Goal: Information Seeking & Learning: Learn about a topic

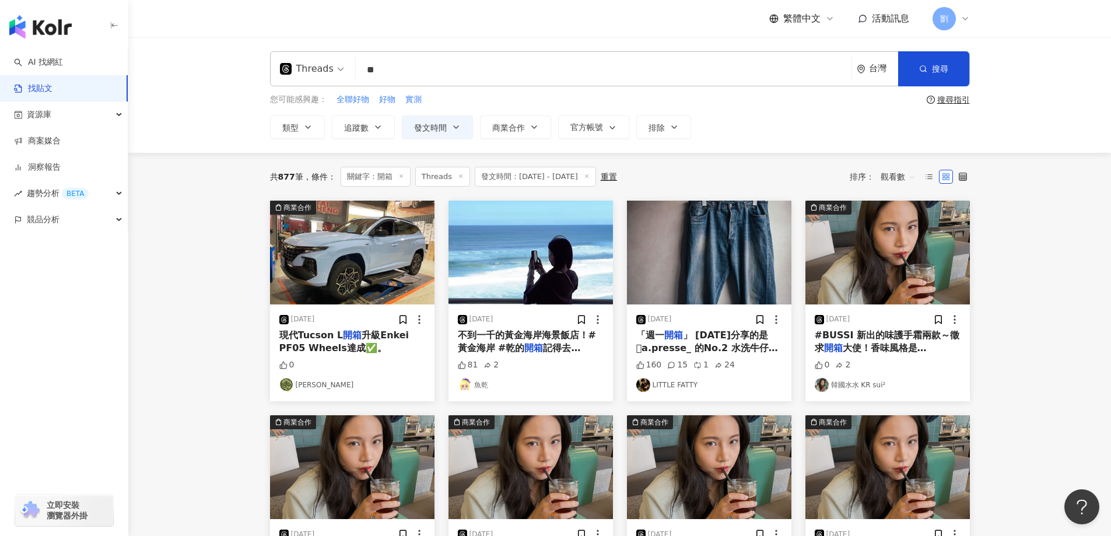
click at [701, 261] on img "button" at bounding box center [709, 253] width 164 height 104
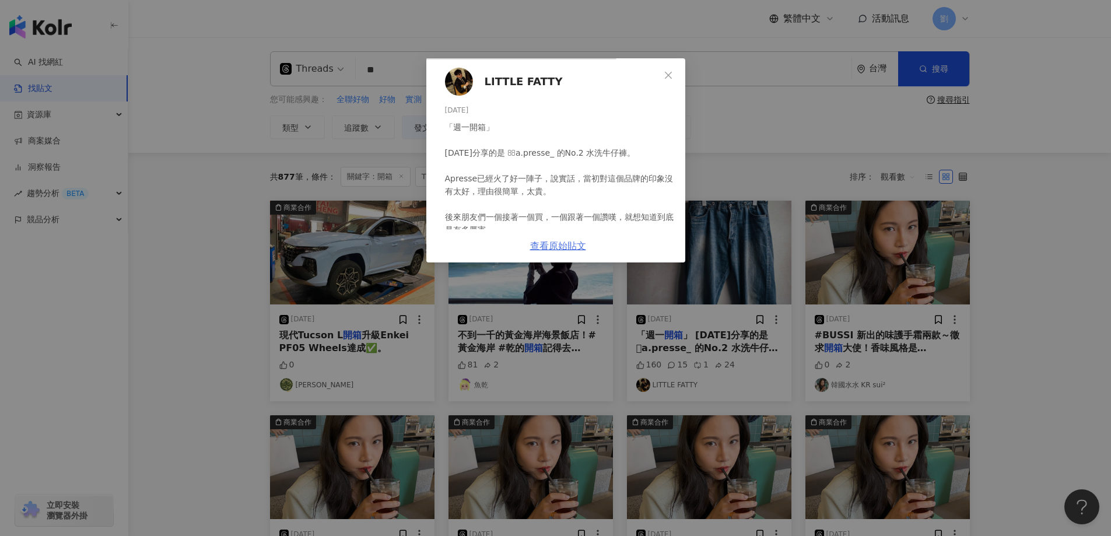
scroll to position [156, 0]
click at [978, 321] on div "LITTLE FATTY [DATE] 「週一開箱」 [DATE]分享的是 a.presse_ 的No.2 水洗牛仔褲。 Apresse已經火了好一陣子，說…" at bounding box center [555, 268] width 1111 height 536
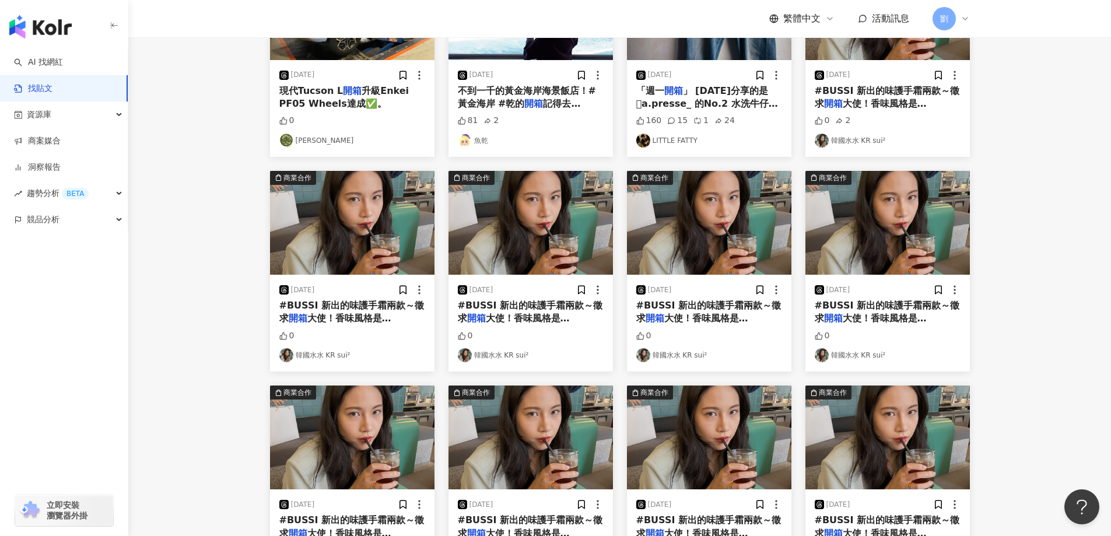
scroll to position [466, 0]
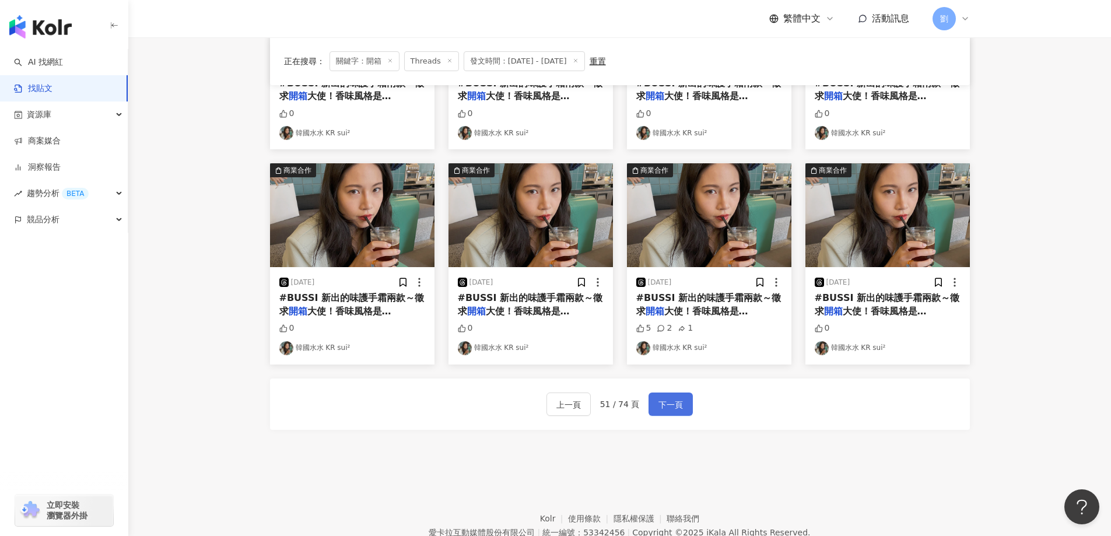
click at [680, 409] on span "下一頁" at bounding box center [670, 405] width 24 height 14
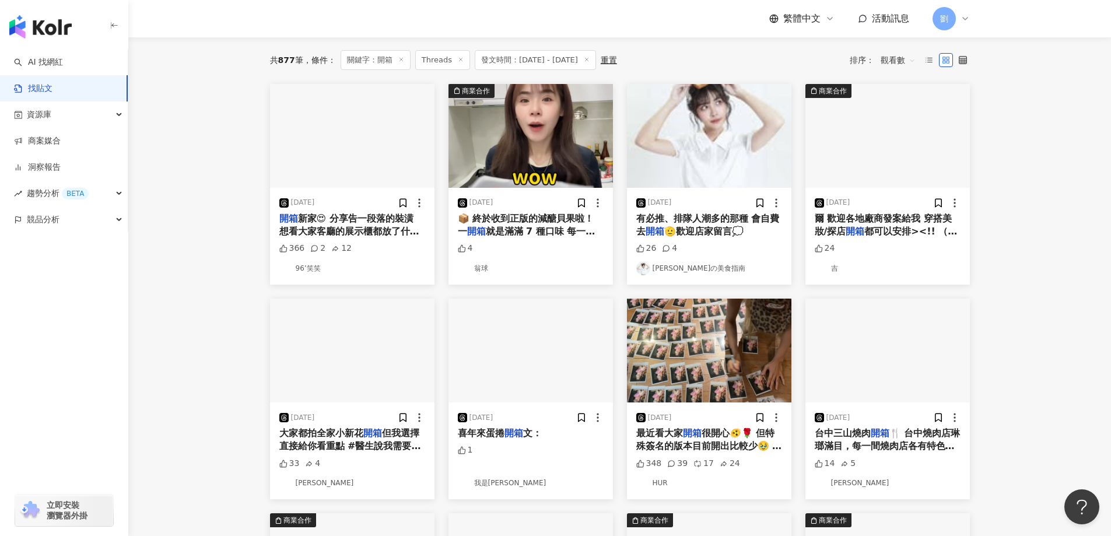
scroll to position [0, 0]
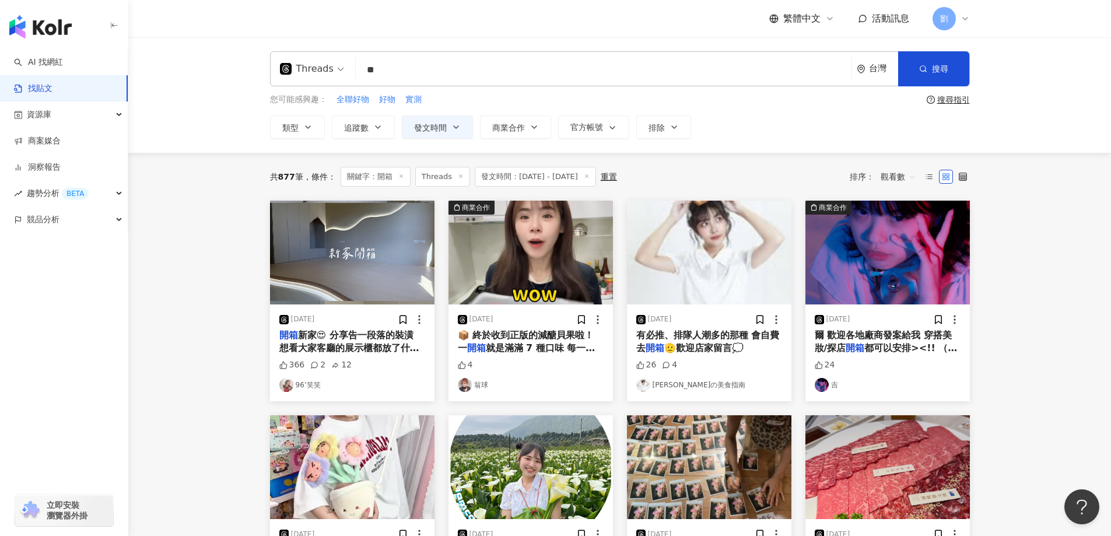
click at [549, 242] on img "button" at bounding box center [530, 253] width 164 height 104
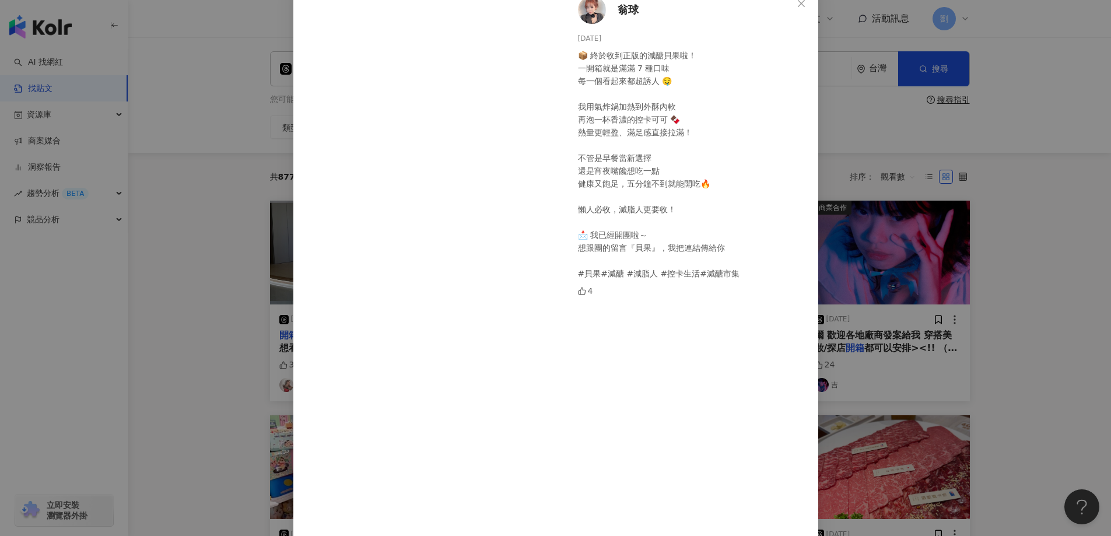
scroll to position [145, 0]
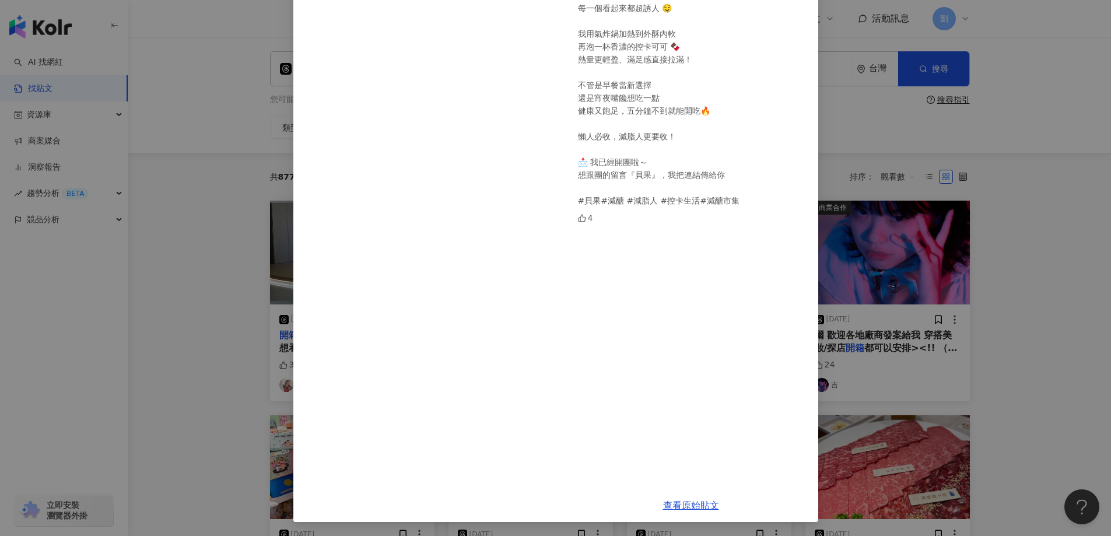
click at [805, 10] on div "翁球 [DATE] 📦 終於收到正版的減醣貝果啦！ 一開箱就是滿滿 7 種口味 每一個看起來都超誘人 🤤 我用氣炸鍋加熱到外酥內軟 再泡一杯香濃的控卡可可 🍫…" at bounding box center [691, 201] width 254 height 575
click at [966, 264] on div "翁球 [DATE] 📦 終於收到正版的減醣貝果啦！ 一開箱就是滿滿 7 種口味 每一個看起來都超誘人 🤤 我用氣炸鍋加熱到外酥內軟 再泡一杯香濃的控卡可可 🍫…" at bounding box center [555, 268] width 1111 height 536
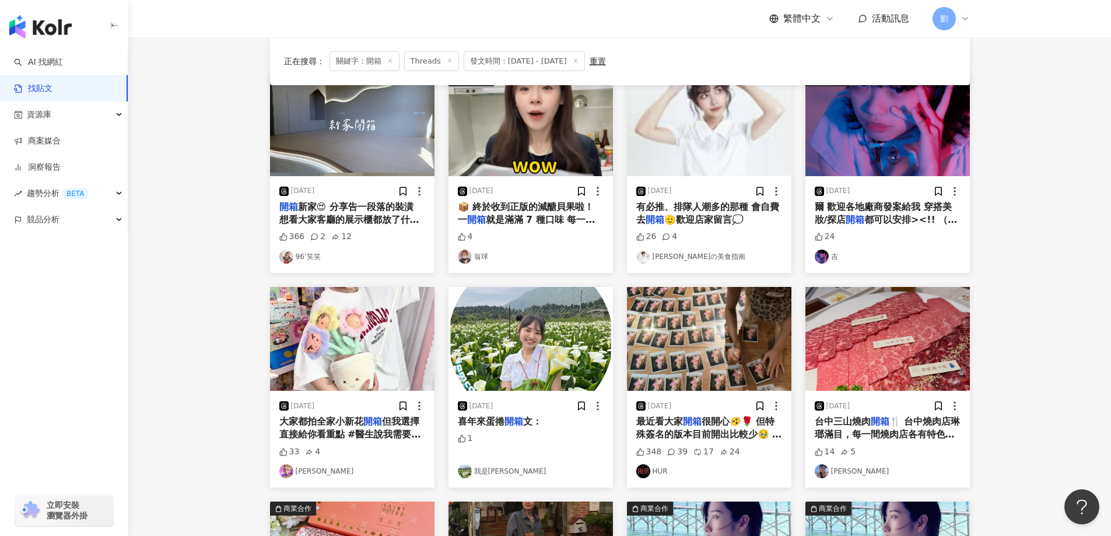
scroll to position [233, 0]
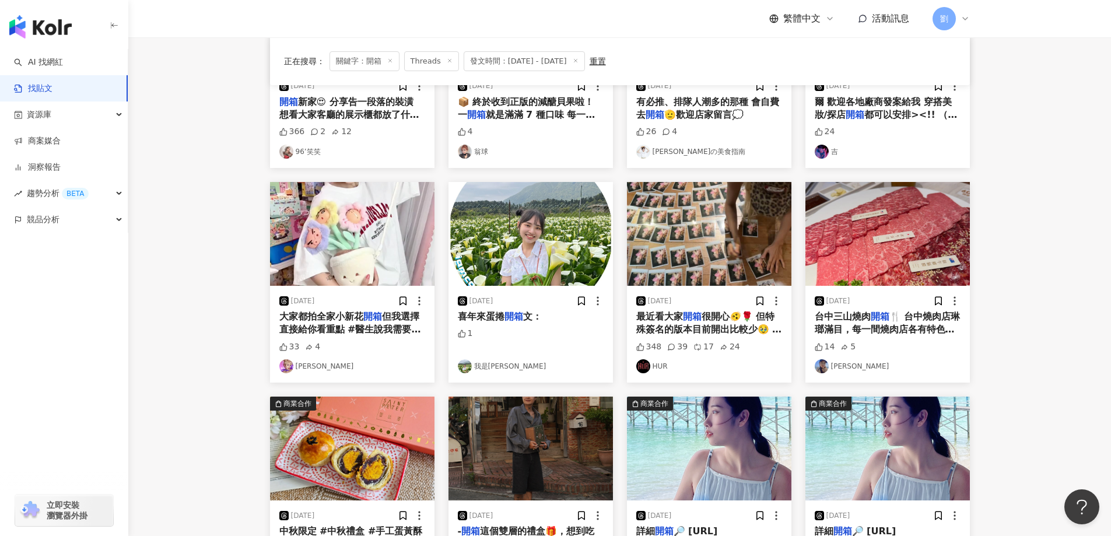
click at [524, 257] on img "button" at bounding box center [530, 234] width 164 height 104
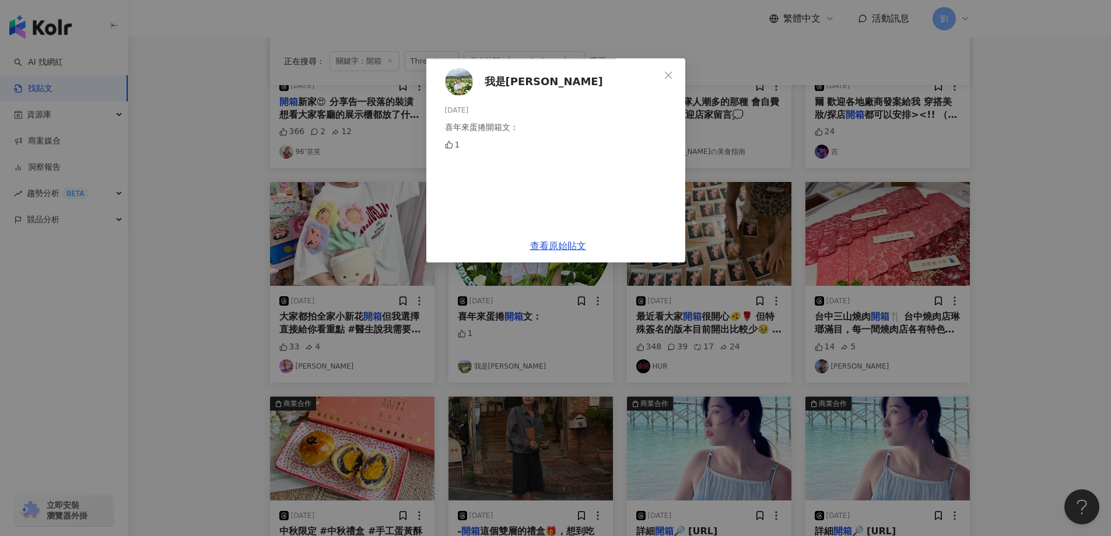
scroll to position [122, 0]
click at [1078, 391] on div "我是玉米妞 [DATE] 喜年來蛋捲開箱文： 1 查看原始貼文" at bounding box center [555, 268] width 1111 height 536
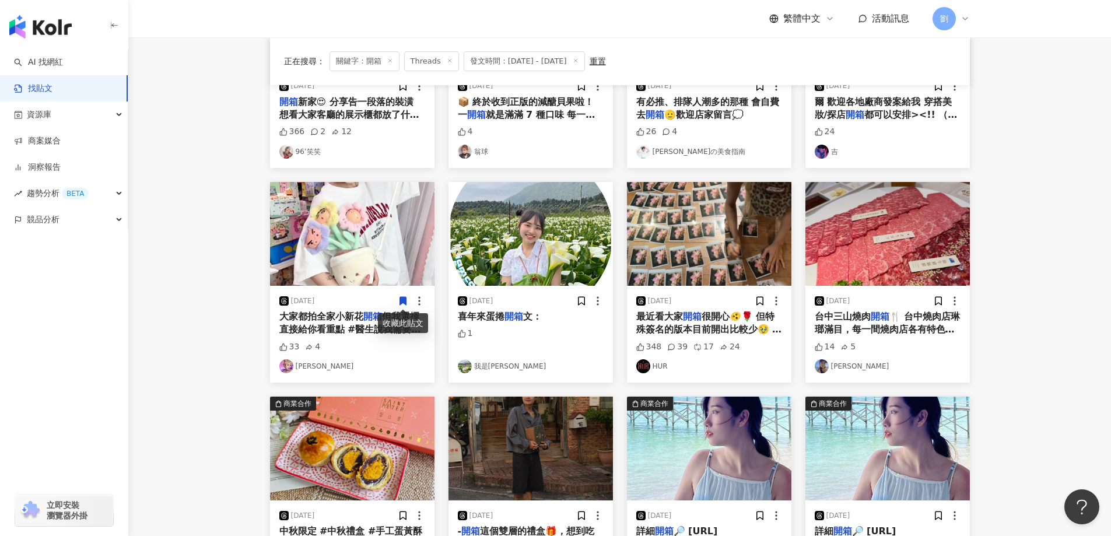
scroll to position [519, 0]
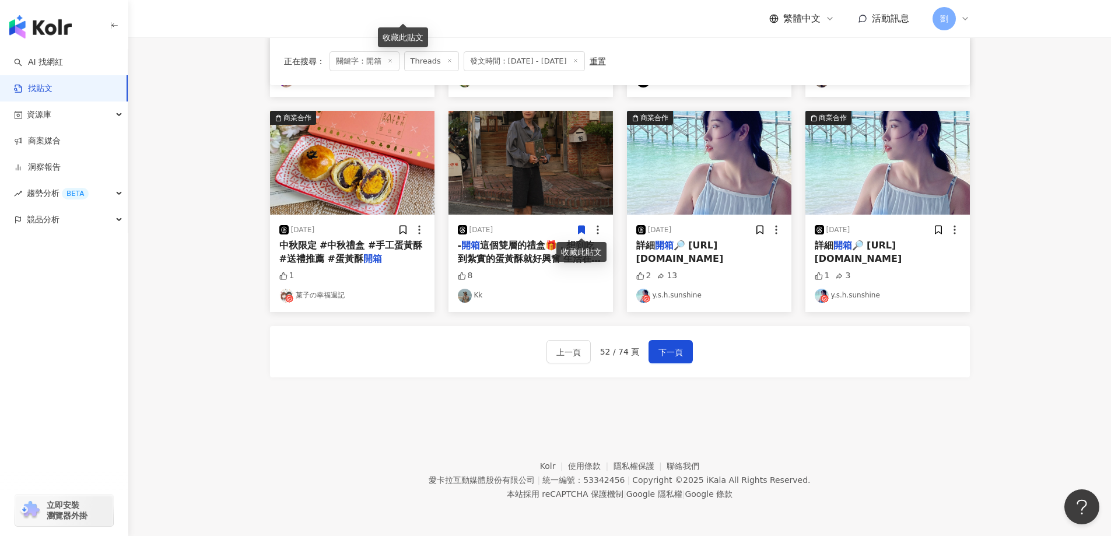
click at [557, 192] on img "button" at bounding box center [530, 163] width 164 height 104
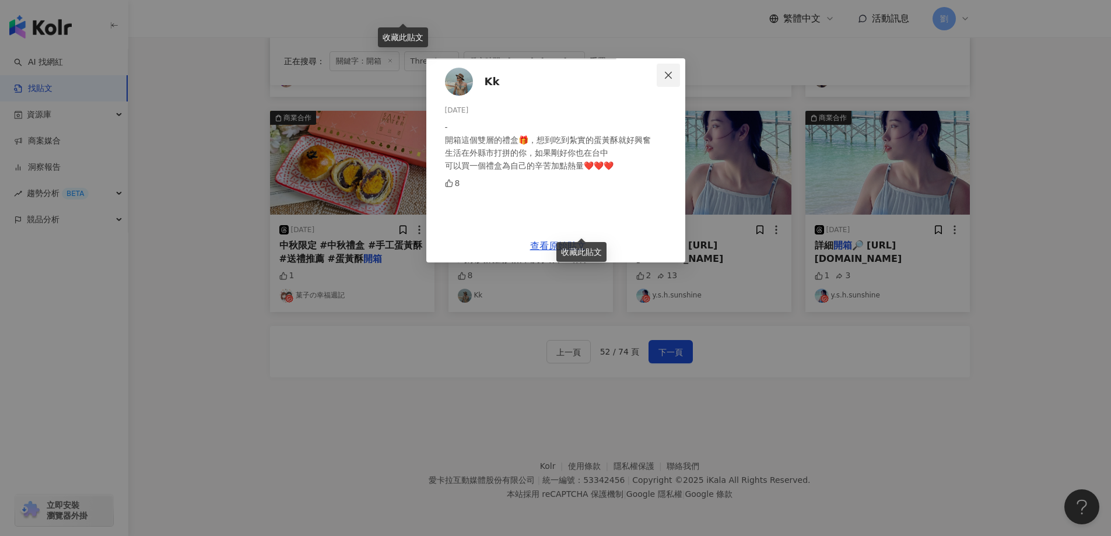
click at [673, 71] on icon "close" at bounding box center [668, 75] width 9 height 9
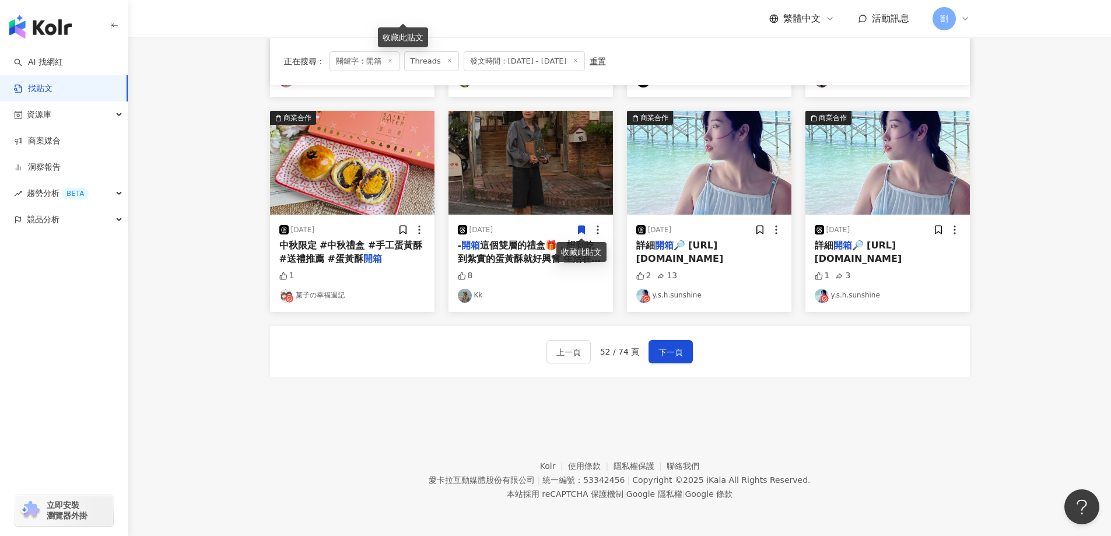
click at [300, 174] on img "button" at bounding box center [352, 163] width 164 height 104
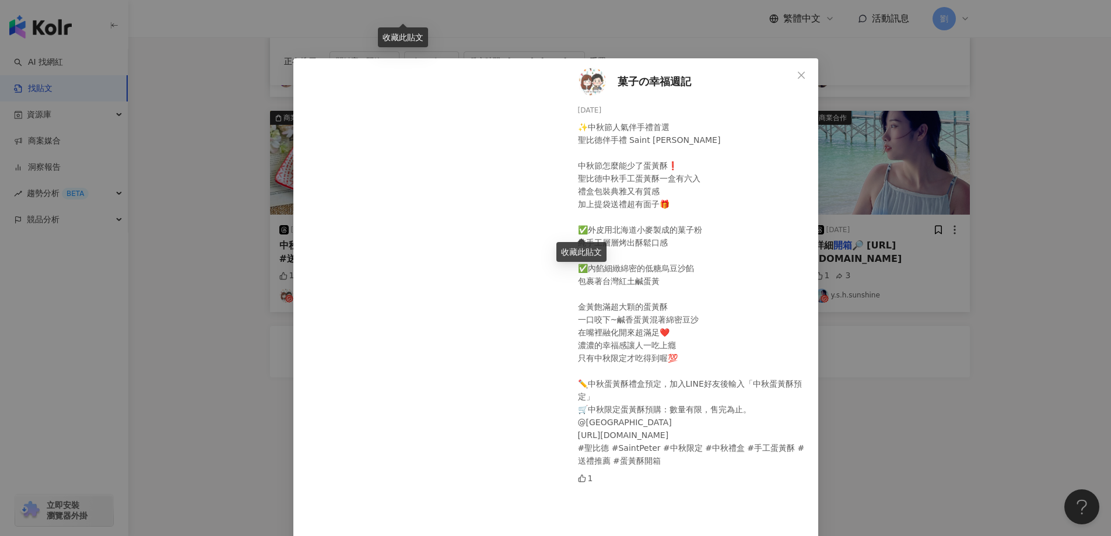
scroll to position [170, 0]
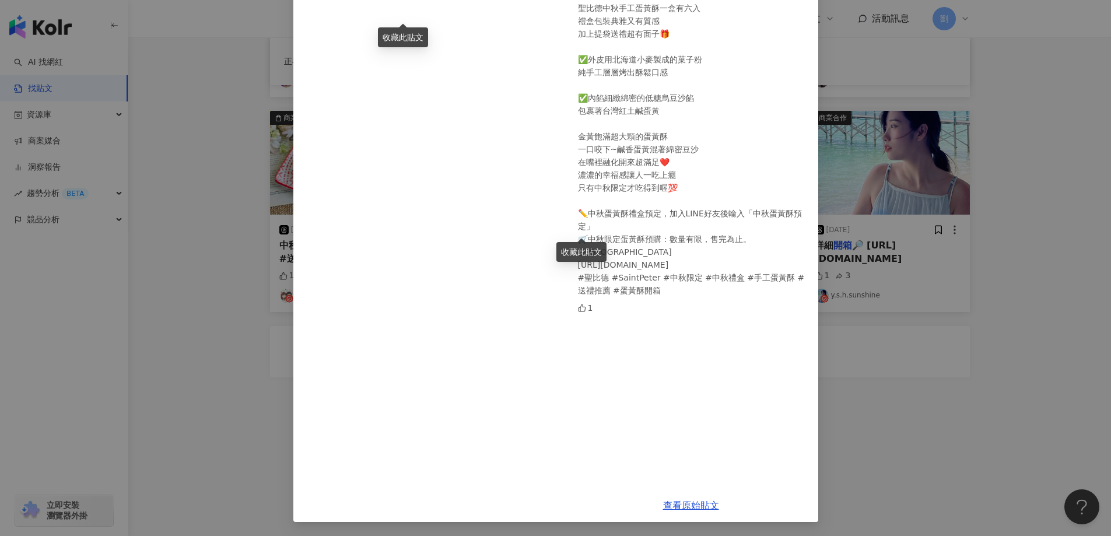
click at [993, 409] on div "菓子の幸福週記 [DATE] ✨中秋節人氣伴手禮首選 聖比德伴手禮 Saint [PERSON_NAME] 中秋節怎麼能少了蛋黃酥❗ 聖比德中秋手工蛋黃酥一盒…" at bounding box center [555, 268] width 1111 height 536
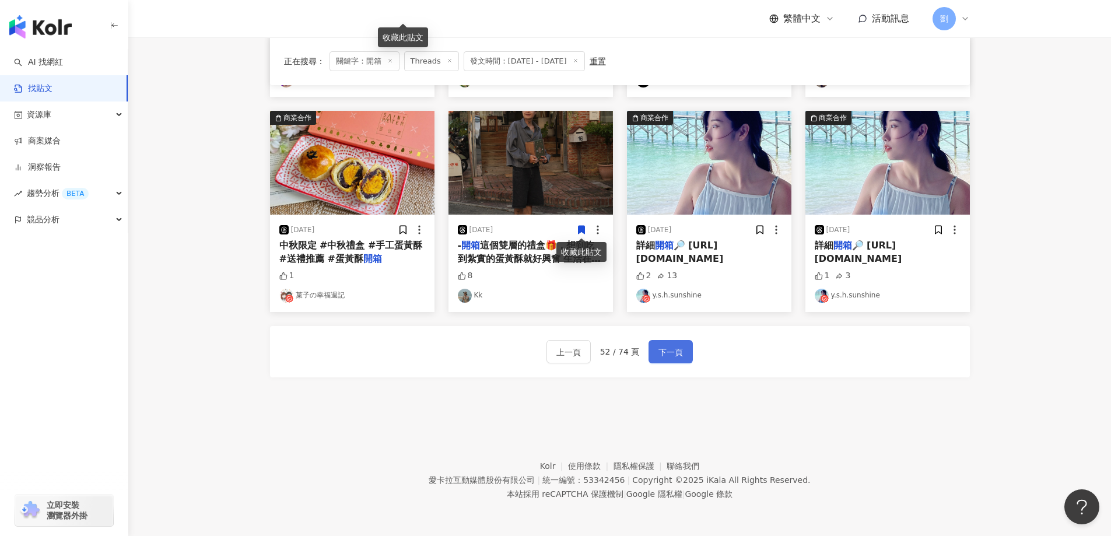
click at [681, 349] on button "下一頁" at bounding box center [670, 351] width 44 height 23
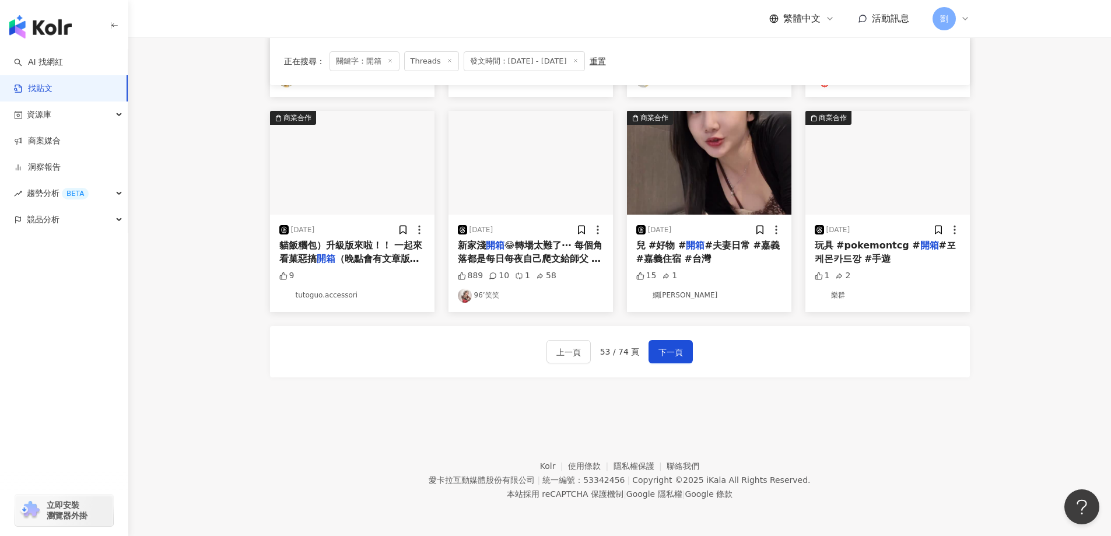
scroll to position [402, 0]
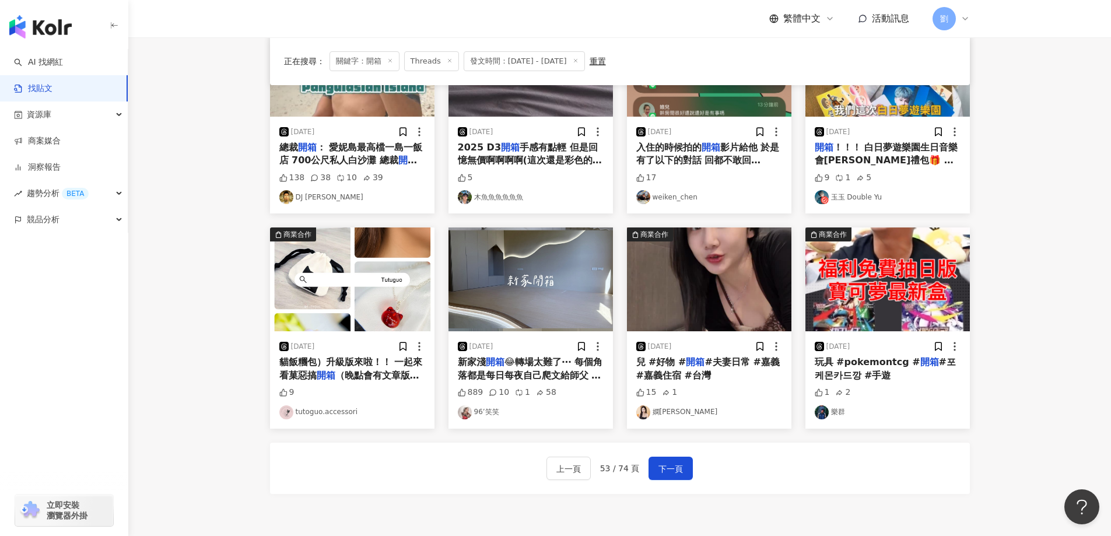
click at [335, 301] on img "button" at bounding box center [352, 279] width 164 height 104
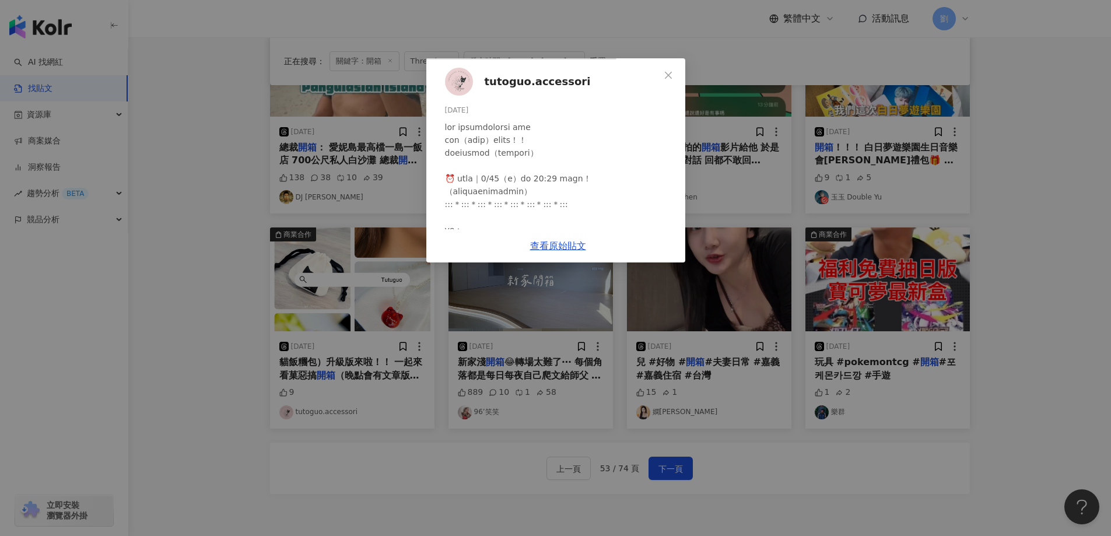
scroll to position [419, 0]
click at [962, 398] on div "tutoguo.accessori [DATE] 9 查看原始貼文" at bounding box center [555, 268] width 1111 height 536
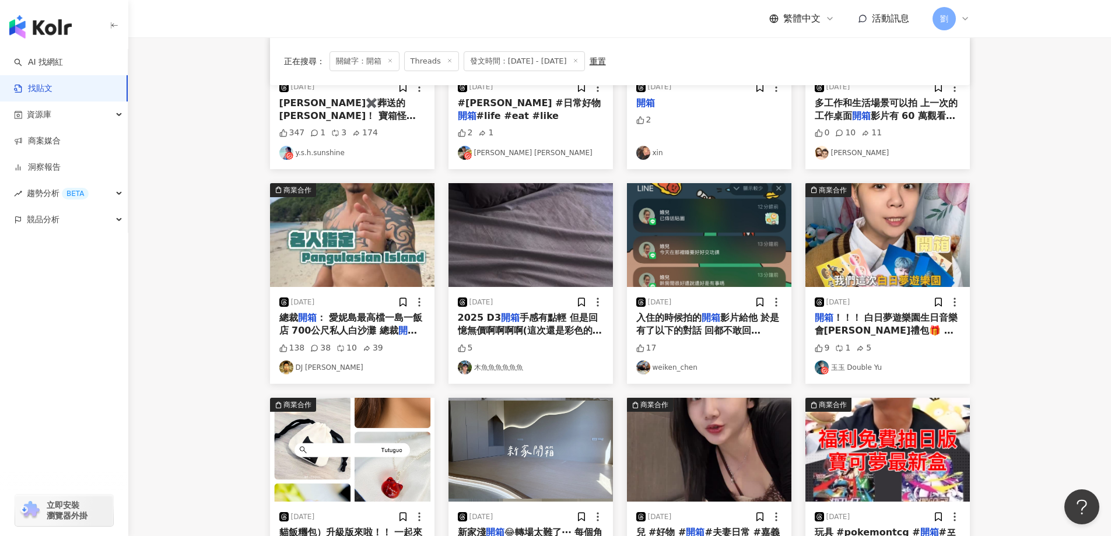
scroll to position [52, 0]
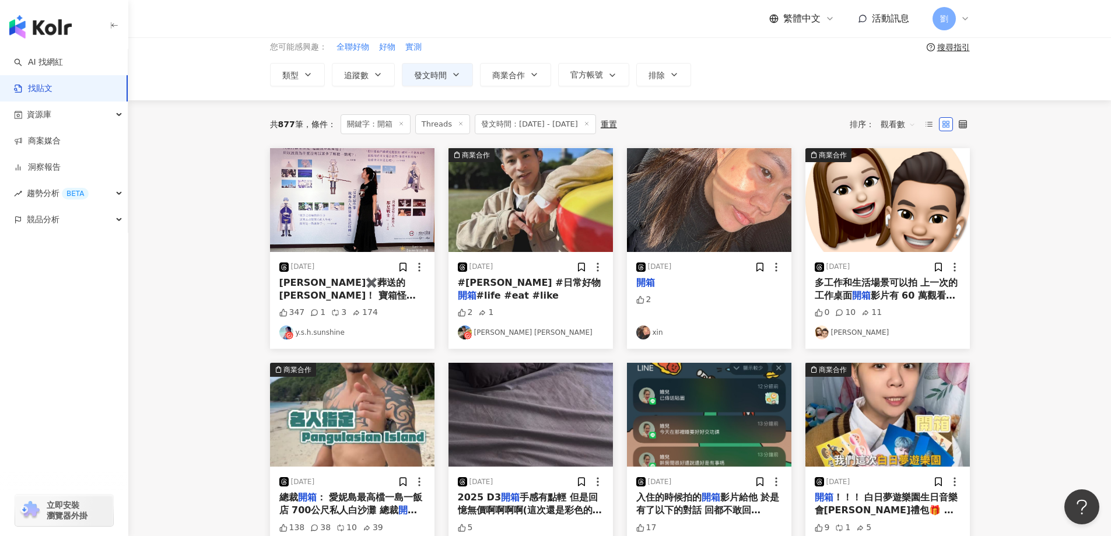
click at [360, 204] on img "button" at bounding box center [352, 200] width 164 height 104
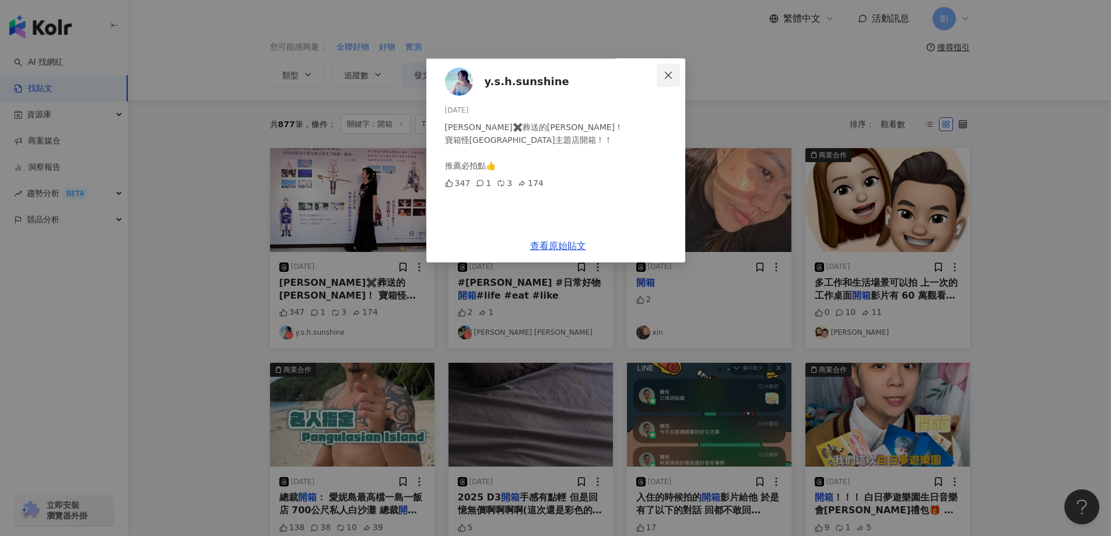
click at [673, 73] on icon "close" at bounding box center [668, 75] width 9 height 9
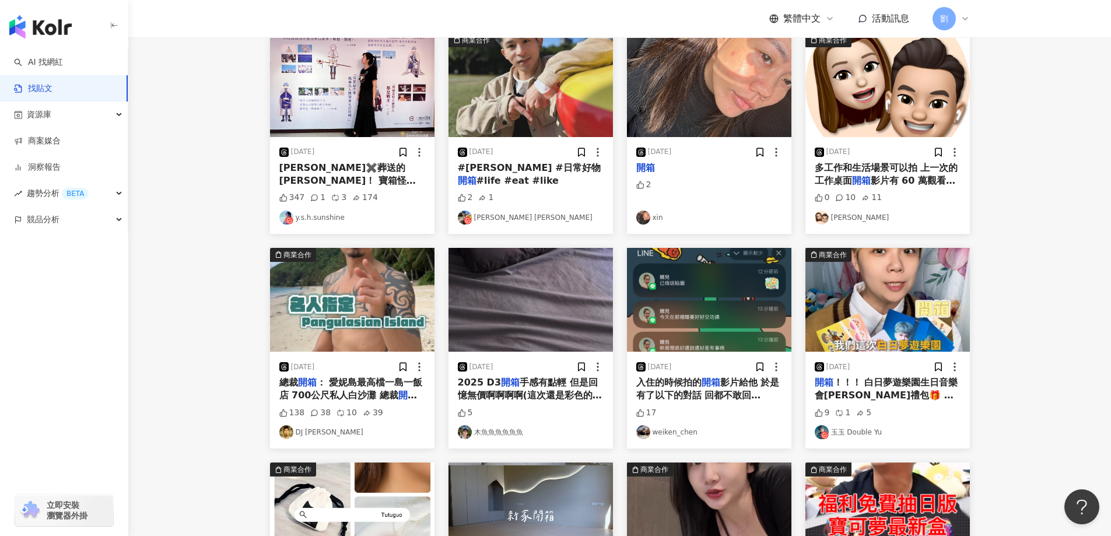
scroll to position [519, 0]
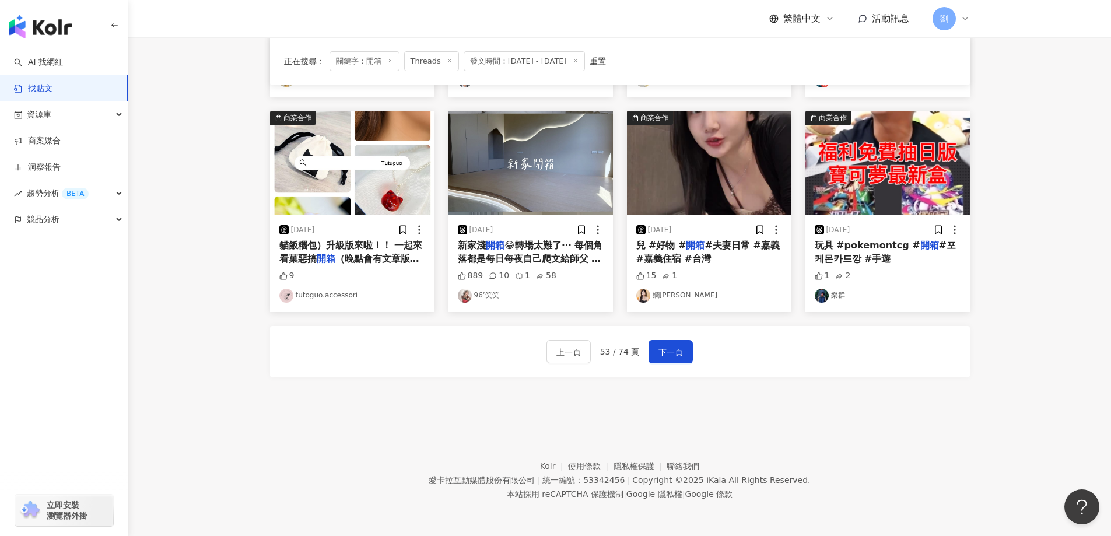
click at [488, 125] on img "button" at bounding box center [530, 163] width 164 height 104
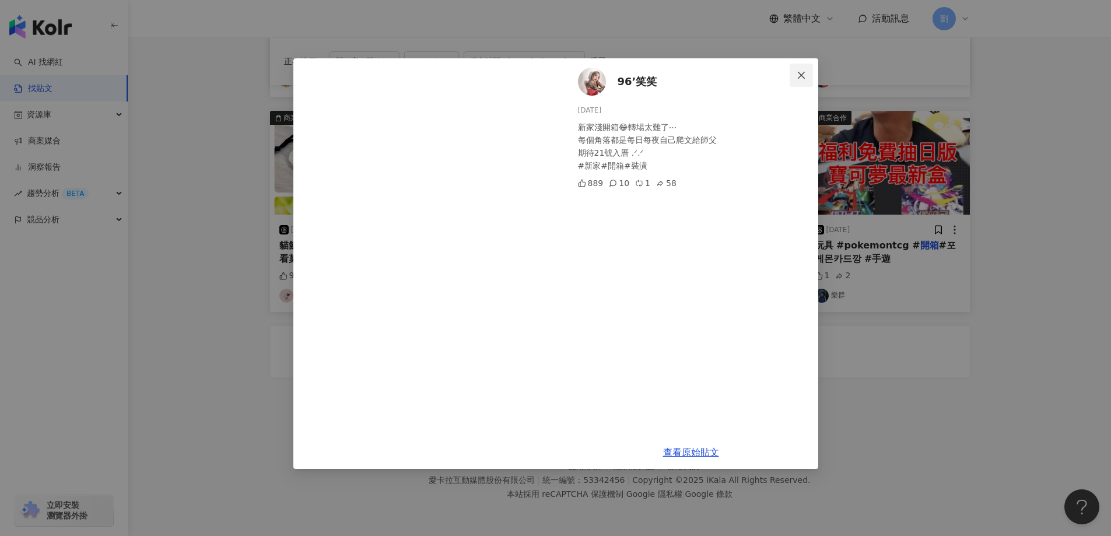
click at [805, 80] on button "Close" at bounding box center [801, 75] width 23 height 23
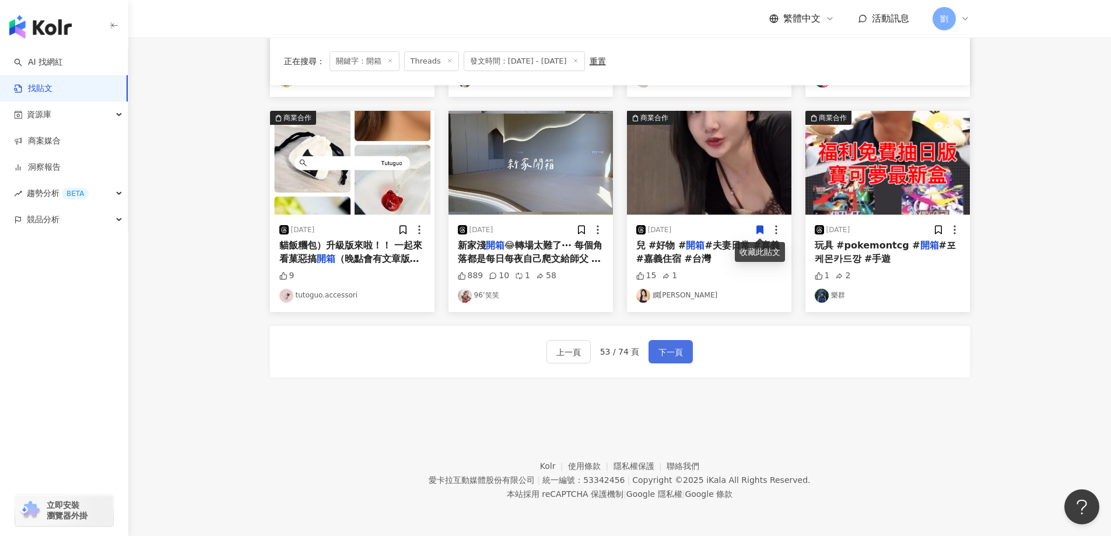
click at [667, 356] on span "下一頁" at bounding box center [670, 352] width 24 height 14
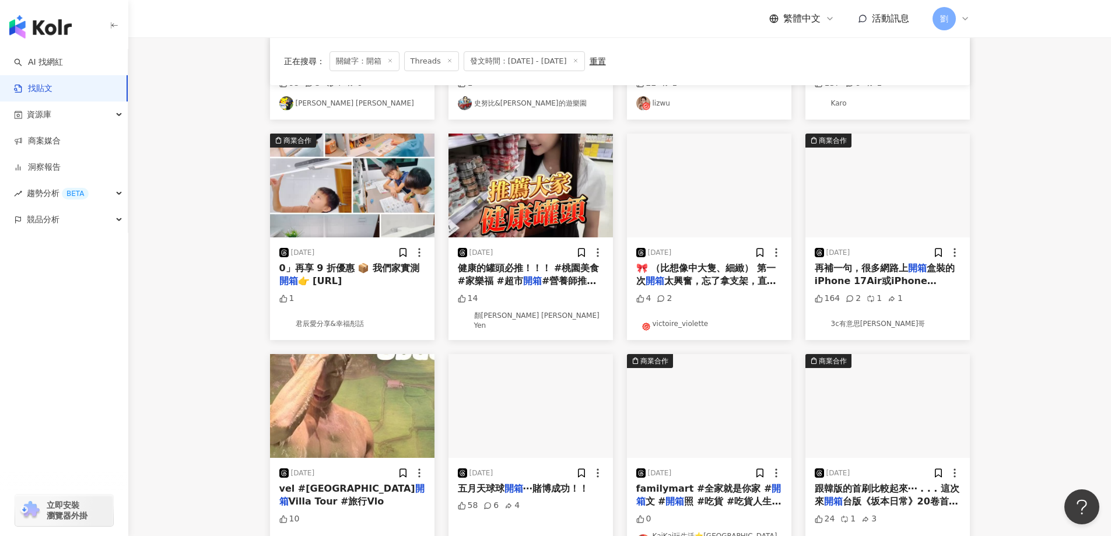
scroll to position [174, 0]
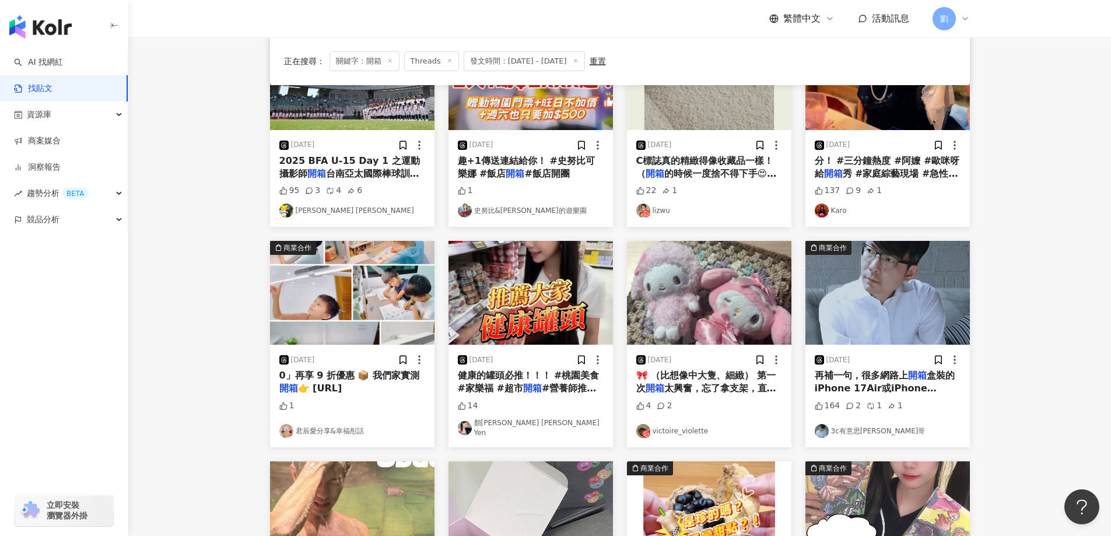
click at [362, 307] on img "button" at bounding box center [352, 293] width 164 height 104
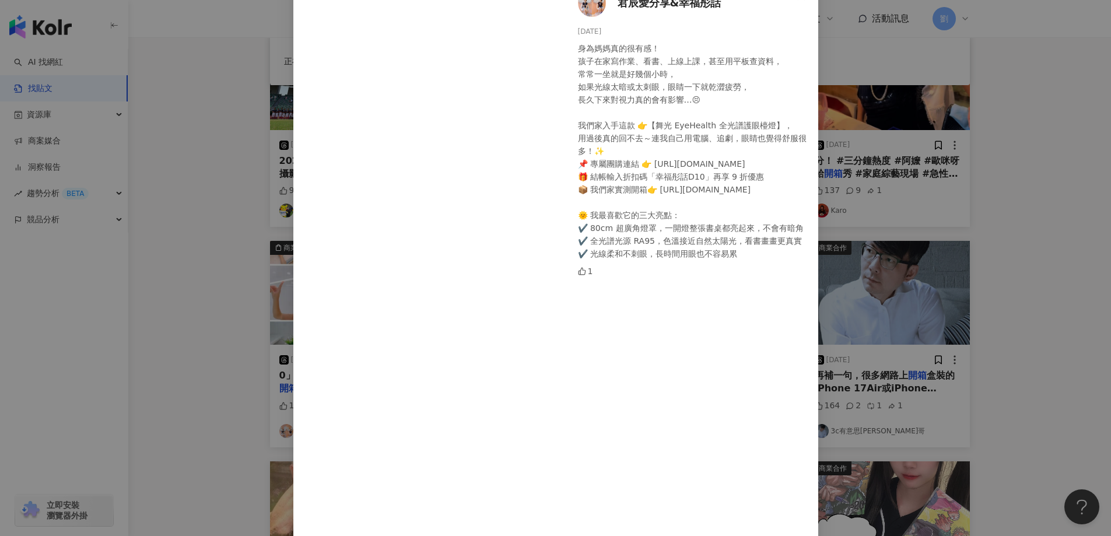
scroll to position [118, 0]
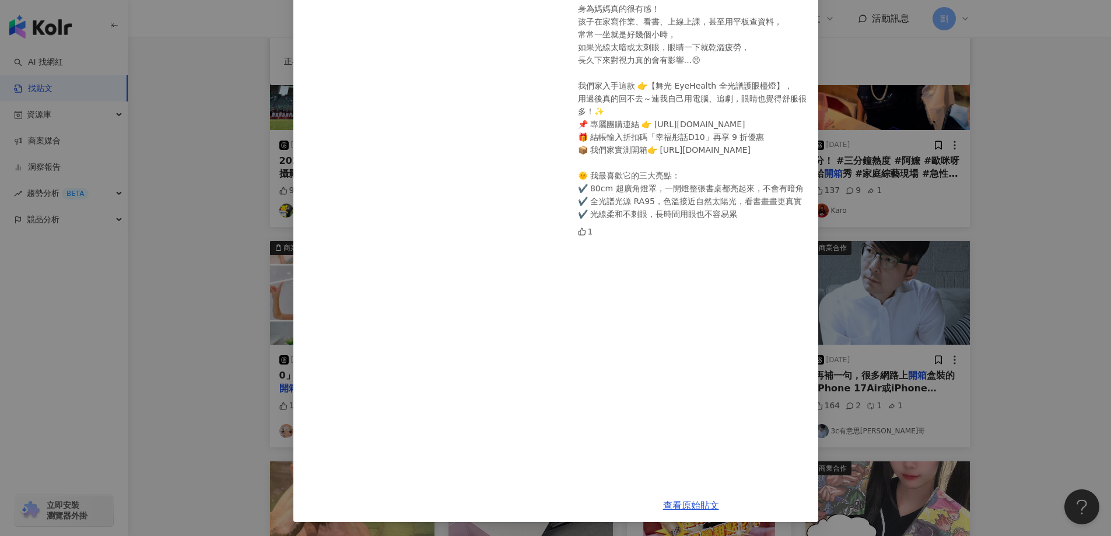
click at [904, 332] on div "君辰愛分享&[PERSON_NAME]話 [DATE] 身為媽媽真的很有感！ 孩子在家寫作業、看書、上線上課，甚至用平板查資料， 常常一坐就是好幾個小時， 如…" at bounding box center [555, 268] width 1111 height 536
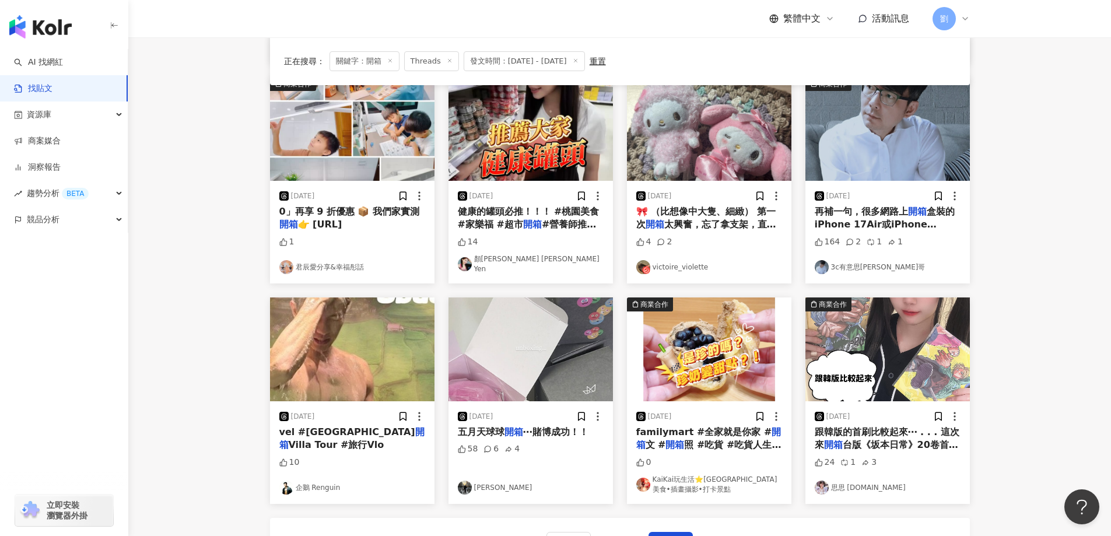
scroll to position [524, 0]
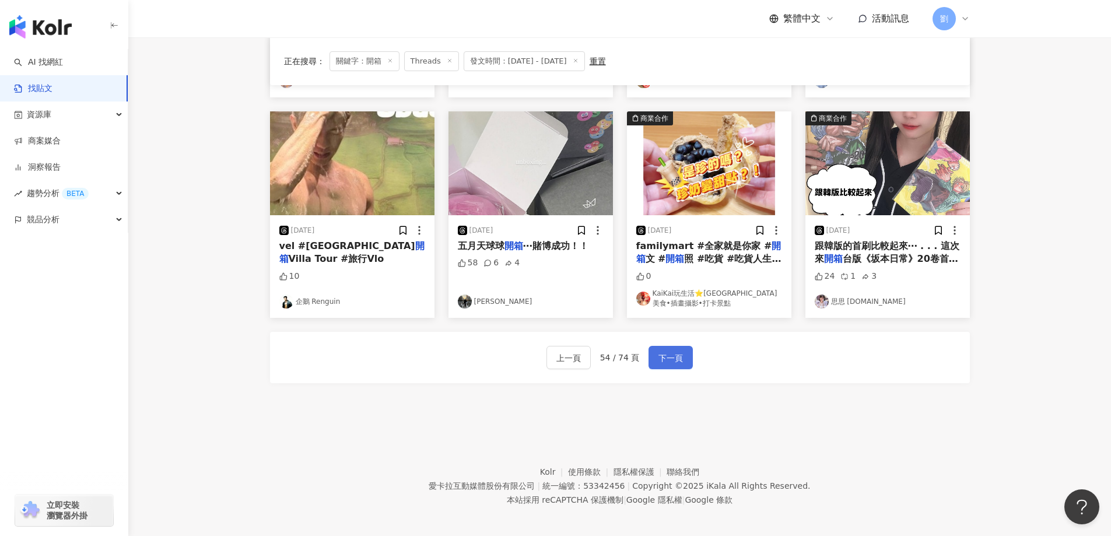
click at [674, 346] on button "下一頁" at bounding box center [670, 357] width 44 height 23
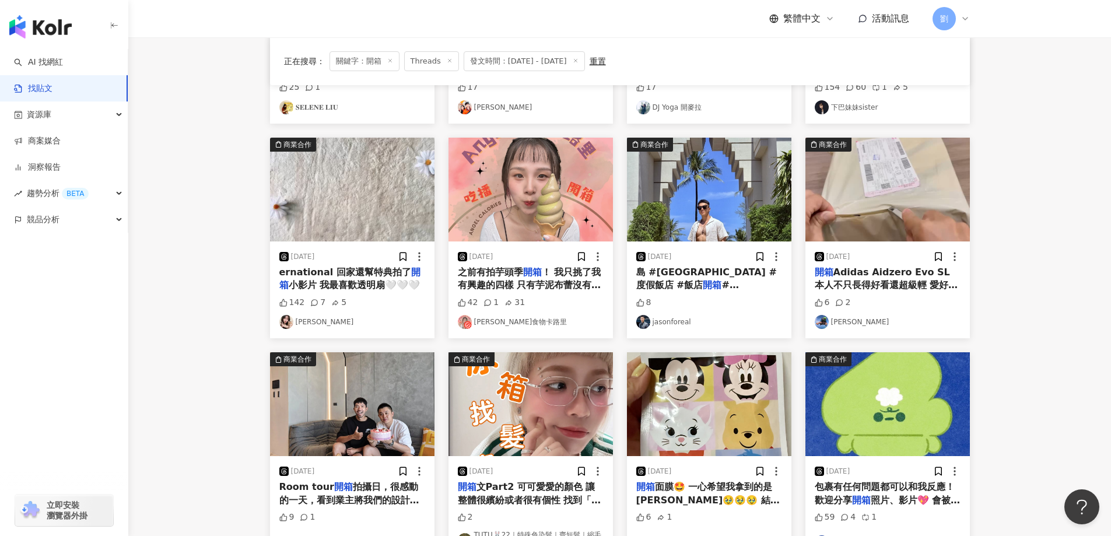
scroll to position [350, 0]
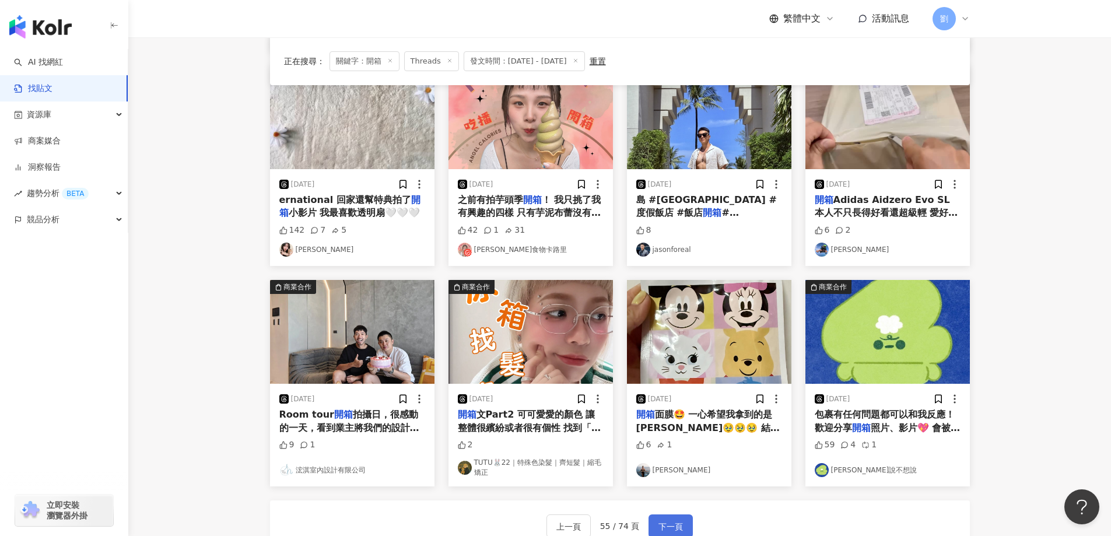
click at [684, 530] on button "下一頁" at bounding box center [670, 525] width 44 height 23
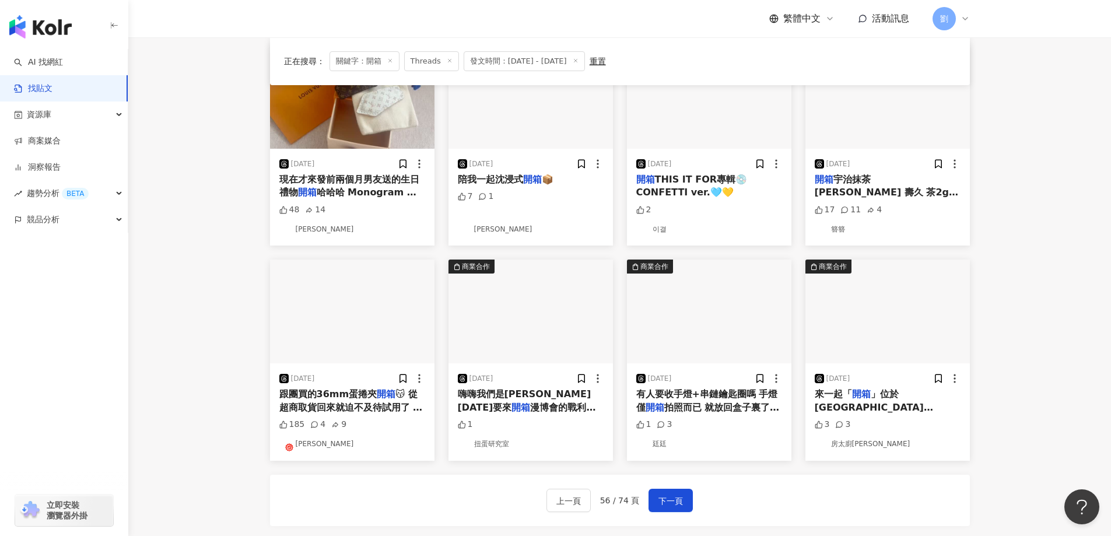
scroll to position [466, 0]
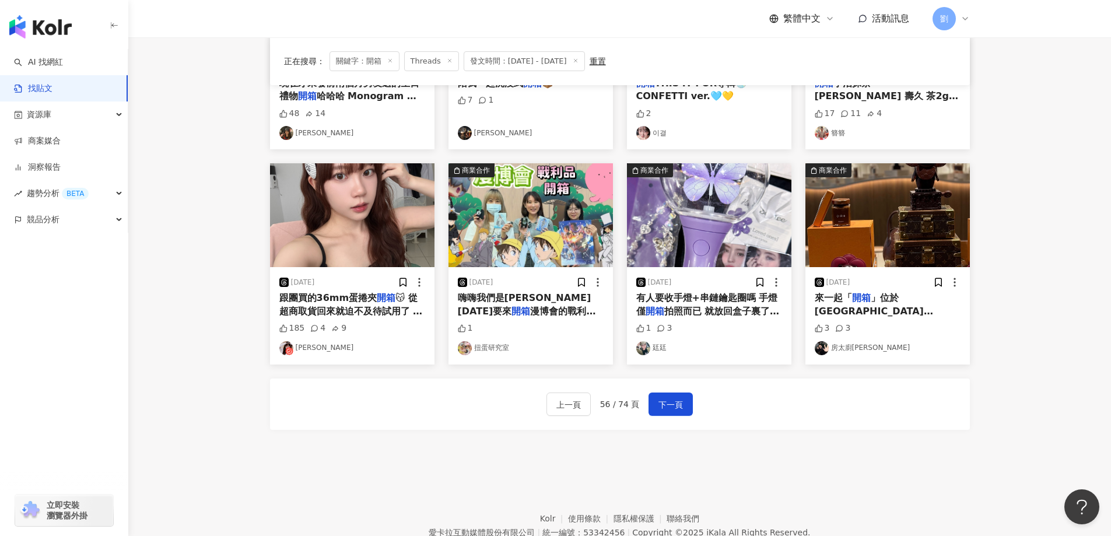
click at [385, 228] on img "button" at bounding box center [352, 215] width 164 height 104
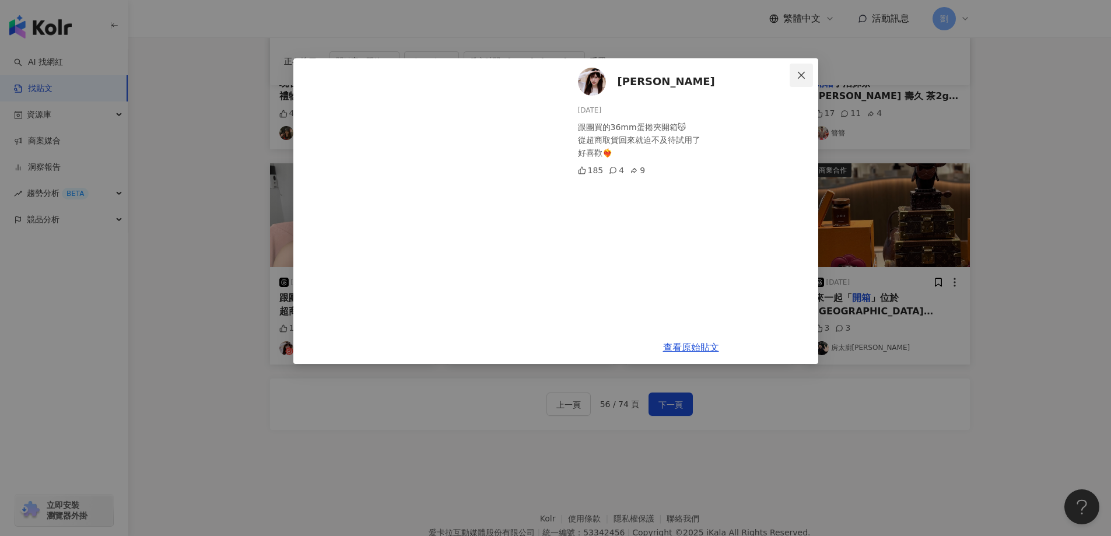
click at [809, 75] on span "Close" at bounding box center [801, 75] width 23 height 9
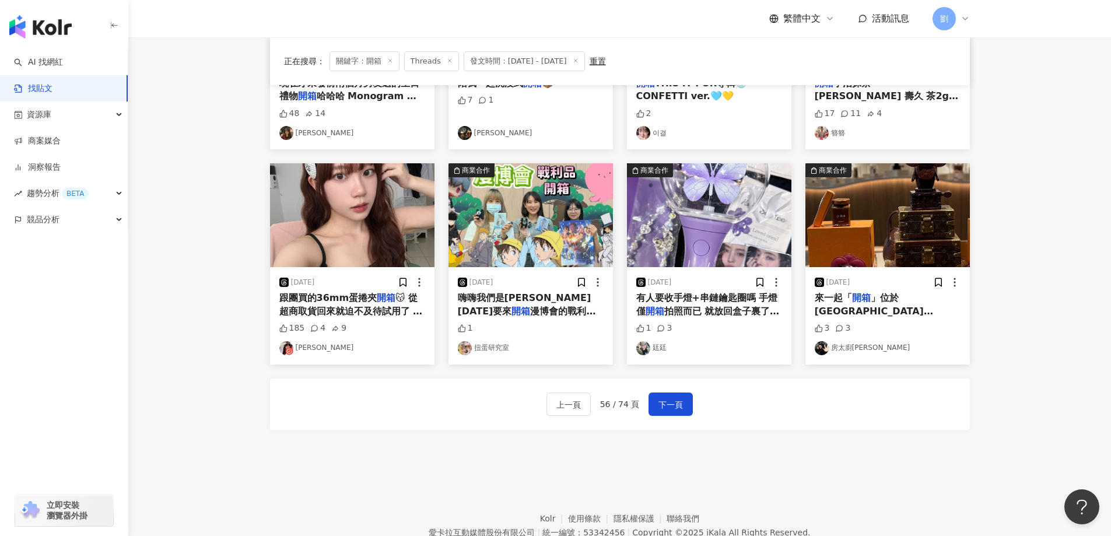
click at [555, 221] on img "button" at bounding box center [530, 215] width 164 height 104
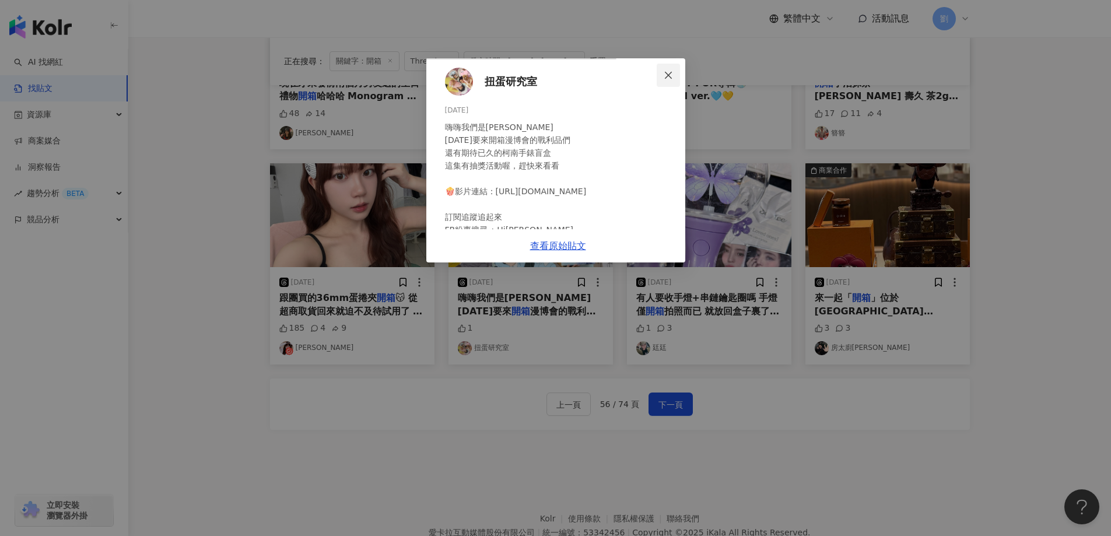
click at [680, 71] on span "Close" at bounding box center [668, 75] width 23 height 9
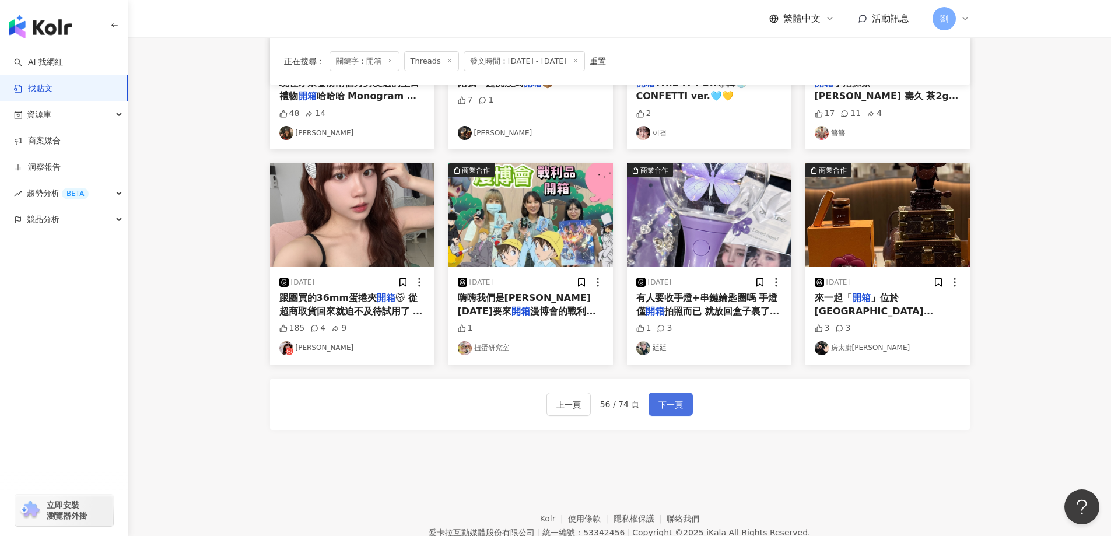
click at [662, 401] on span "下一頁" at bounding box center [670, 405] width 24 height 14
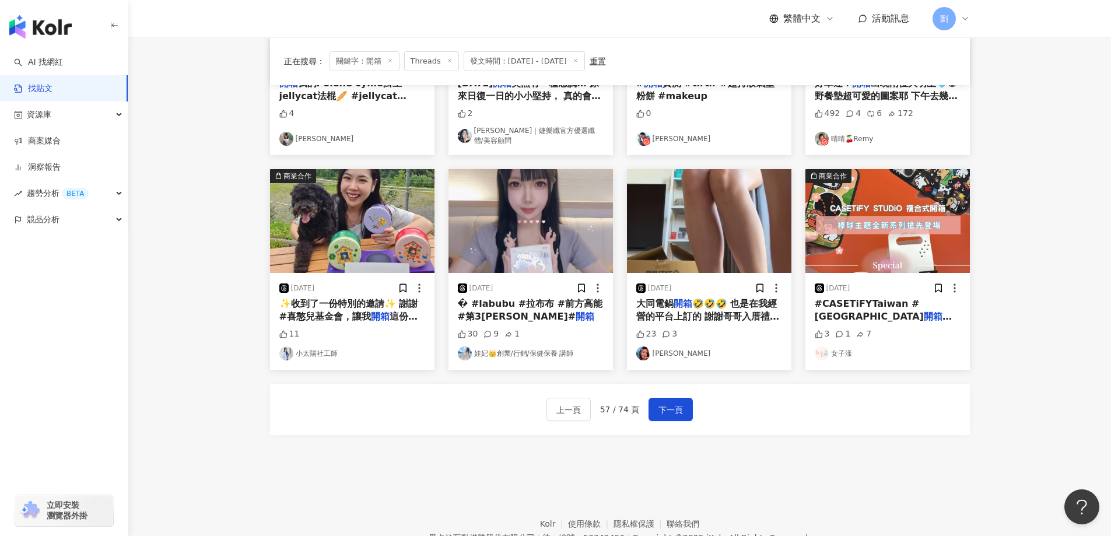
scroll to position [472, 0]
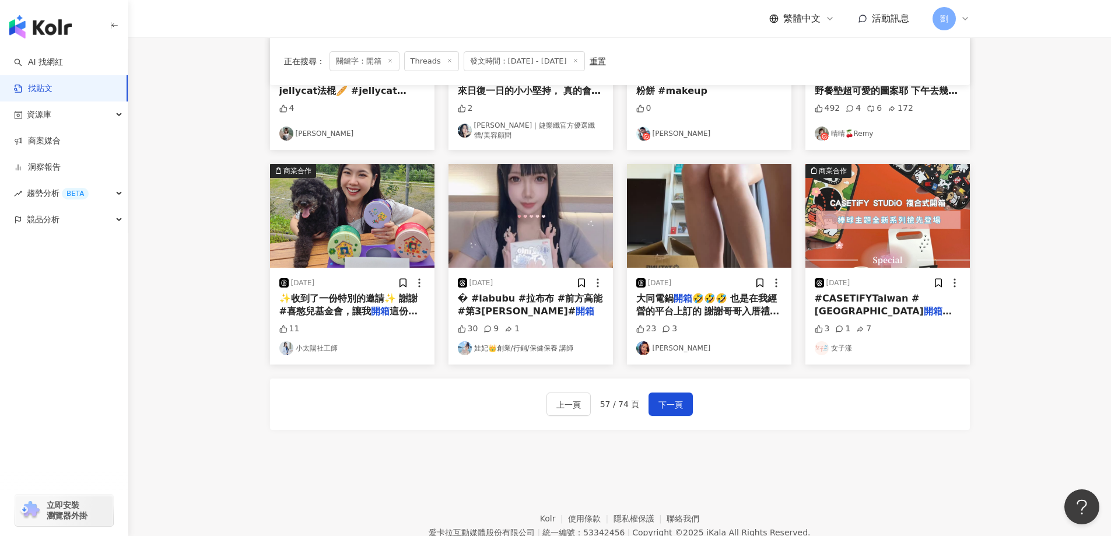
click at [1006, 381] on main "**********" at bounding box center [619, 12] width 983 height 893
click at [661, 401] on span "下一頁" at bounding box center [670, 405] width 24 height 14
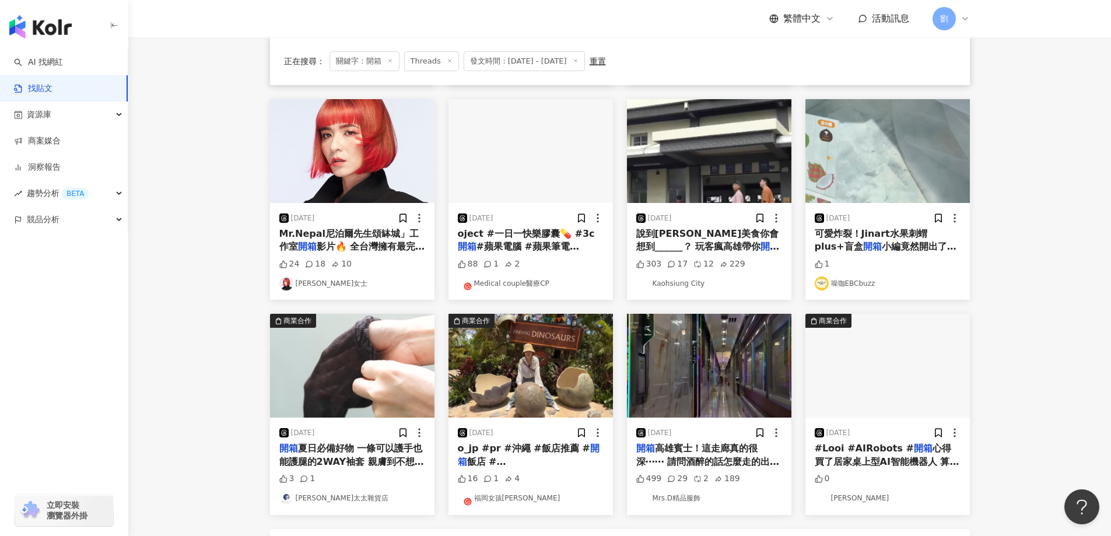
scroll to position [466, 0]
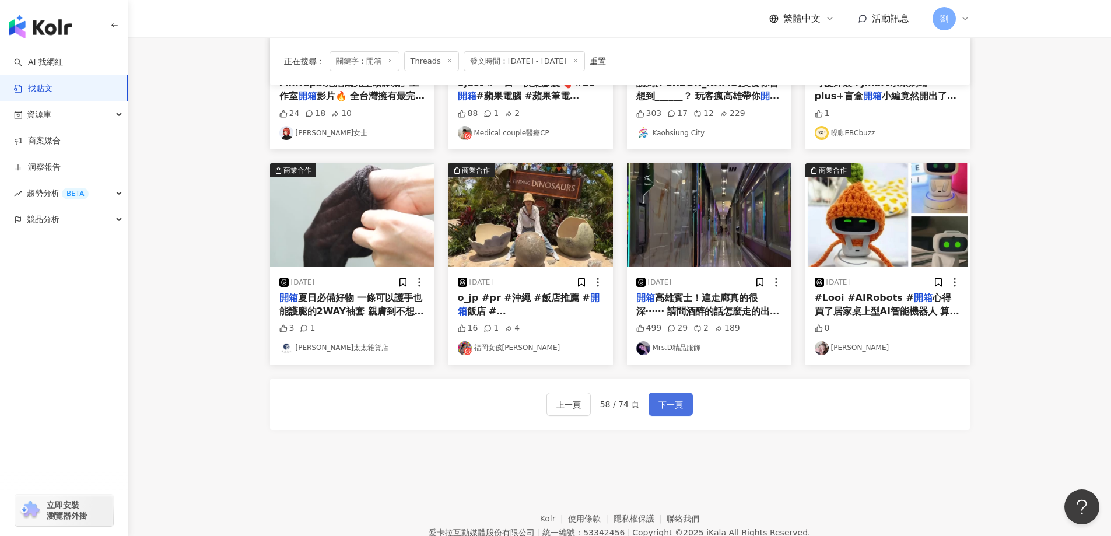
click at [665, 401] on span "下一頁" at bounding box center [670, 405] width 24 height 14
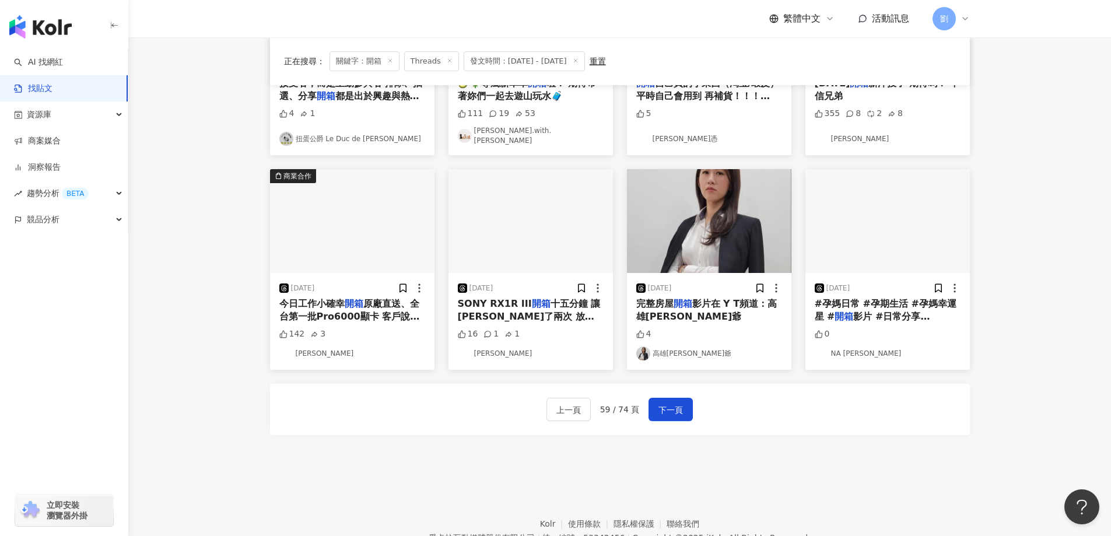
scroll to position [233, 0]
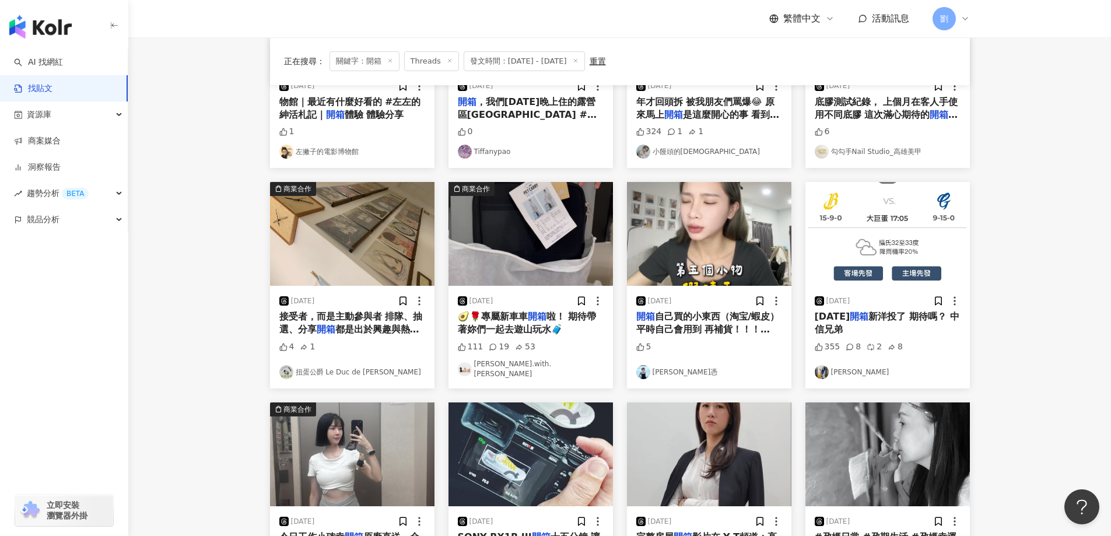
click at [688, 248] on img "button" at bounding box center [709, 234] width 164 height 104
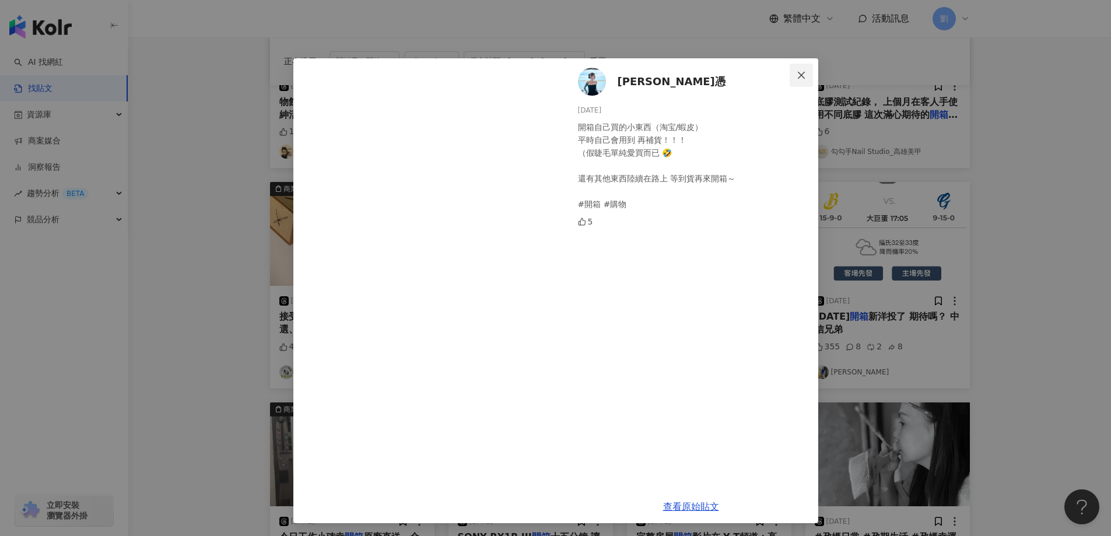
click at [791, 71] on span "Close" at bounding box center [801, 75] width 23 height 9
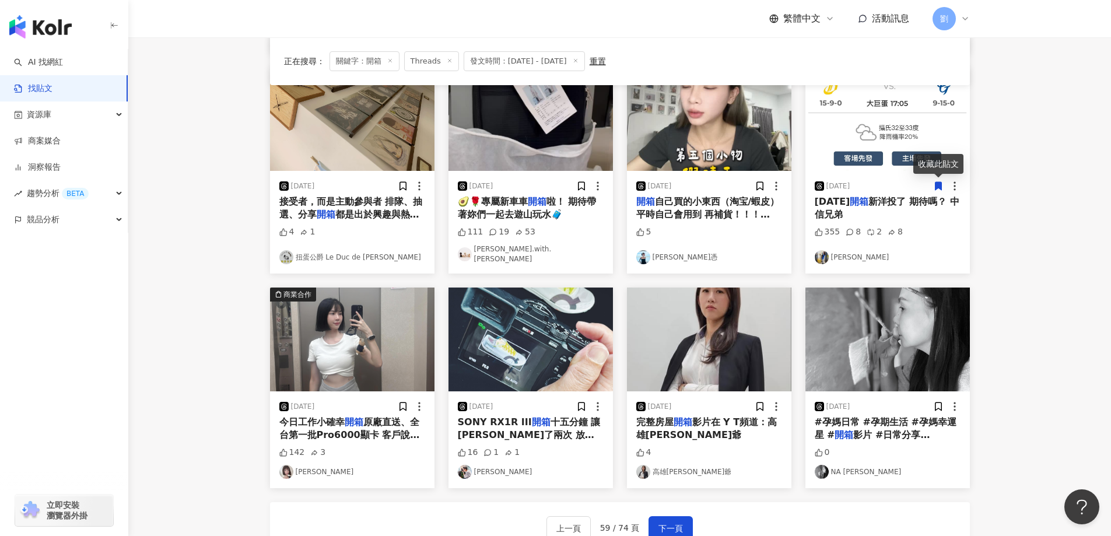
scroll to position [466, 0]
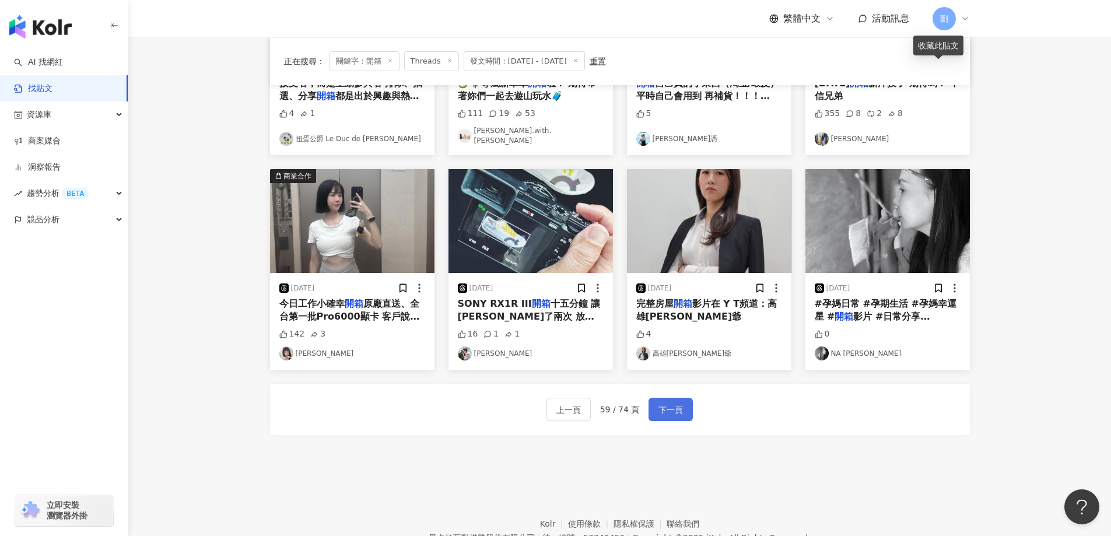
click at [660, 403] on span "下一頁" at bounding box center [670, 410] width 24 height 14
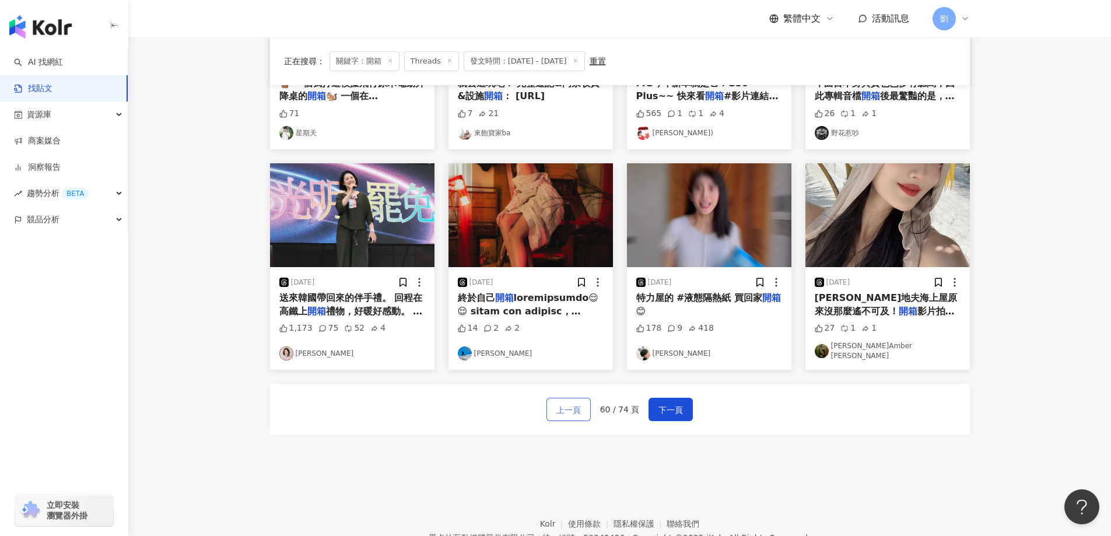
click at [569, 405] on span "上一頁" at bounding box center [568, 410] width 24 height 14
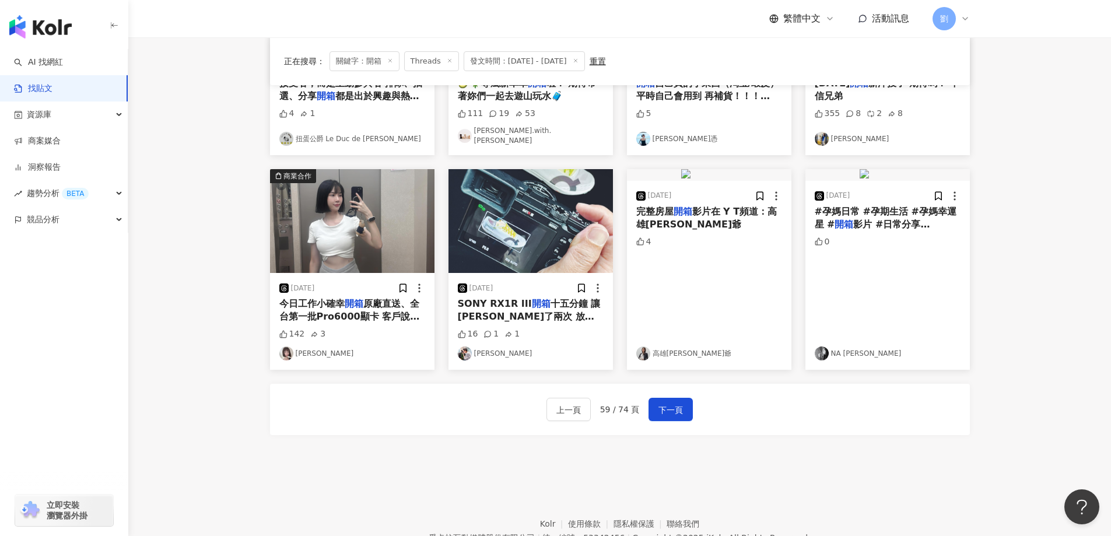
scroll to position [519, 0]
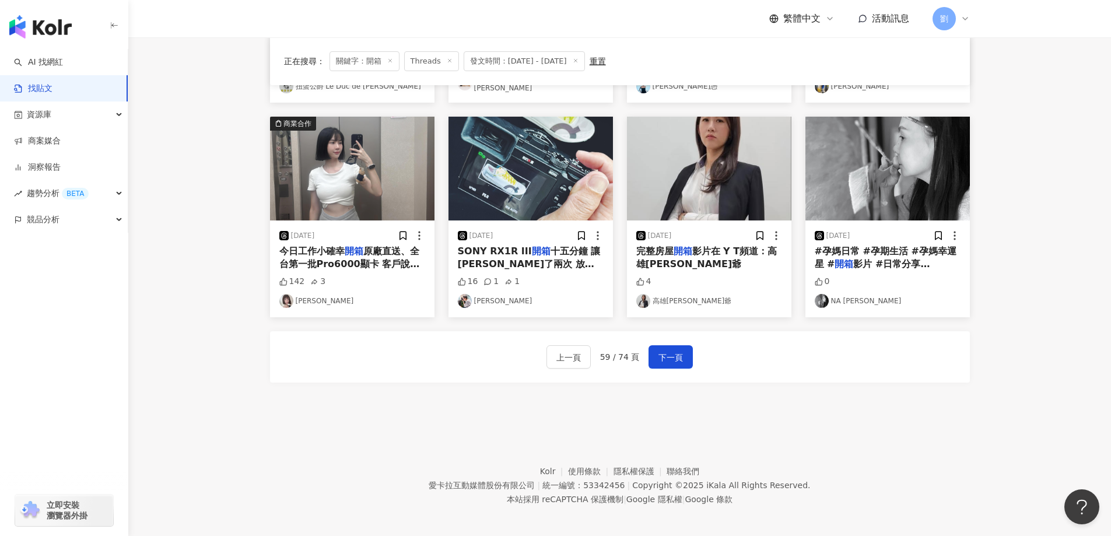
click at [350, 174] on img "button" at bounding box center [352, 169] width 164 height 104
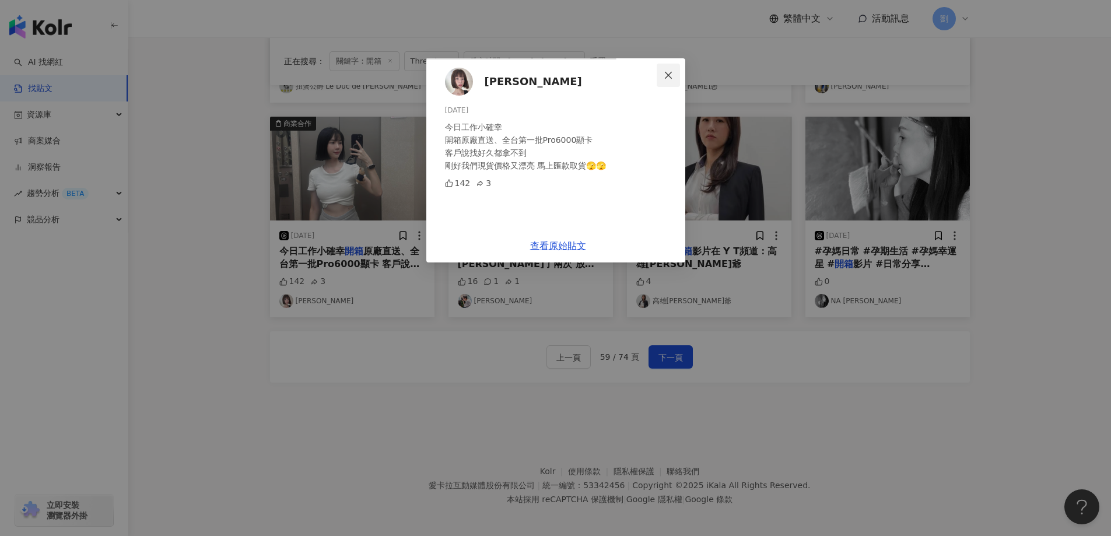
click at [672, 73] on icon "close" at bounding box center [668, 74] width 7 height 7
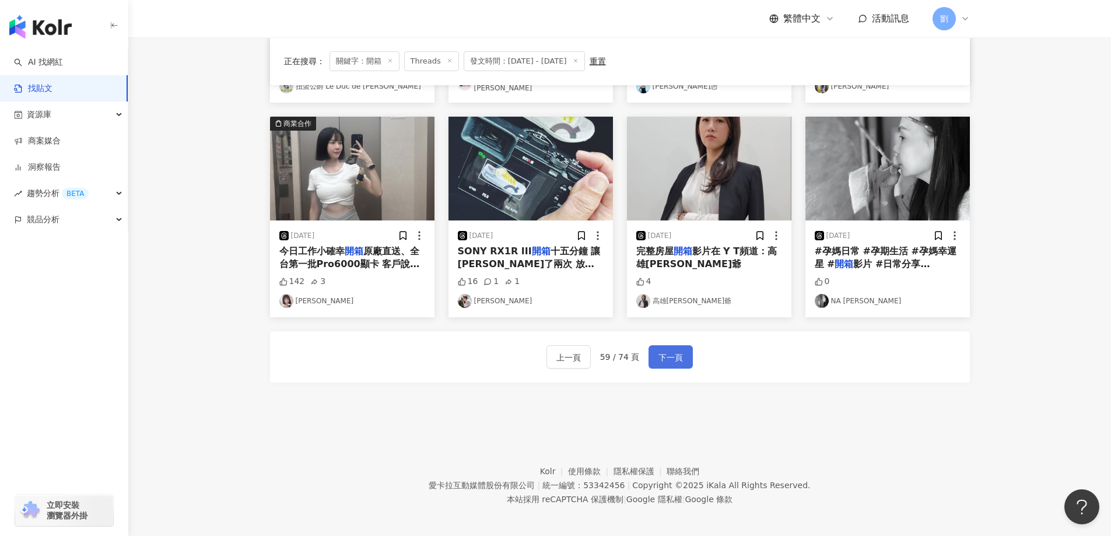
click at [664, 350] on span "下一頁" at bounding box center [670, 357] width 24 height 14
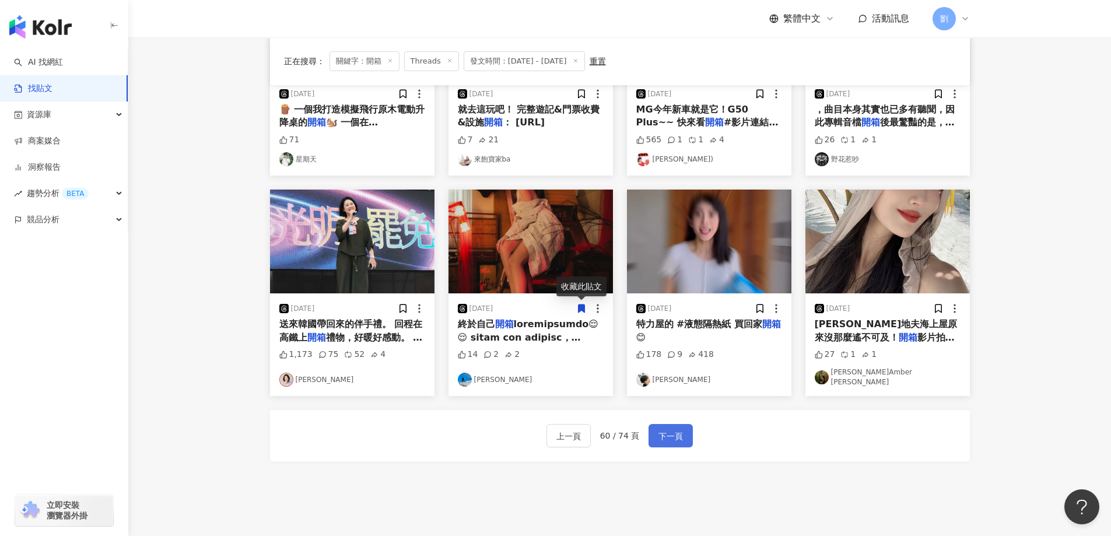
scroll to position [466, 0]
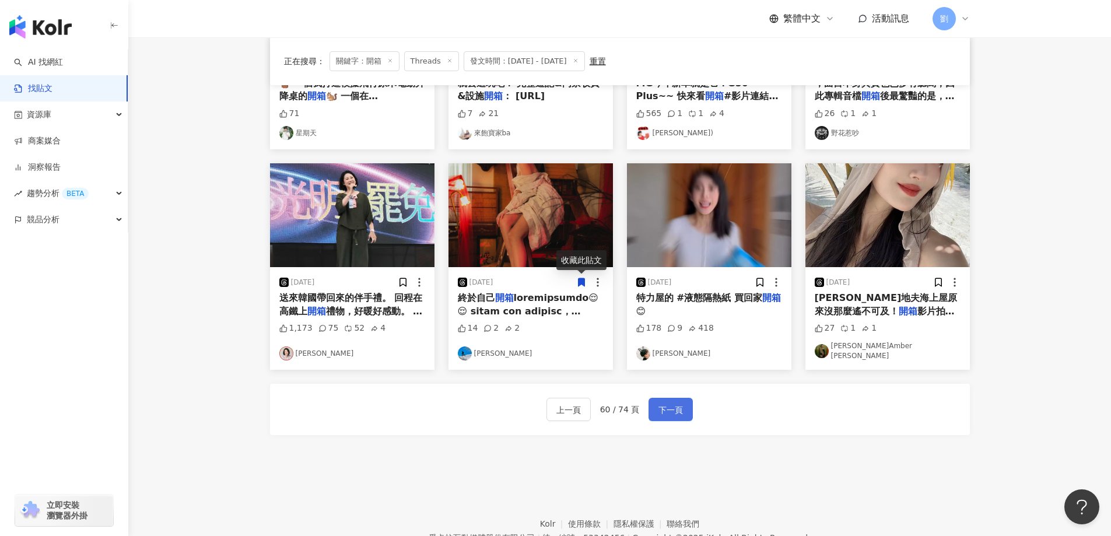
click at [682, 398] on button "下一頁" at bounding box center [670, 409] width 44 height 23
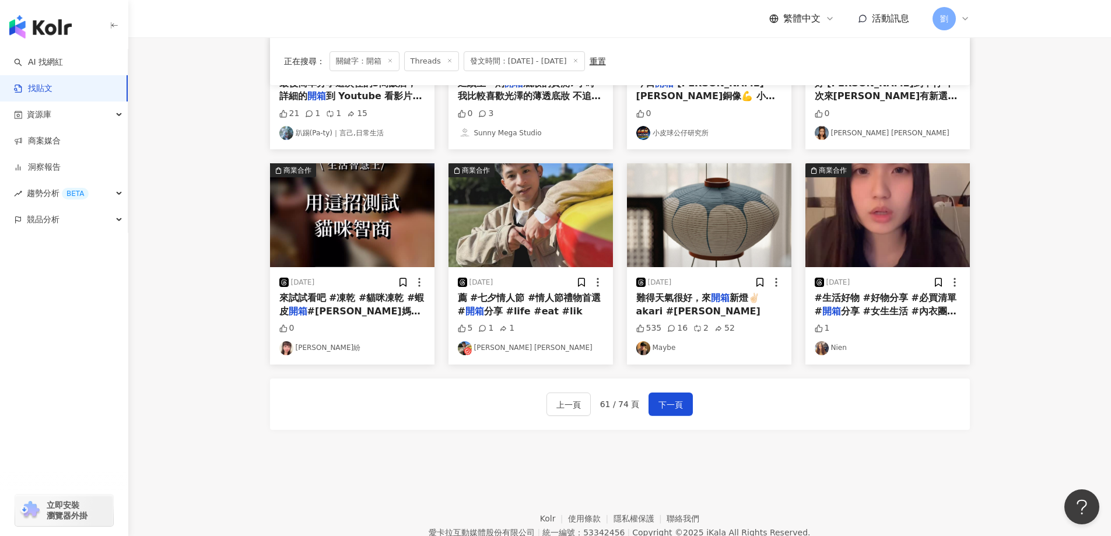
click at [683, 207] on img "button" at bounding box center [709, 215] width 164 height 104
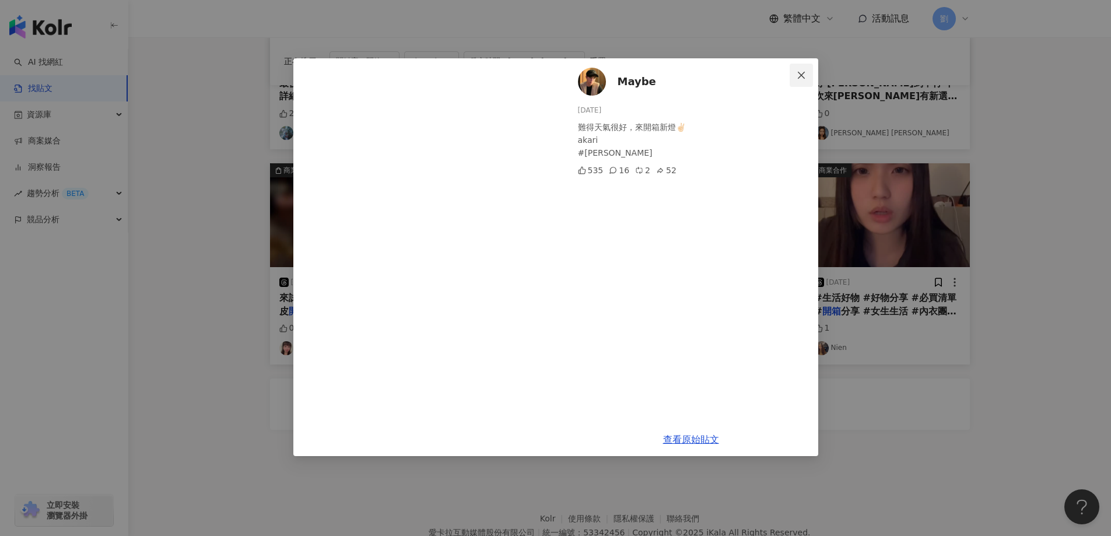
click at [802, 71] on icon "close" at bounding box center [801, 75] width 9 height 9
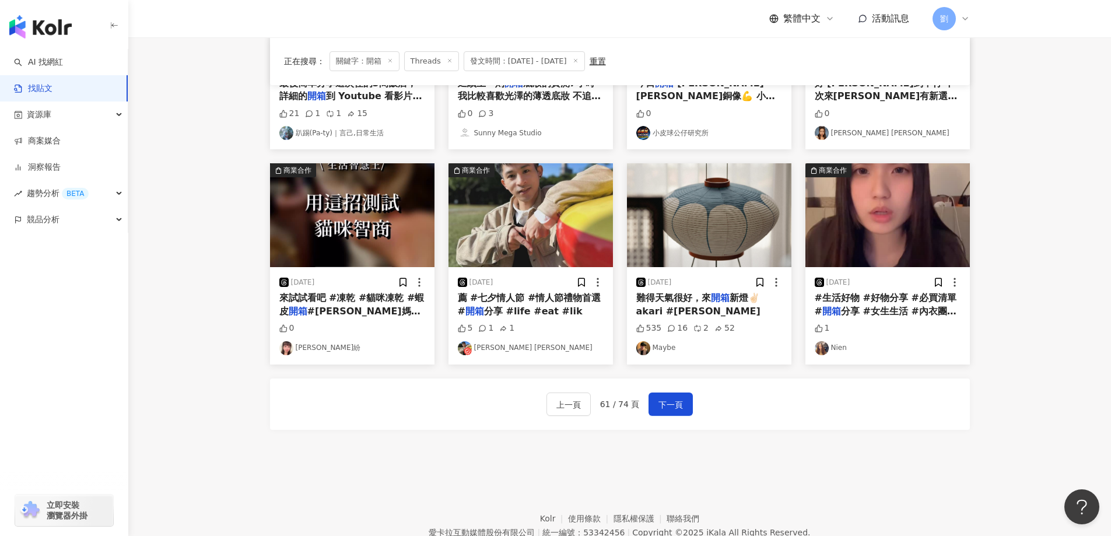
click at [883, 223] on img "button" at bounding box center [887, 215] width 164 height 104
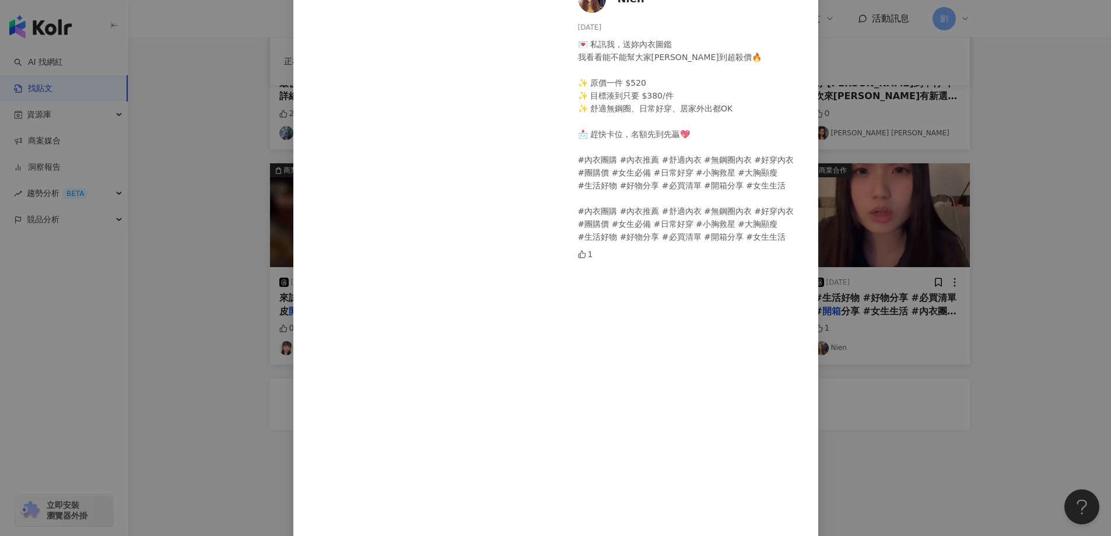
scroll to position [145, 0]
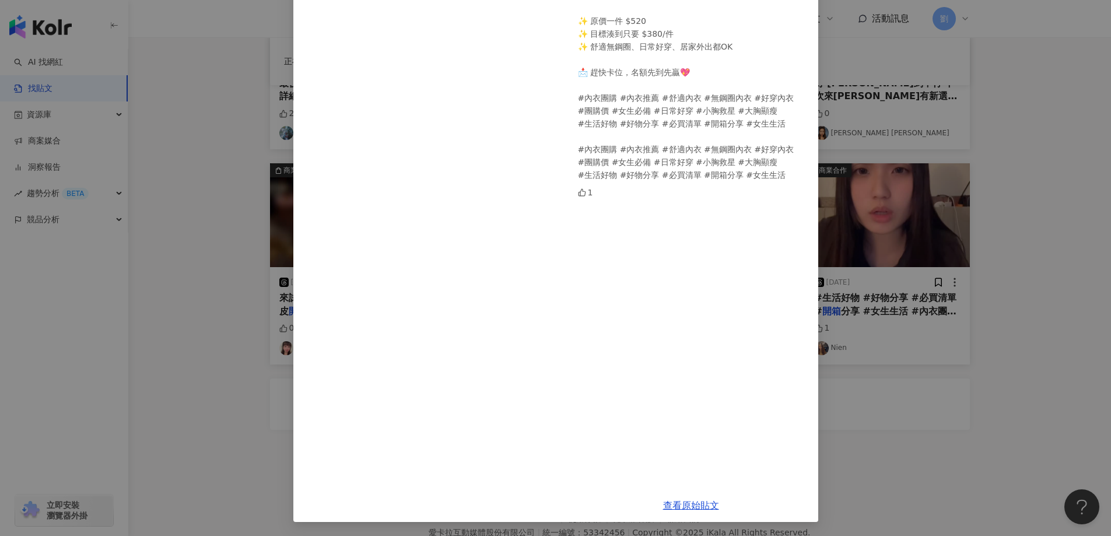
click at [1015, 410] on div "Nien [DATE] 💌 私訊我，送妳內衣圖鑑 我看看能不能幫大家湊到超殺價🔥 ✨ 原價一件 $520 ✨ 目標湊到只要 $380/件 ✨ 舒適無鋼圈、日常…" at bounding box center [555, 268] width 1111 height 536
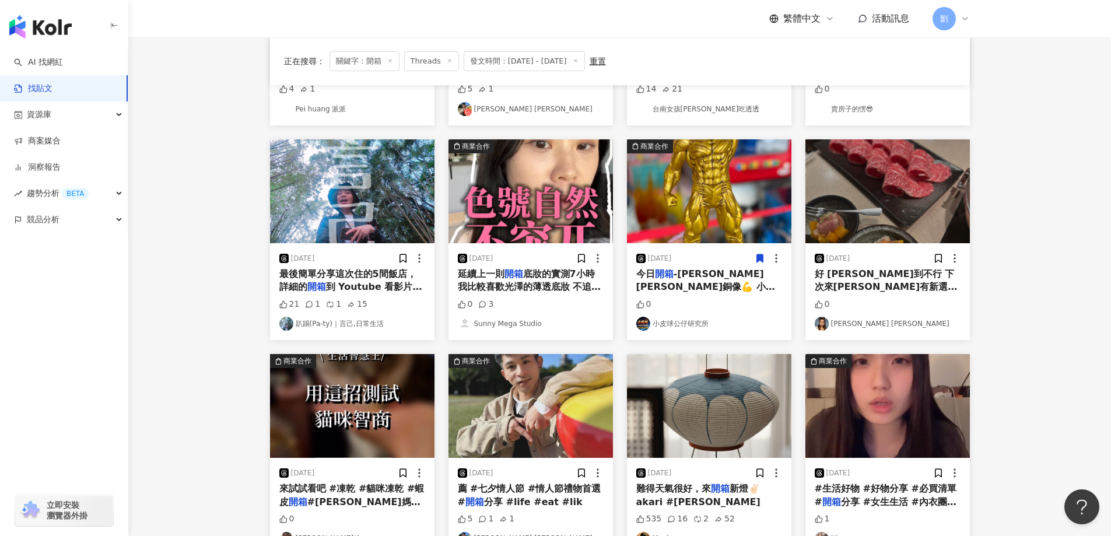
scroll to position [350, 0]
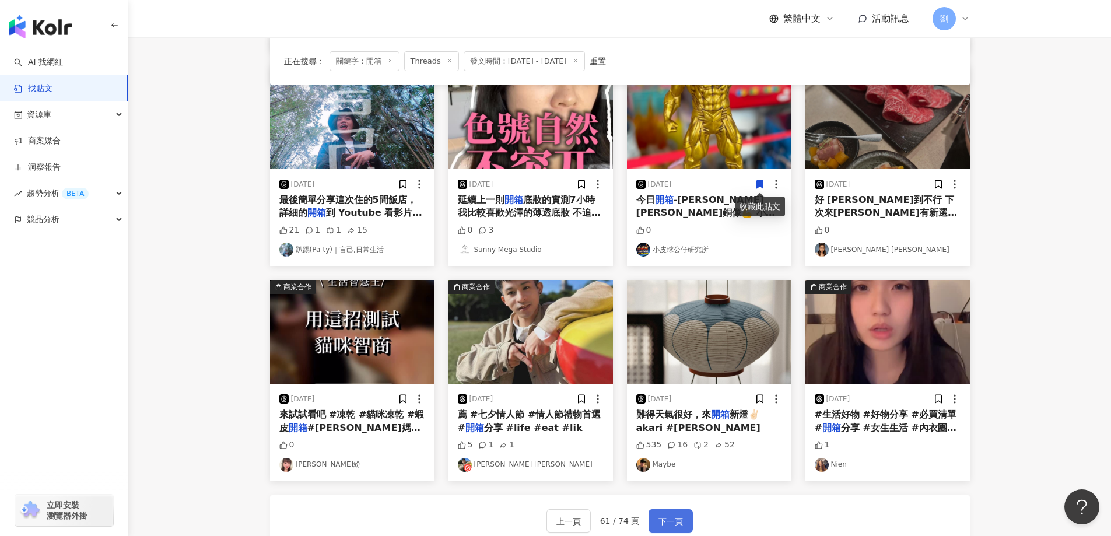
click at [680, 512] on button "下一頁" at bounding box center [670, 520] width 44 height 23
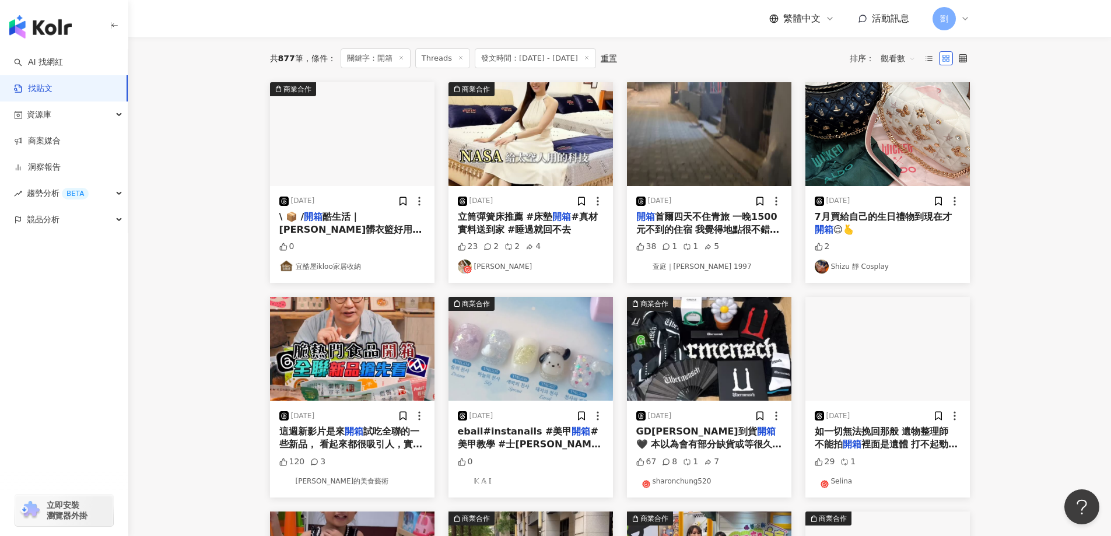
scroll to position [0, 0]
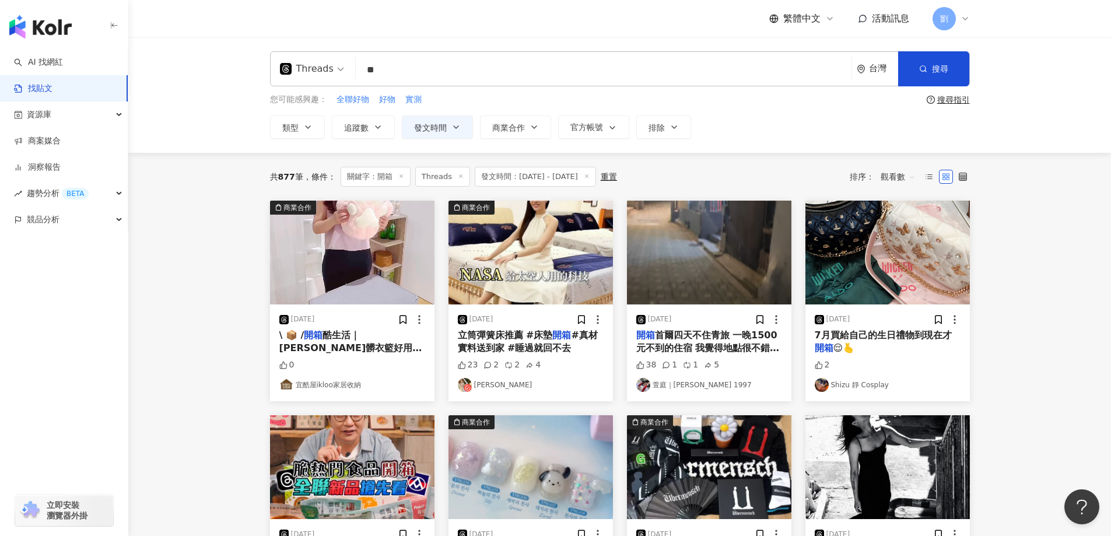
click at [373, 272] on img "button" at bounding box center [352, 253] width 164 height 104
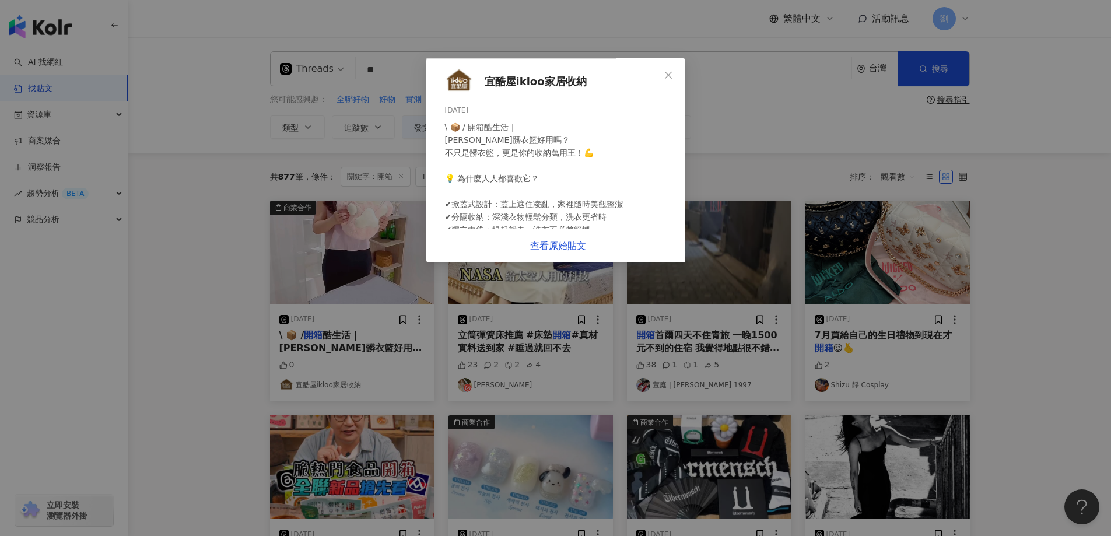
scroll to position [197, 0]
click at [1020, 341] on div "宜酷屋ikloo家居收納 [DATE] \ 📦 / 開箱酷生活｜ 牛津布髒衣籃好用嗎？ 不只是髒衣籃，更是你的收納萬用王！💪 💡 為什麼人人都喜歡它？ ✔掀蓋…" at bounding box center [555, 268] width 1111 height 536
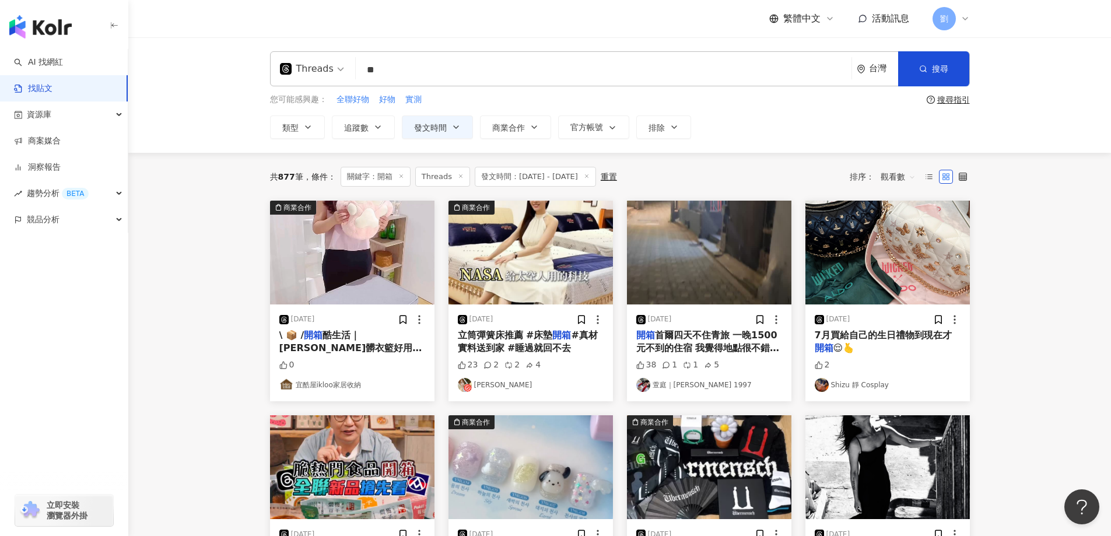
click at [848, 247] on img "button" at bounding box center [887, 253] width 164 height 104
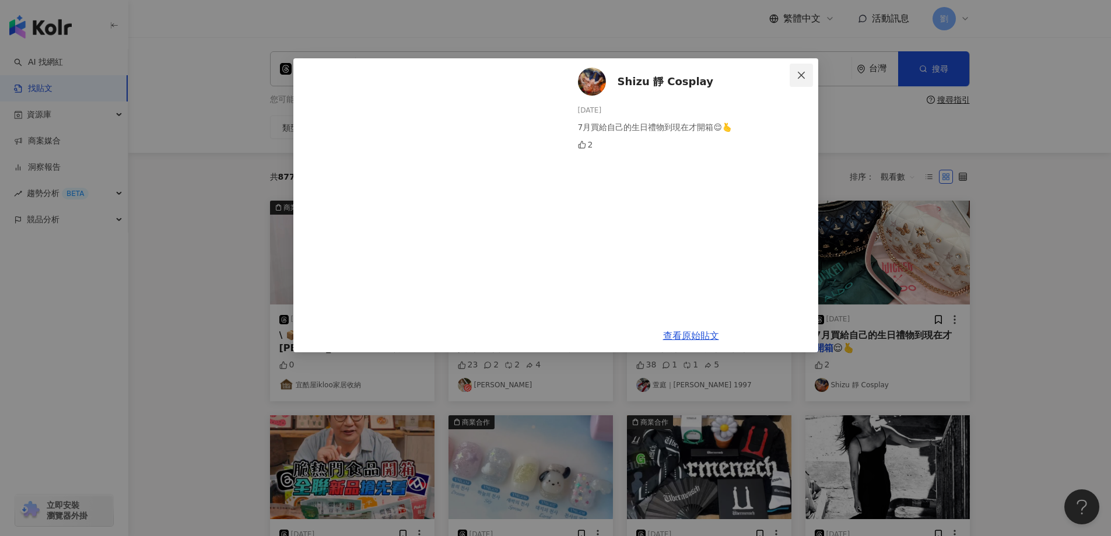
click at [800, 71] on icon "close" at bounding box center [801, 75] width 9 height 9
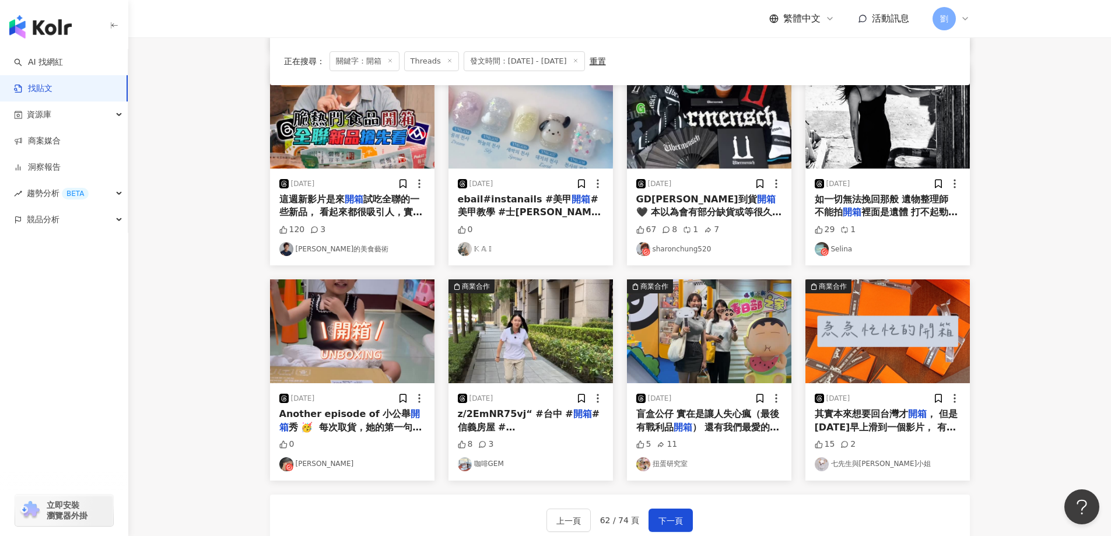
scroll to position [519, 0]
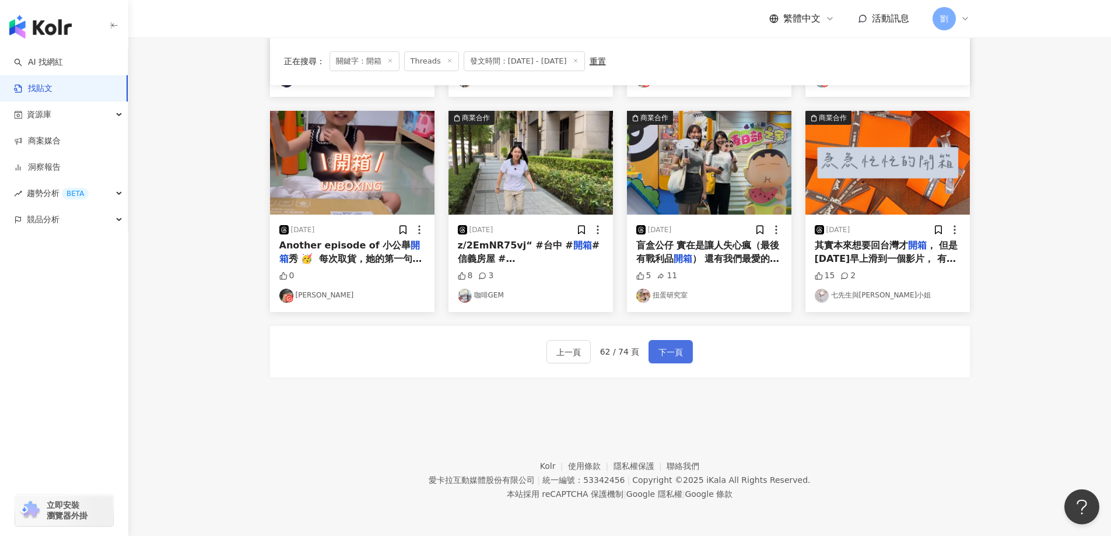
click at [678, 350] on span "下一頁" at bounding box center [670, 352] width 24 height 14
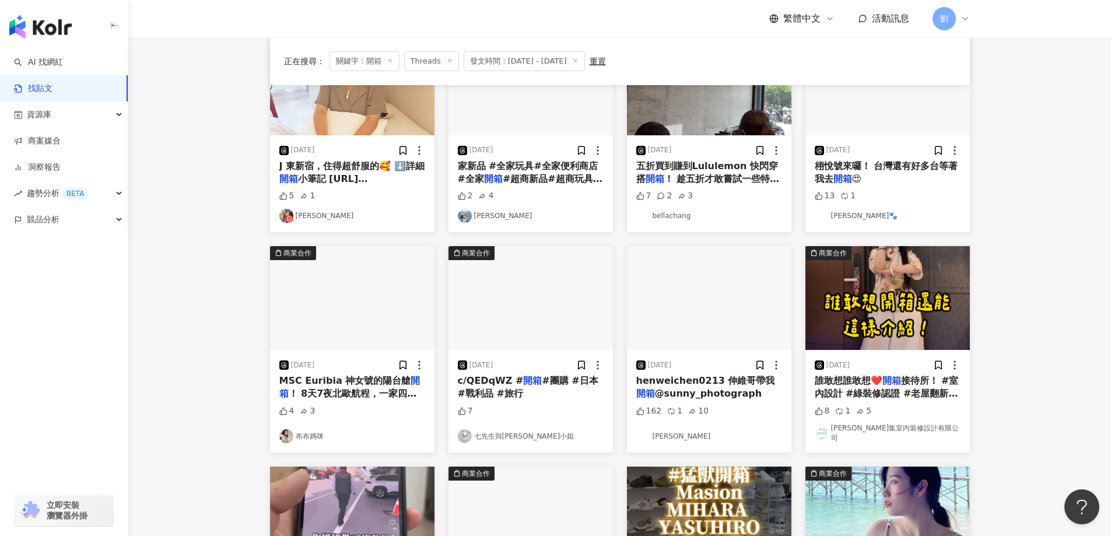
scroll to position [52, 0]
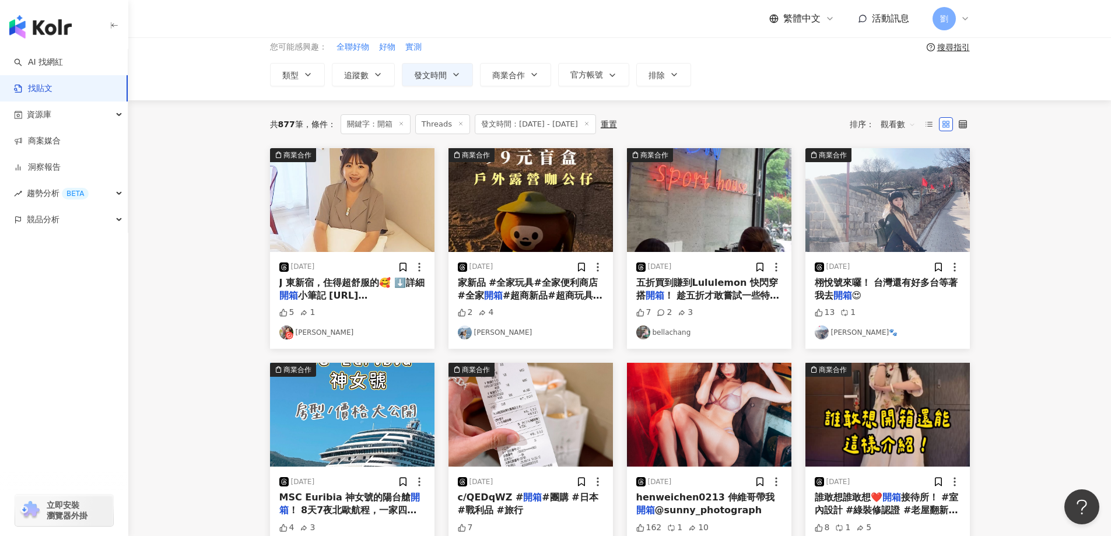
click at [482, 194] on img "button" at bounding box center [530, 200] width 164 height 104
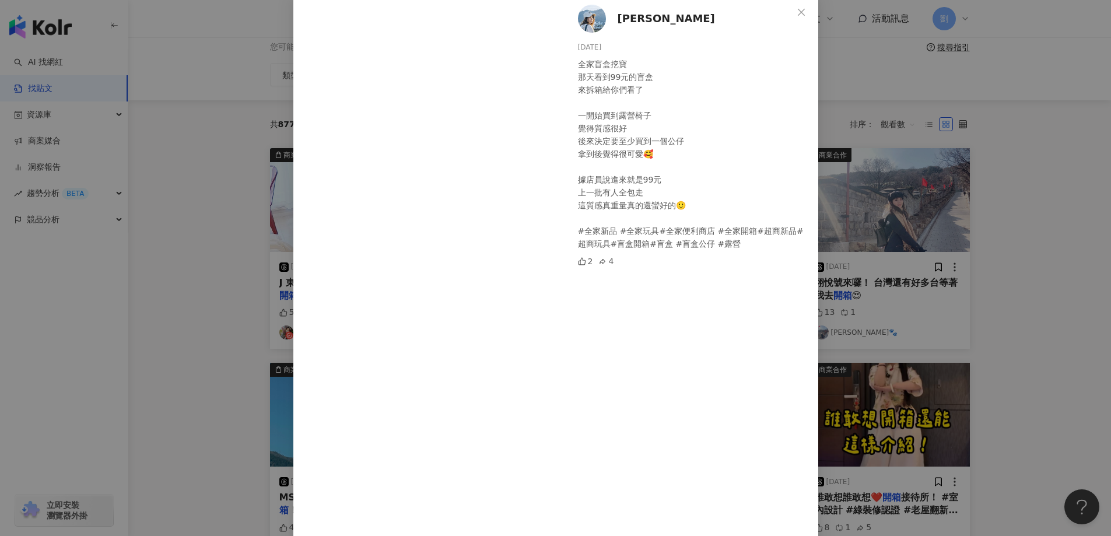
scroll to position [106, 0]
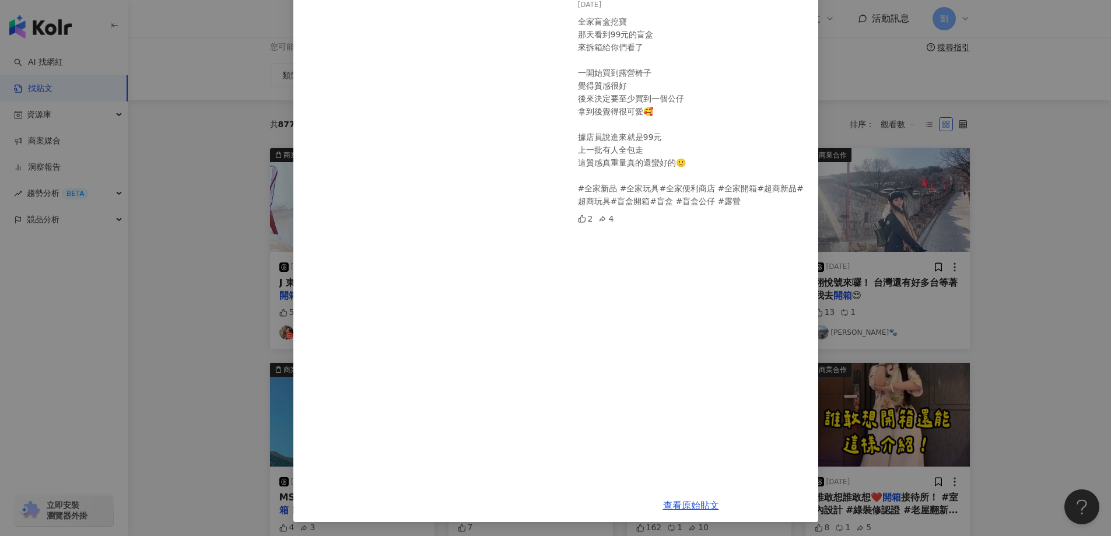
click at [840, 186] on div "安伯 [DATE] 全家盲盒挖寶 那天看到99元的盲盒 來拆箱給你們看了 一開始買到露營椅子 覺得質感很好 後來決定要至少買到一個公仔 拿到後覺得很可愛🥰 據…" at bounding box center [555, 268] width 1111 height 536
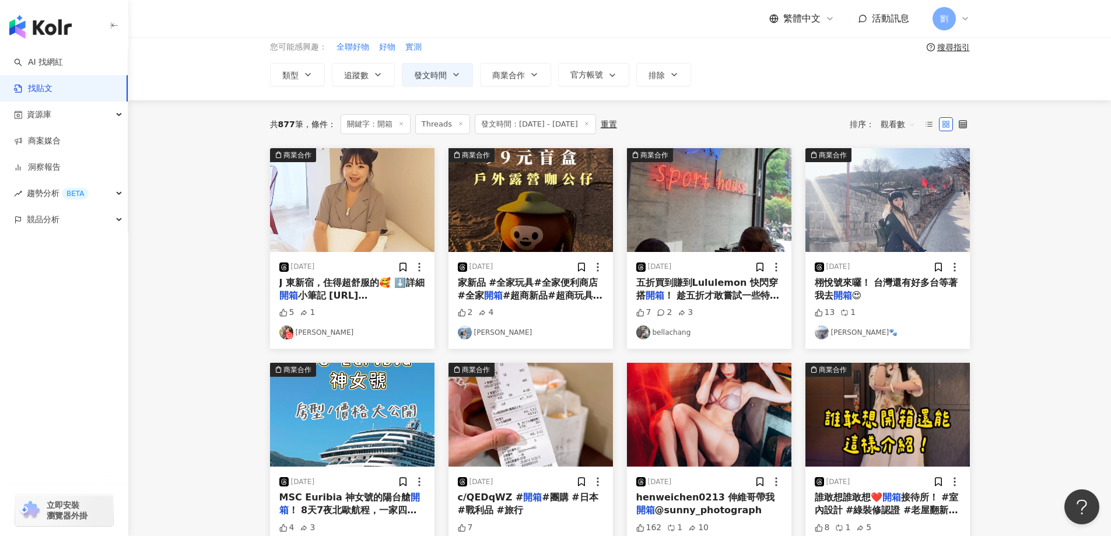
click at [841, 195] on img "button" at bounding box center [887, 200] width 164 height 104
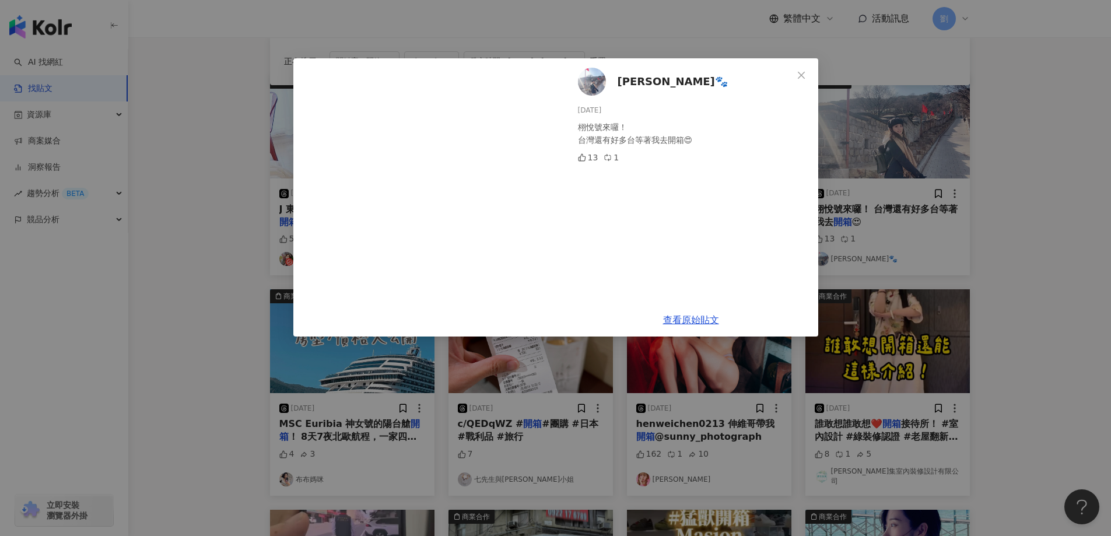
scroll to position [169, 0]
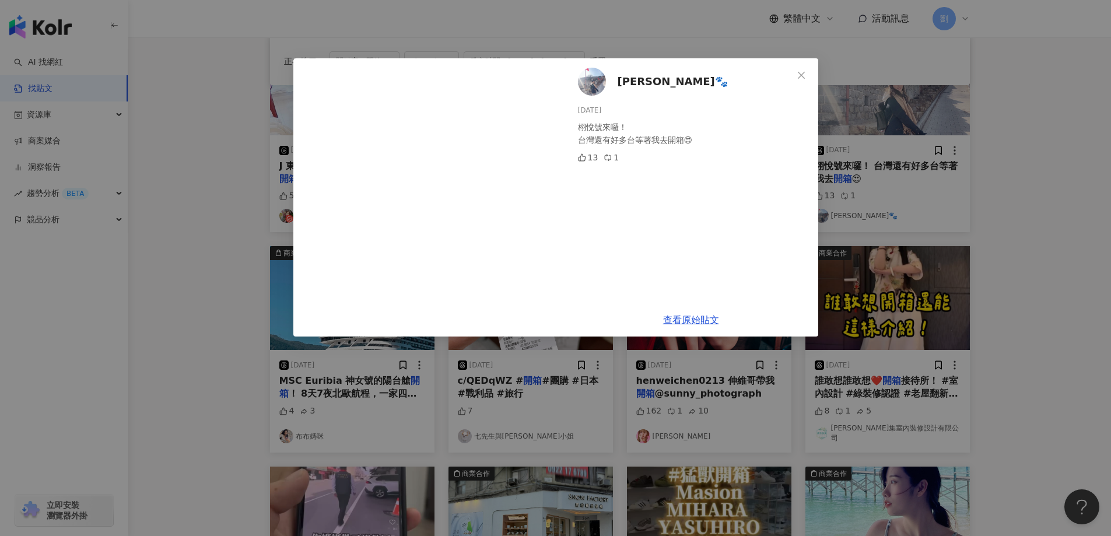
click at [1011, 284] on div "[PERSON_NAME]🐾 [DATE] 栩悅號來囉！ 台灣還有好多台等著我去開箱😍 13 1 查看原始貼文" at bounding box center [555, 268] width 1111 height 536
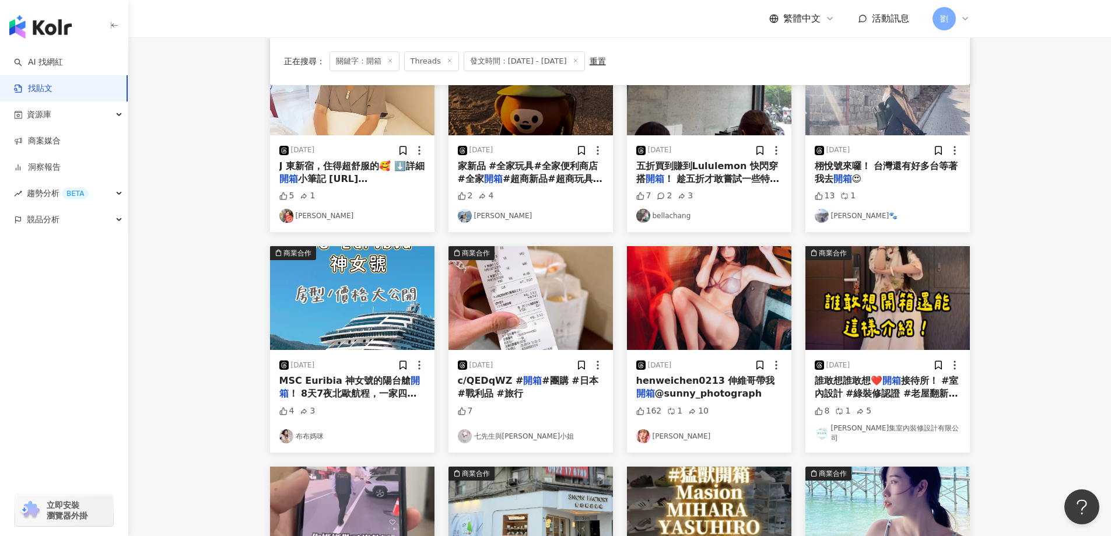
scroll to position [519, 0]
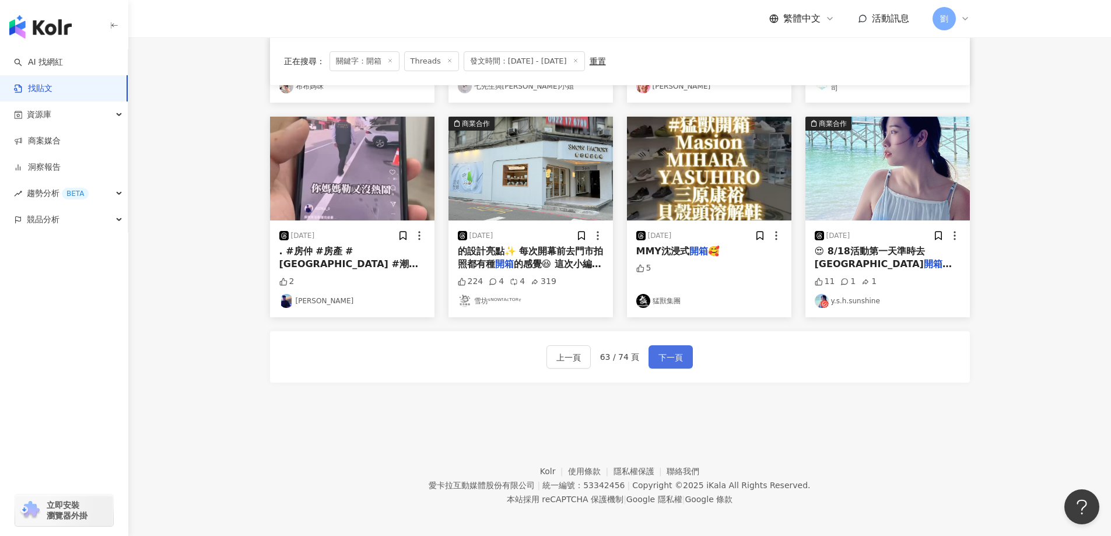
click at [654, 347] on button "下一頁" at bounding box center [670, 356] width 44 height 23
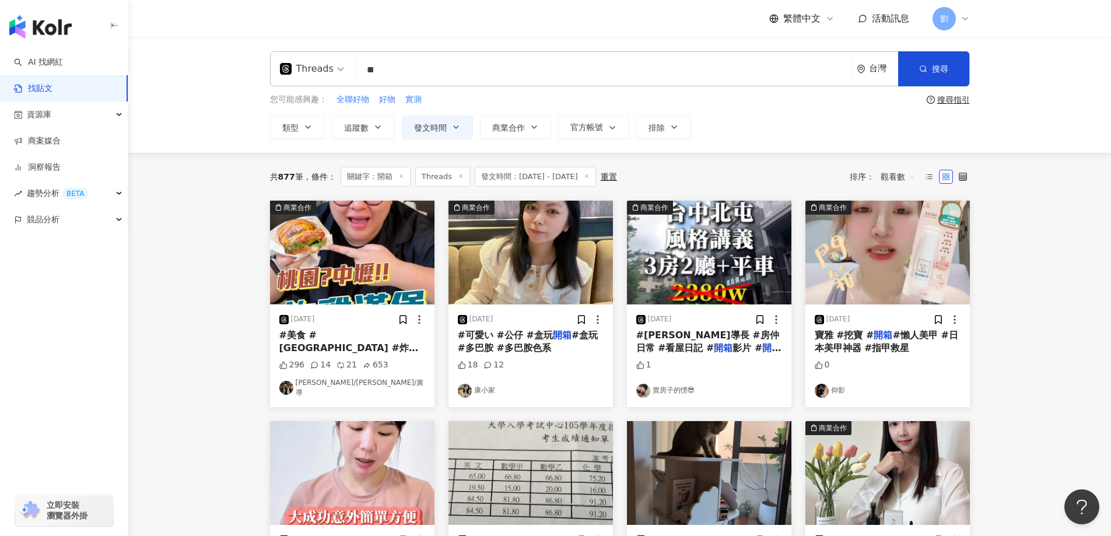
scroll to position [466, 0]
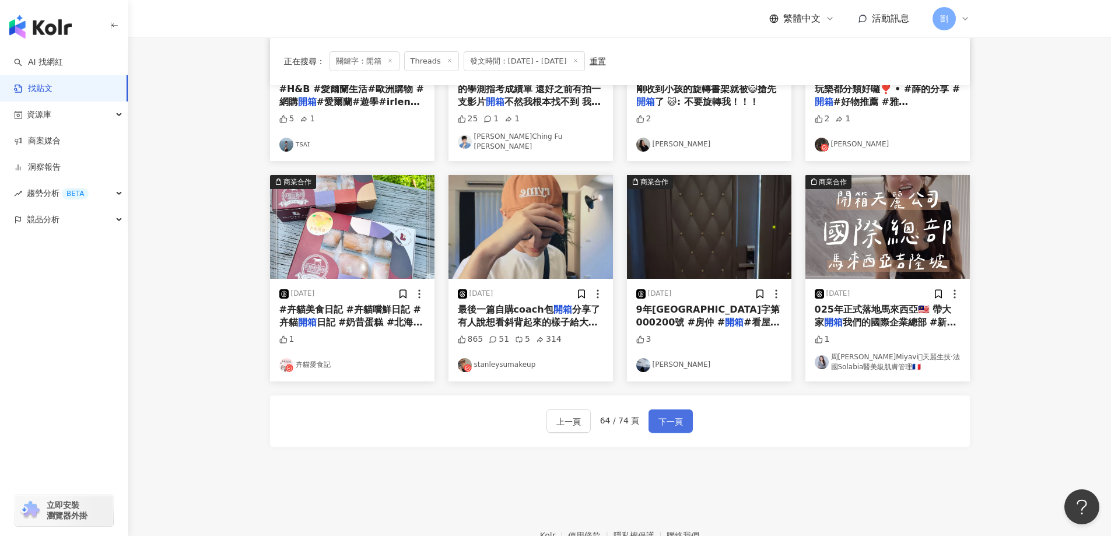
click at [651, 411] on button "下一頁" at bounding box center [670, 420] width 44 height 23
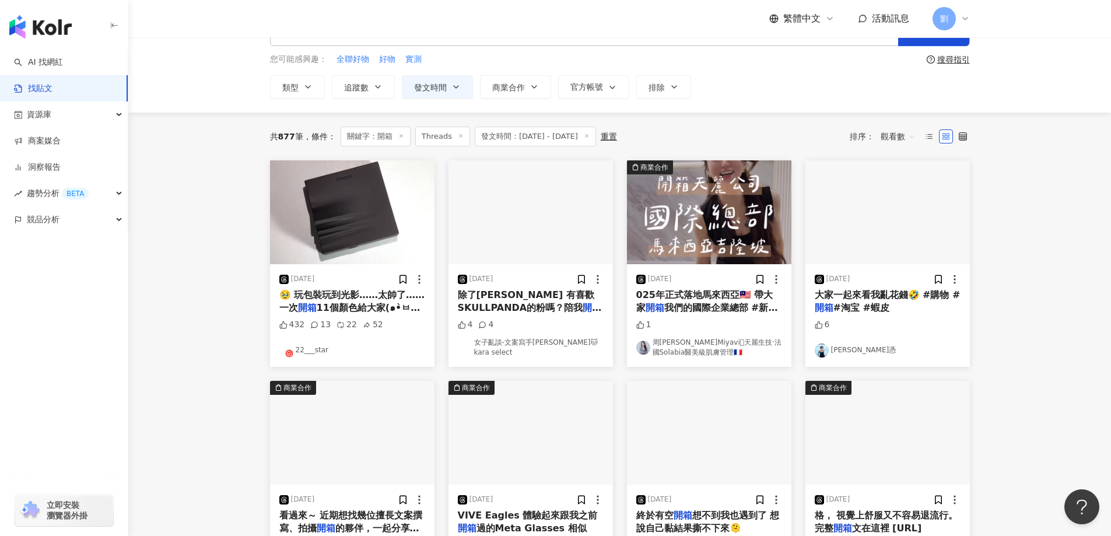
scroll to position [0, 0]
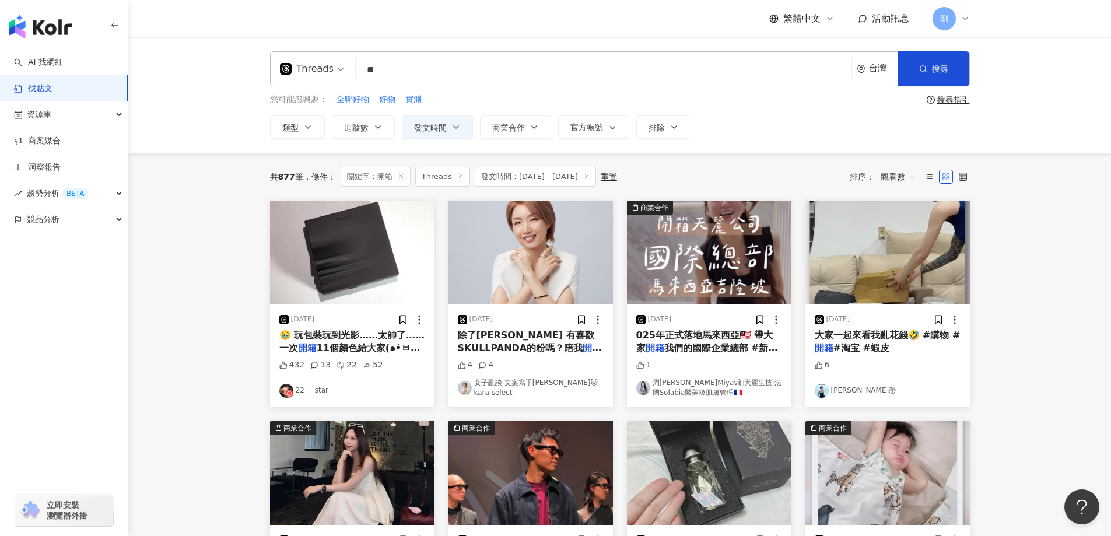
click at [308, 259] on img "button" at bounding box center [352, 253] width 164 height 104
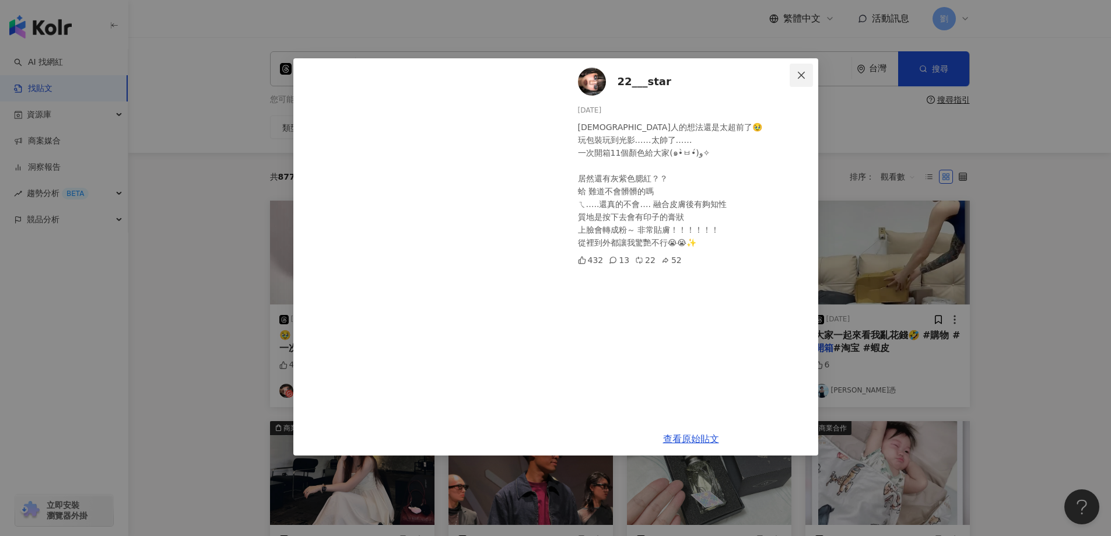
click at [805, 74] on icon "close" at bounding box center [801, 75] width 9 height 9
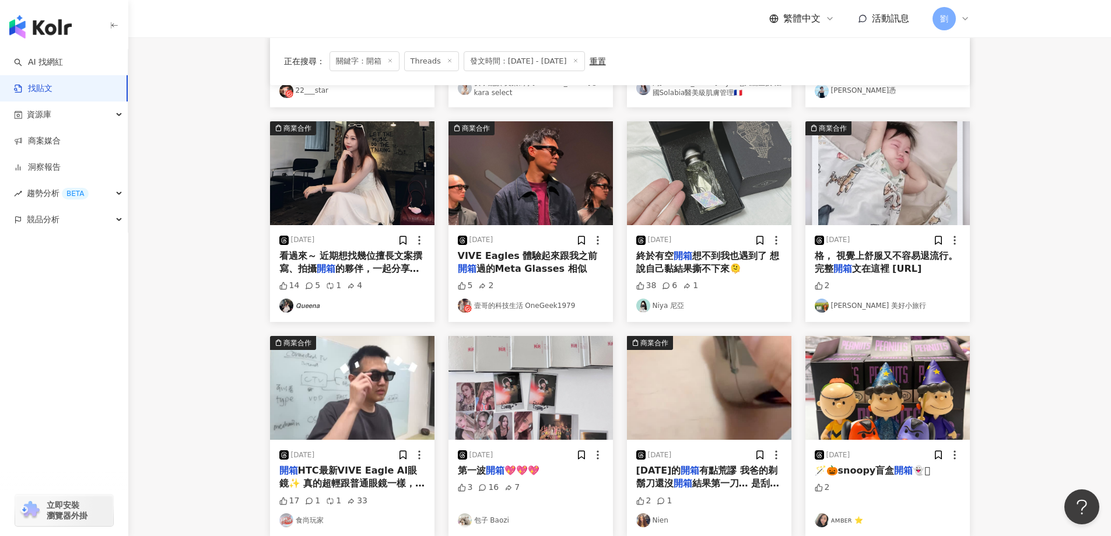
scroll to position [350, 0]
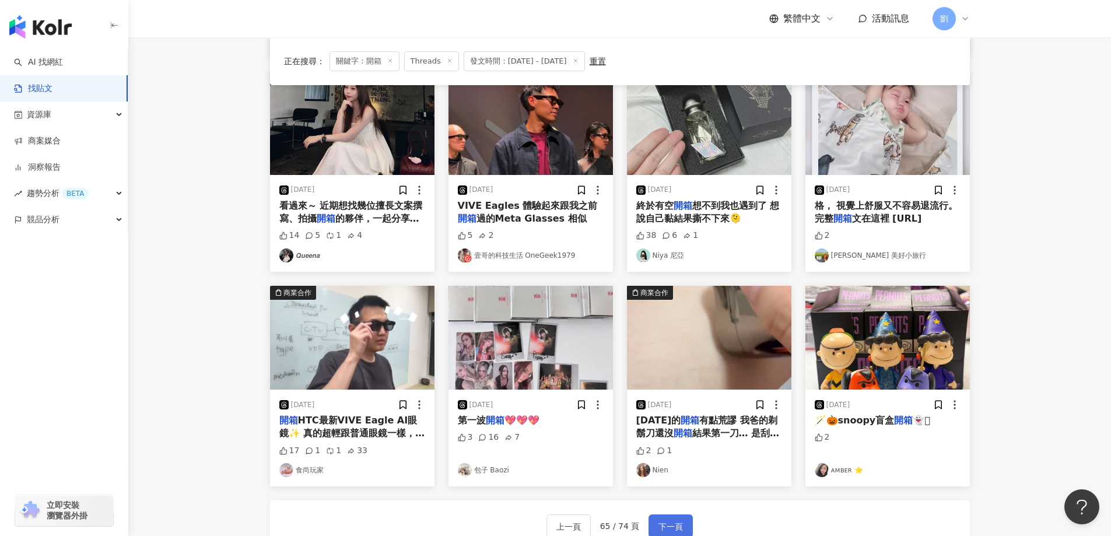
click at [669, 519] on button "下一頁" at bounding box center [670, 525] width 44 height 23
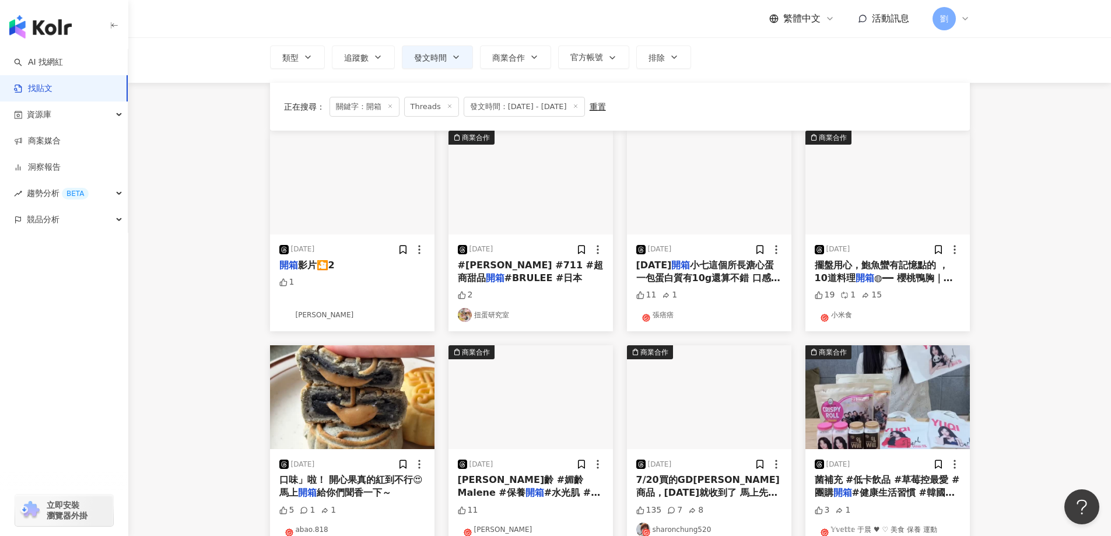
scroll to position [345, 0]
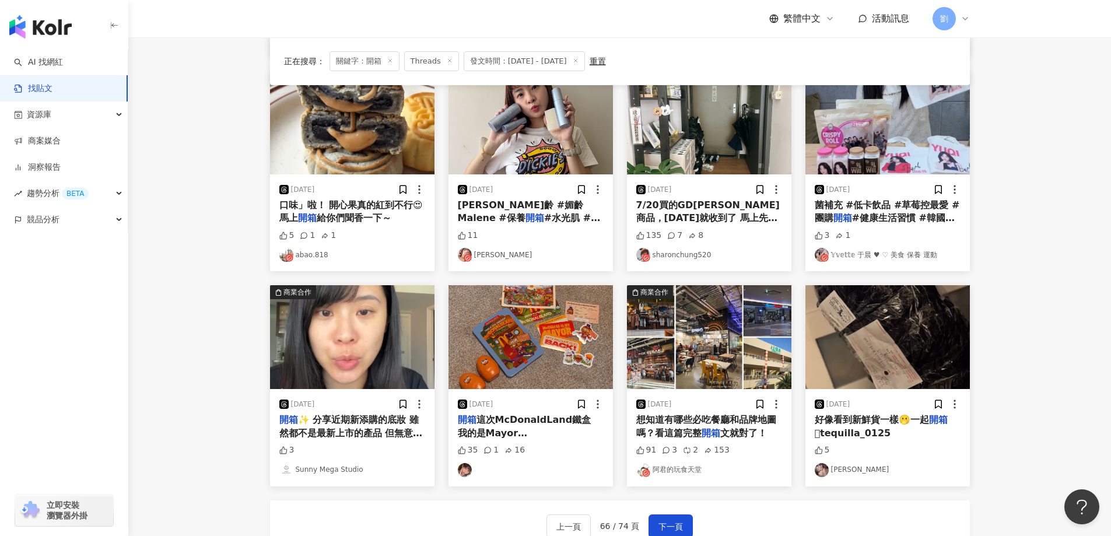
click at [526, 357] on img "button" at bounding box center [530, 337] width 164 height 104
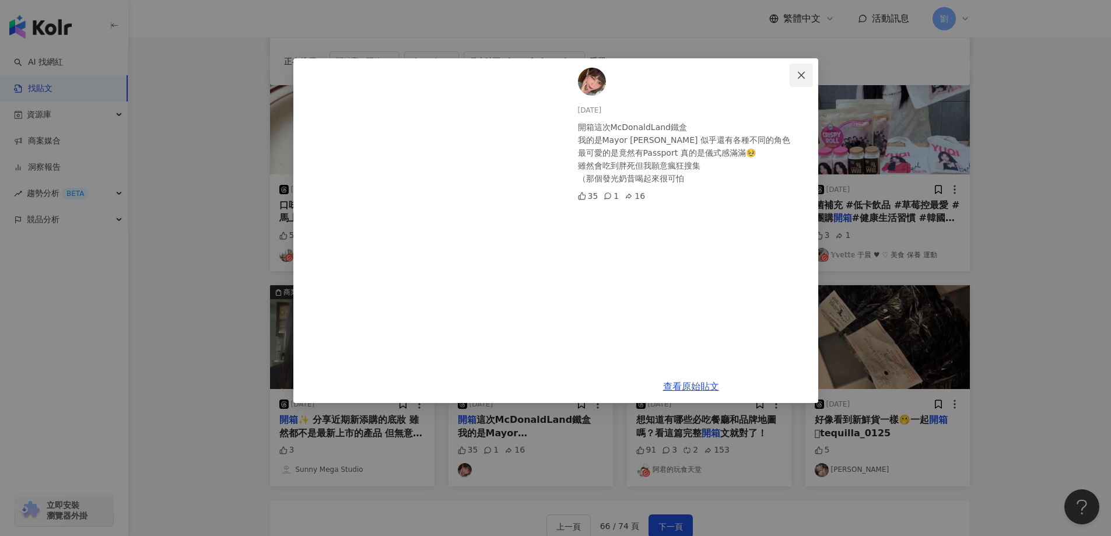
click at [805, 79] on icon "close" at bounding box center [801, 75] width 9 height 9
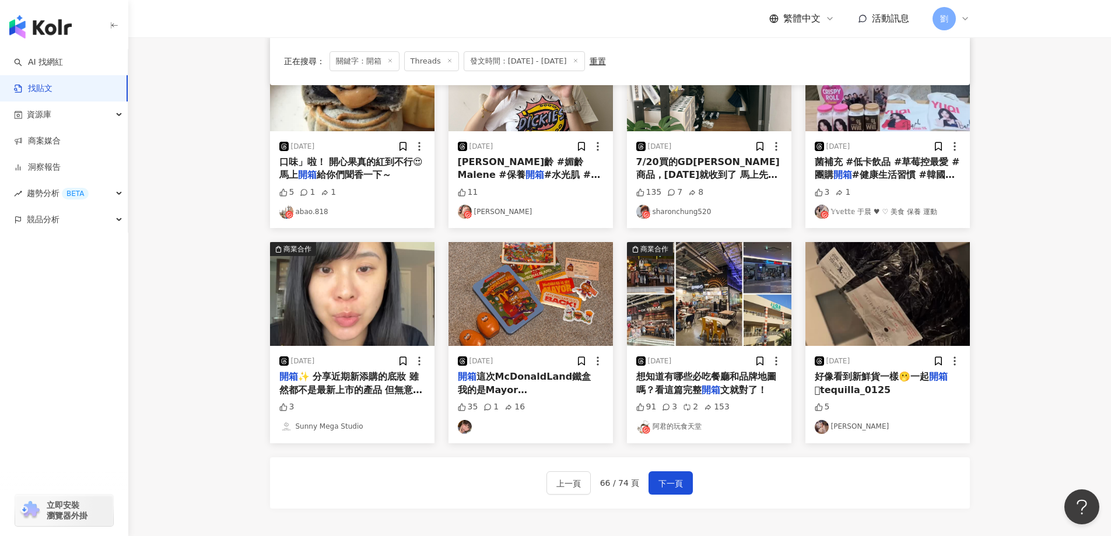
scroll to position [519, 0]
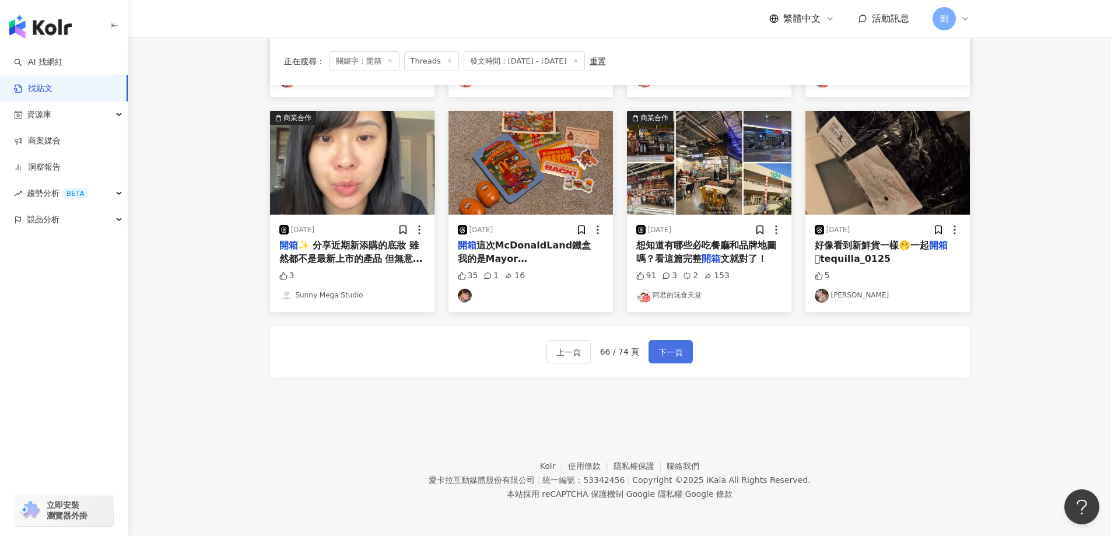
click at [650, 349] on button "下一頁" at bounding box center [670, 351] width 44 height 23
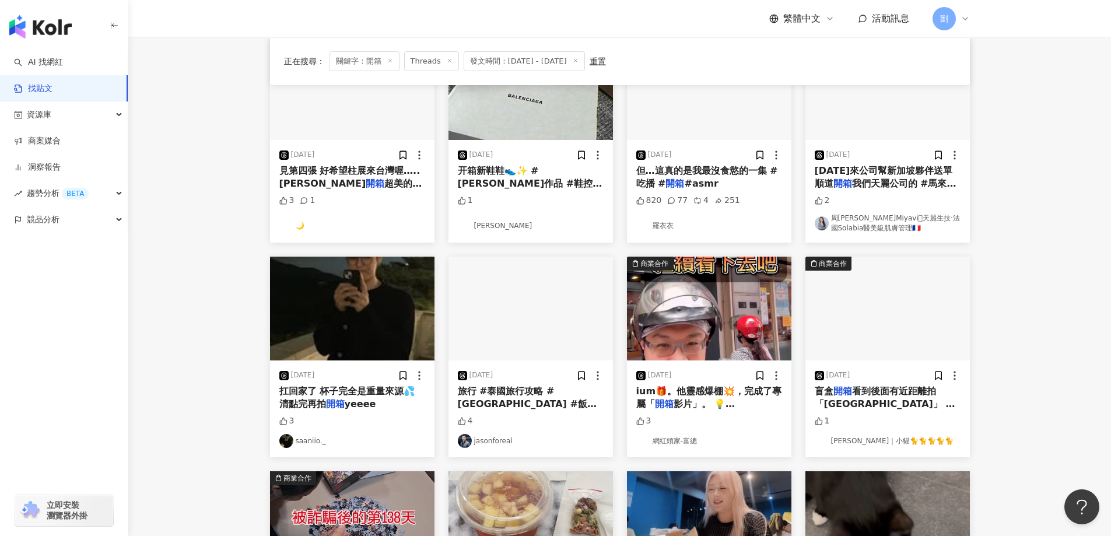
scroll to position [291, 0]
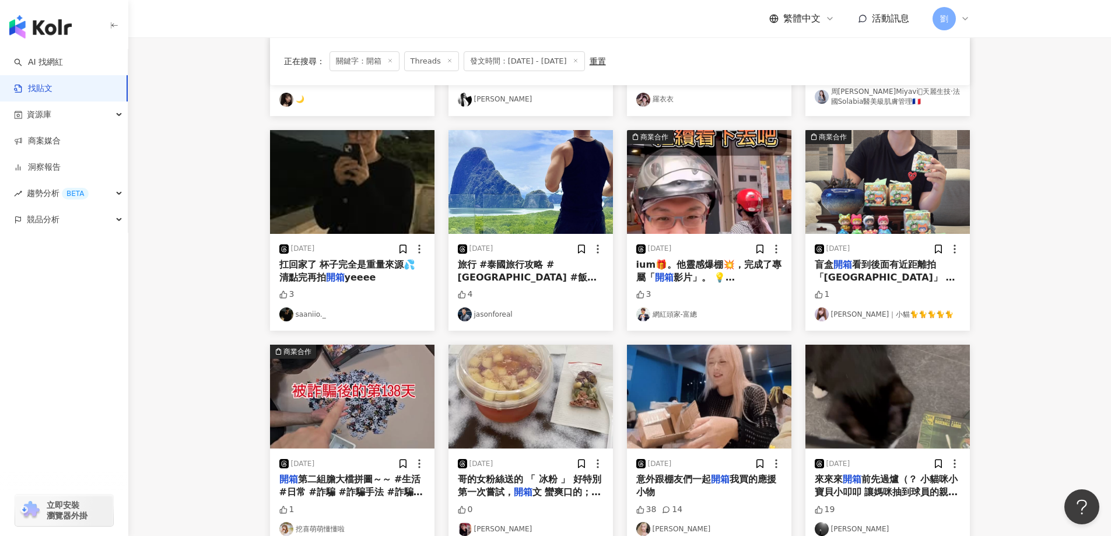
click at [853, 165] on img "button" at bounding box center [887, 182] width 164 height 104
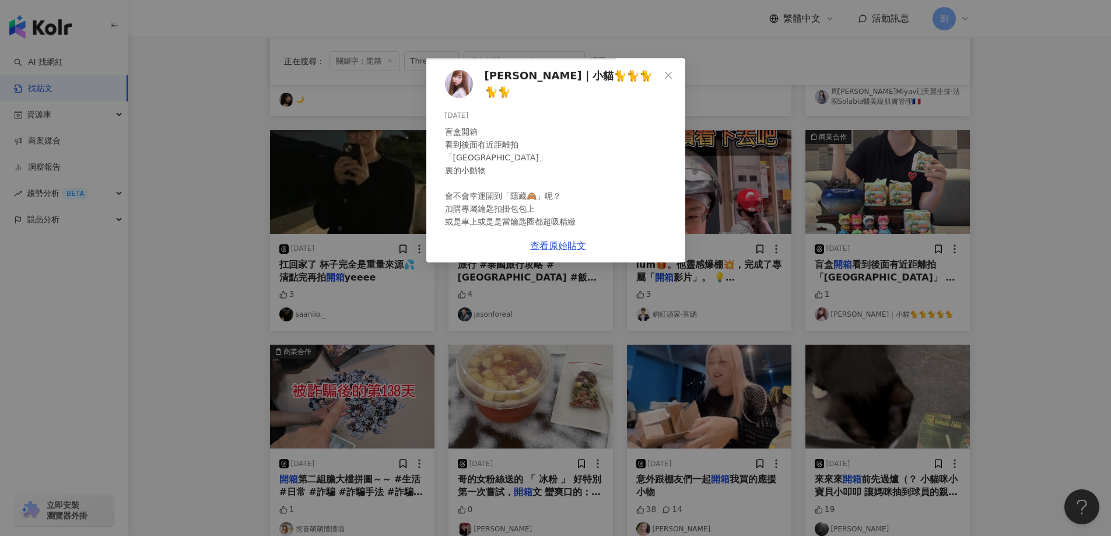
scroll to position [262, 0]
click at [947, 396] on div "[PERSON_NAME]｜小貓🐈🐈🐈🐈🐈 [DATE] 盲盒開箱 看到後面有近距離拍 「森林[GEOGRAPHIC_DATA]」 裏的小動物 會不會幸運開到…" at bounding box center [555, 268] width 1111 height 536
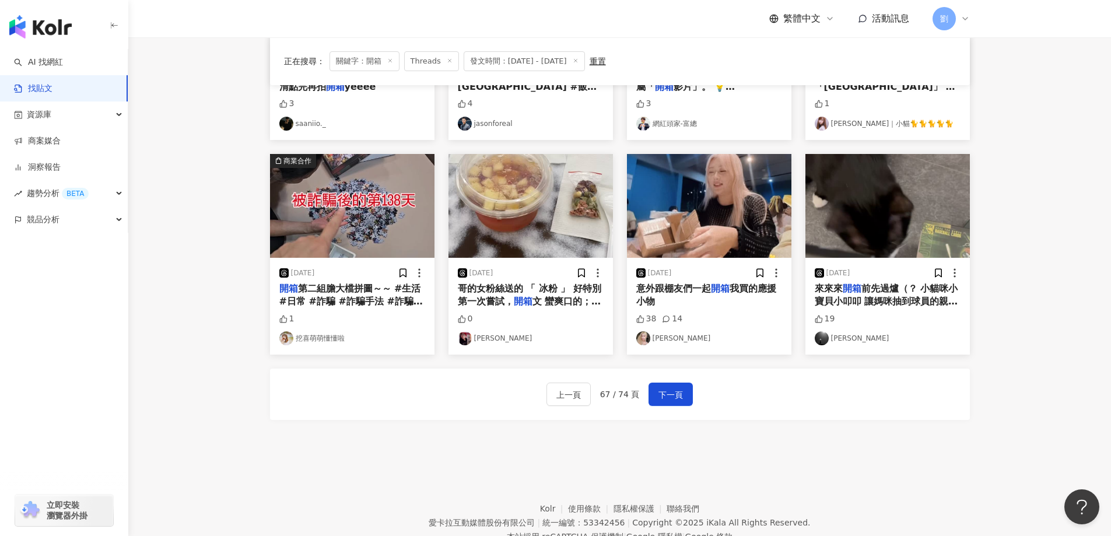
scroll to position [524, 0]
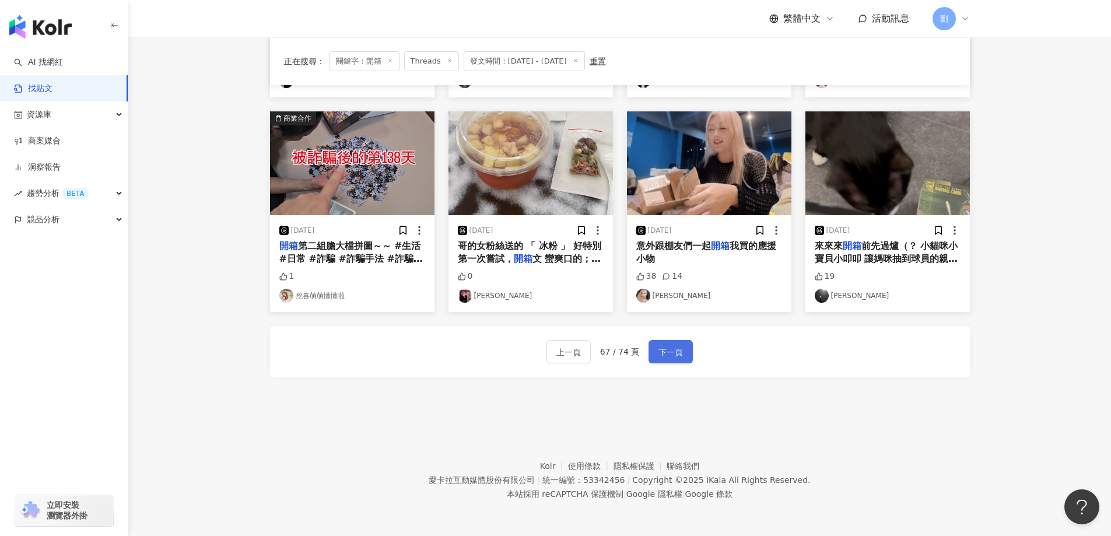
click at [658, 347] on span "下一頁" at bounding box center [670, 352] width 24 height 14
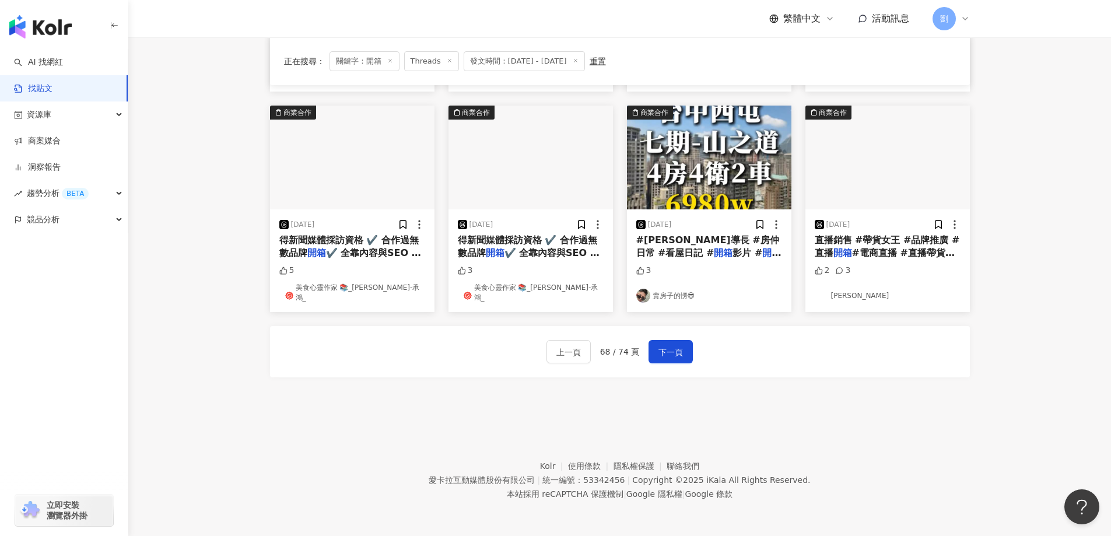
scroll to position [519, 0]
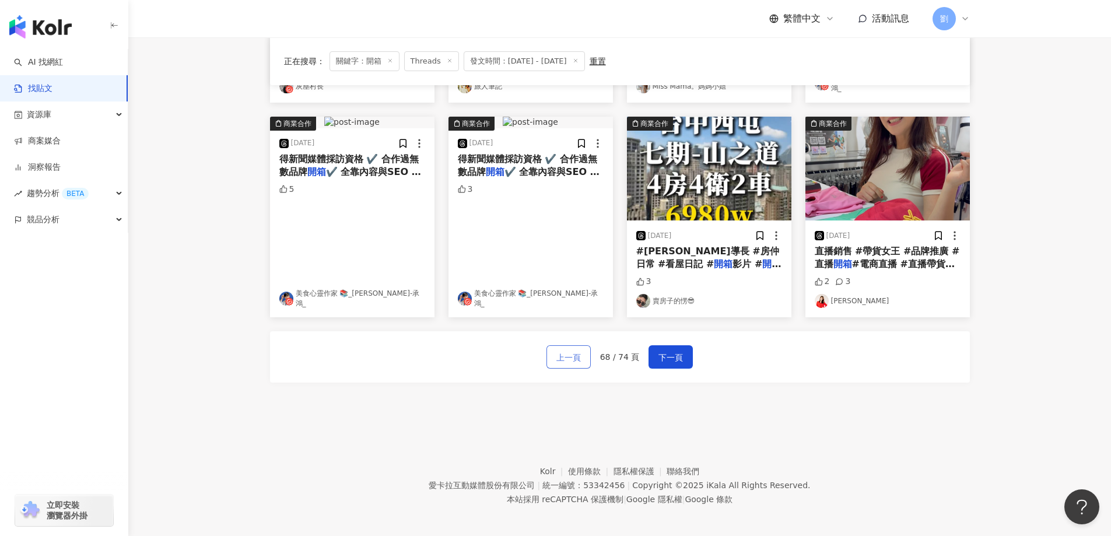
click at [585, 352] on button "上一頁" at bounding box center [568, 356] width 44 height 23
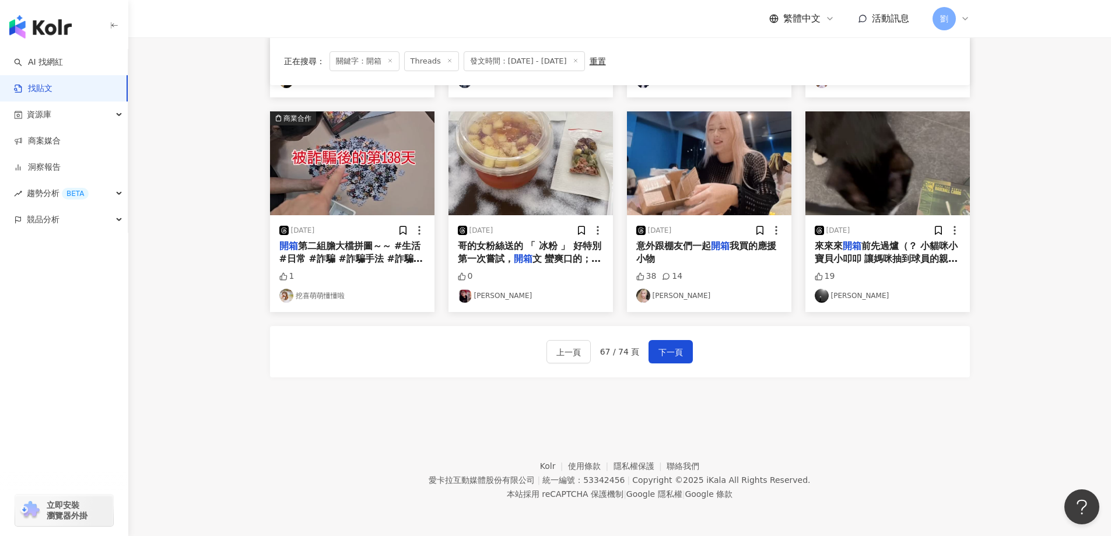
scroll to position [524, 0]
click at [300, 258] on span "第二組膽大檔拼圖～～ #生活 #日常 #詐騙 #詐騙手法 #詐騙集團 #蝦皮詐騙 #反詐騙 #反詐騙專線165" at bounding box center [351, 265] width 145 height 50
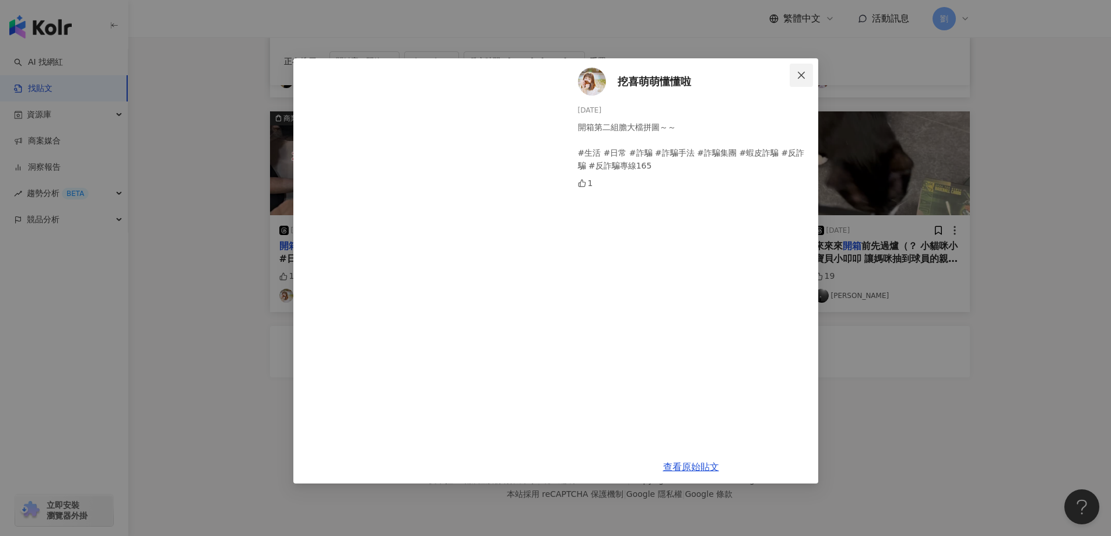
click at [793, 77] on span "Close" at bounding box center [801, 75] width 23 height 9
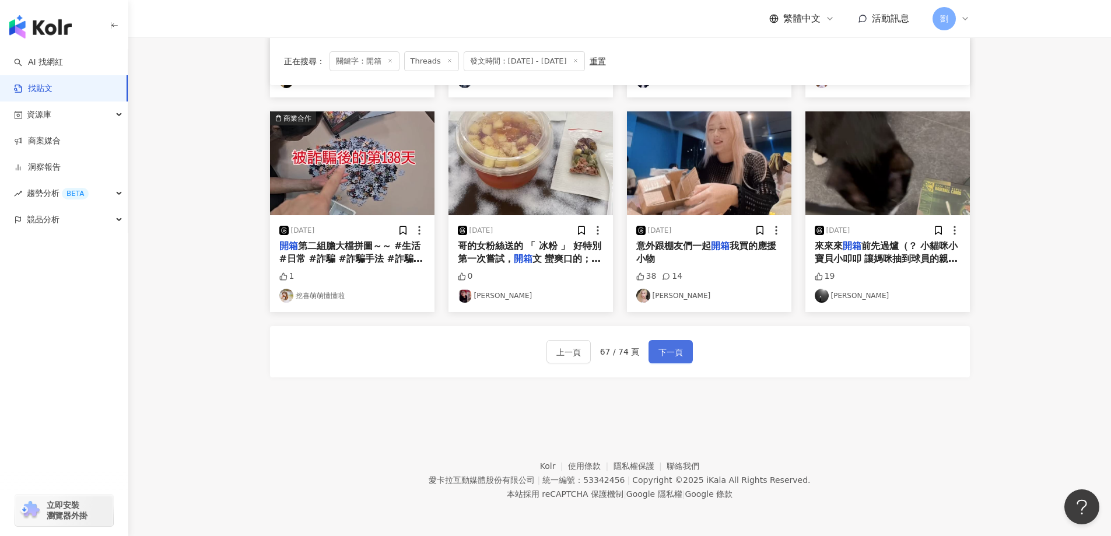
click at [679, 352] on span "下一頁" at bounding box center [670, 352] width 24 height 14
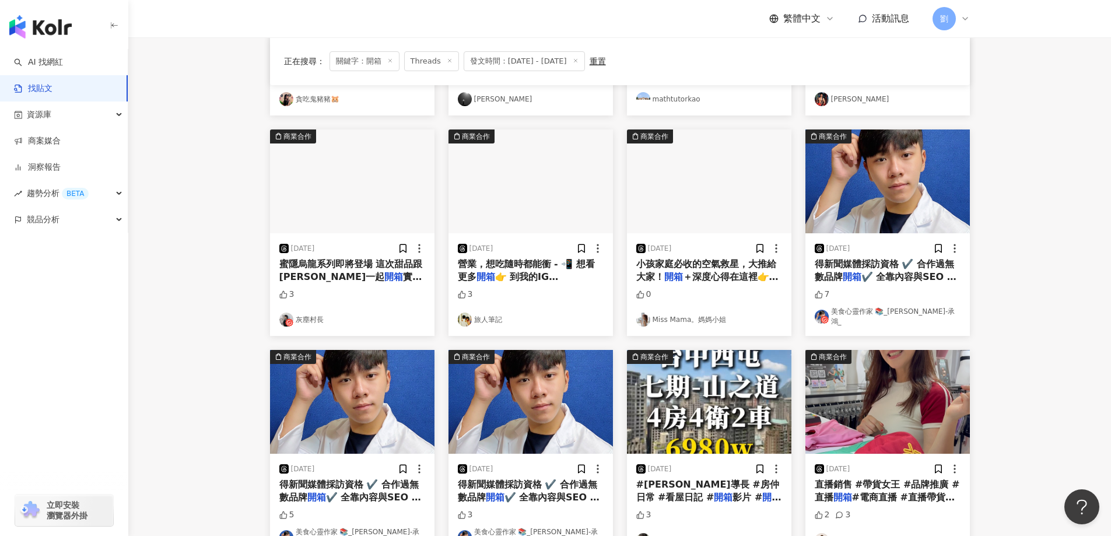
scroll to position [52, 0]
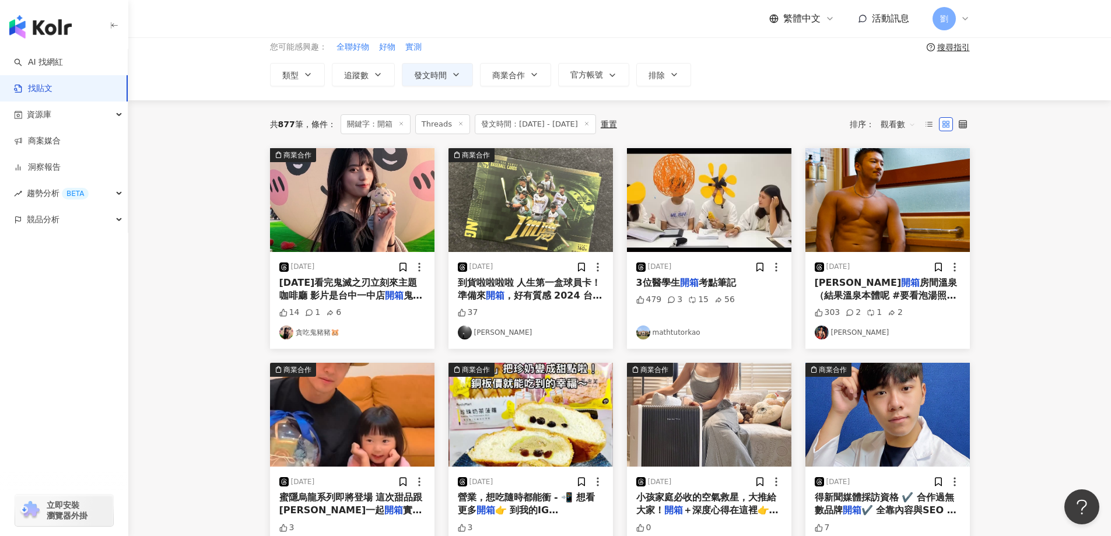
click at [410, 210] on img "button" at bounding box center [352, 200] width 164 height 104
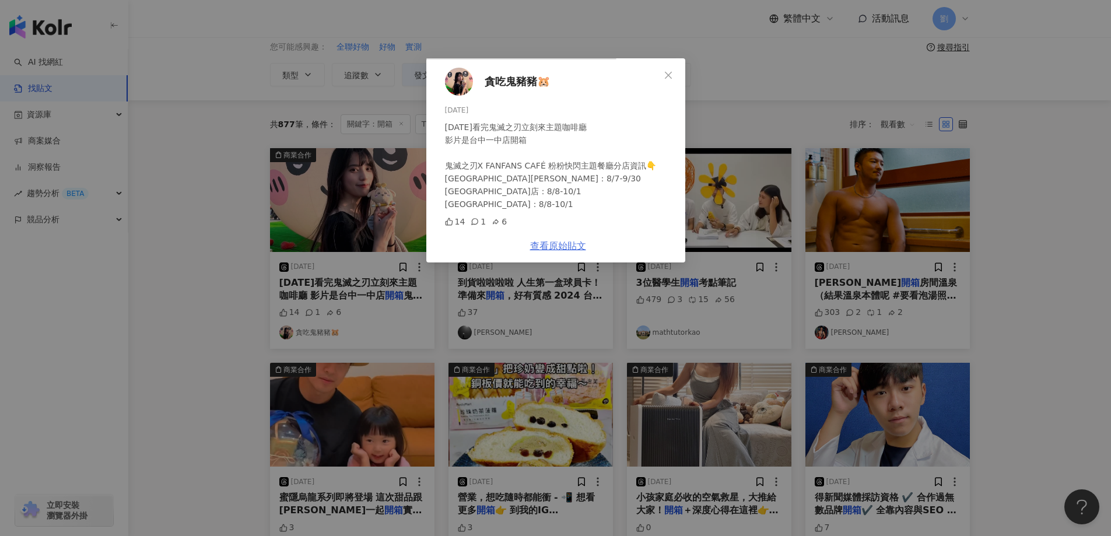
scroll to position [0, 0]
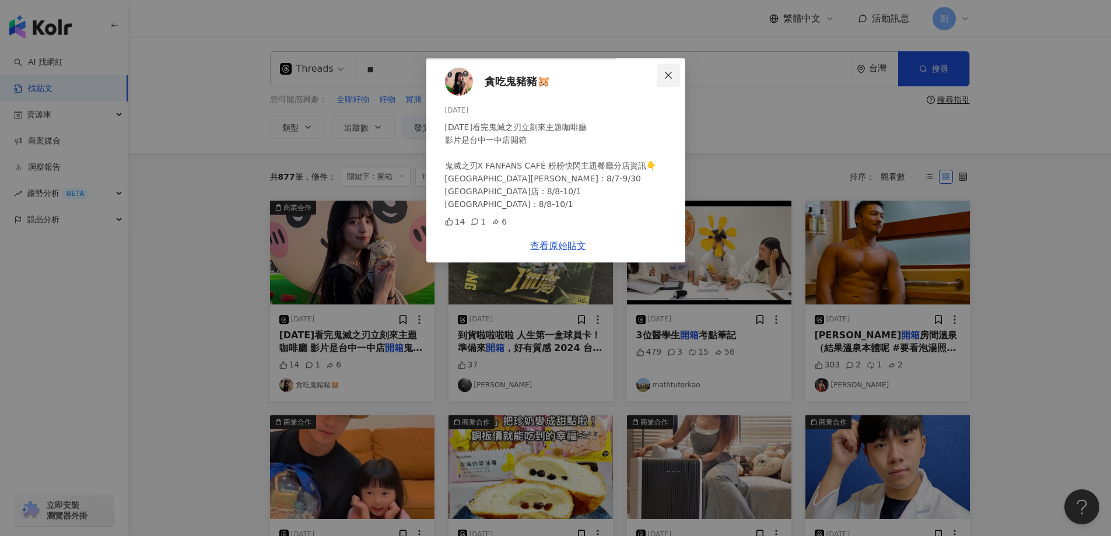
click at [673, 71] on icon "close" at bounding box center [668, 75] width 9 height 9
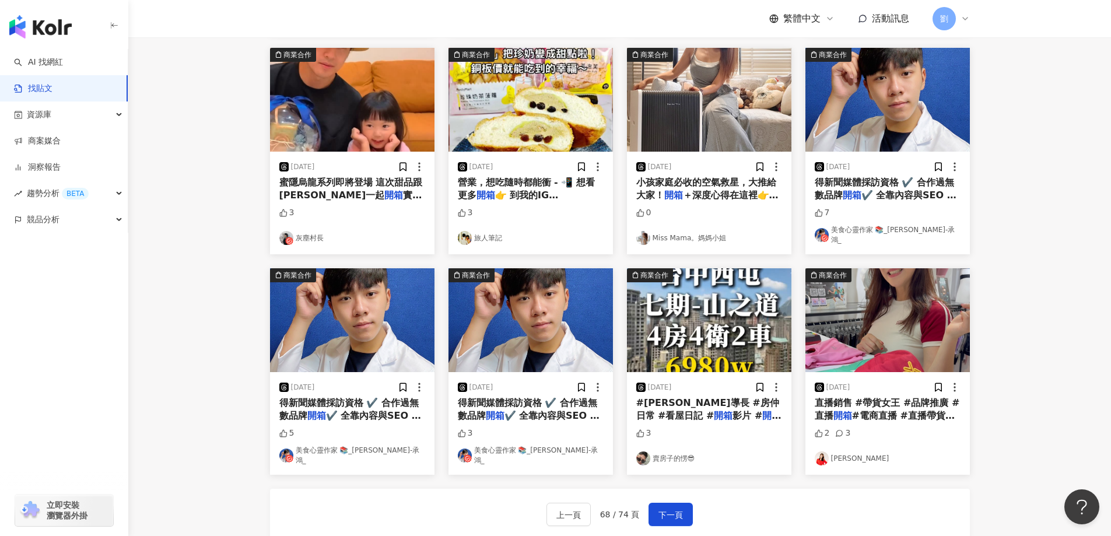
scroll to position [466, 0]
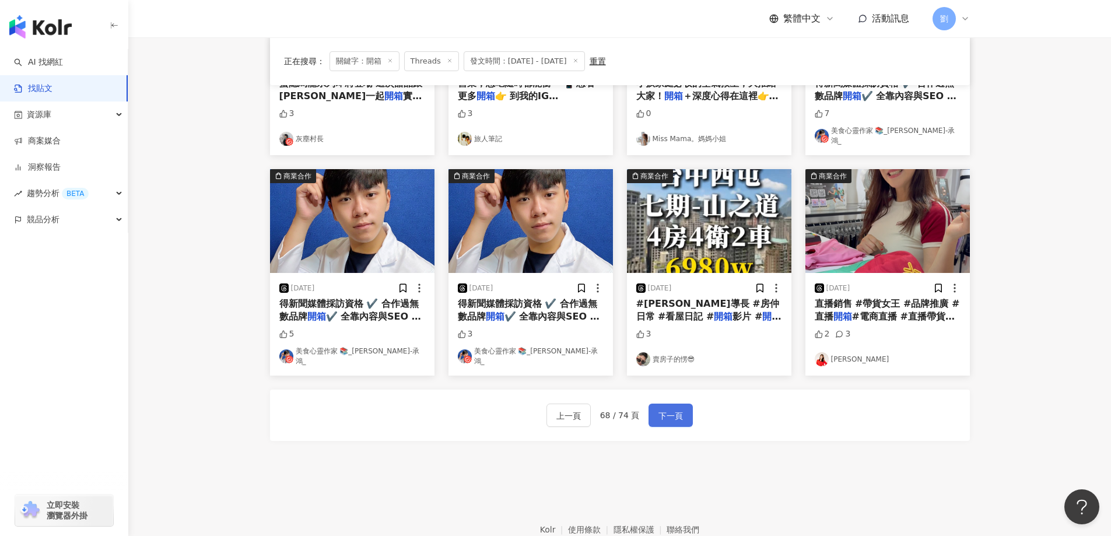
click at [676, 409] on span "下一頁" at bounding box center [670, 416] width 24 height 14
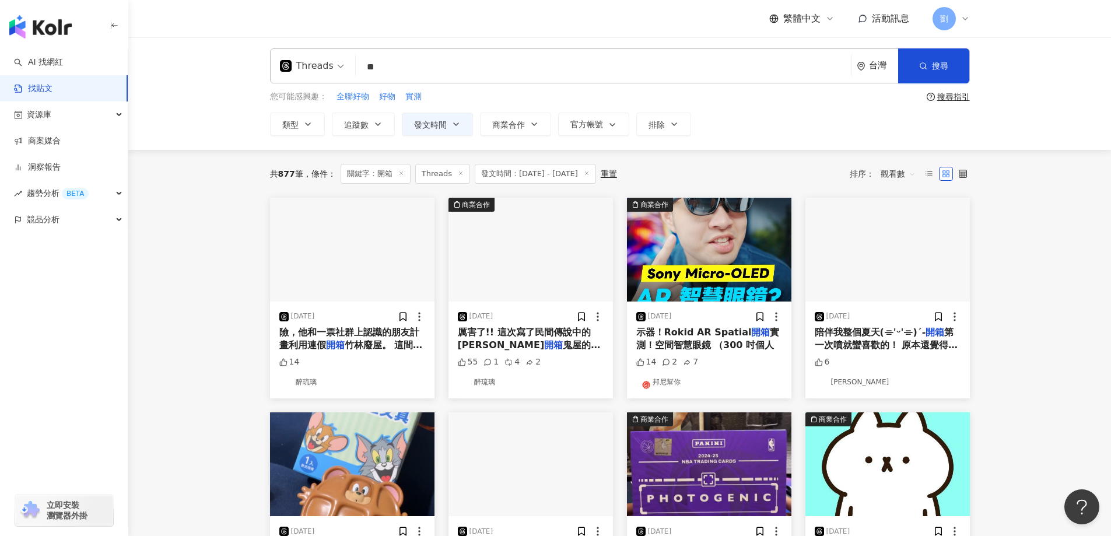
scroll to position [0, 0]
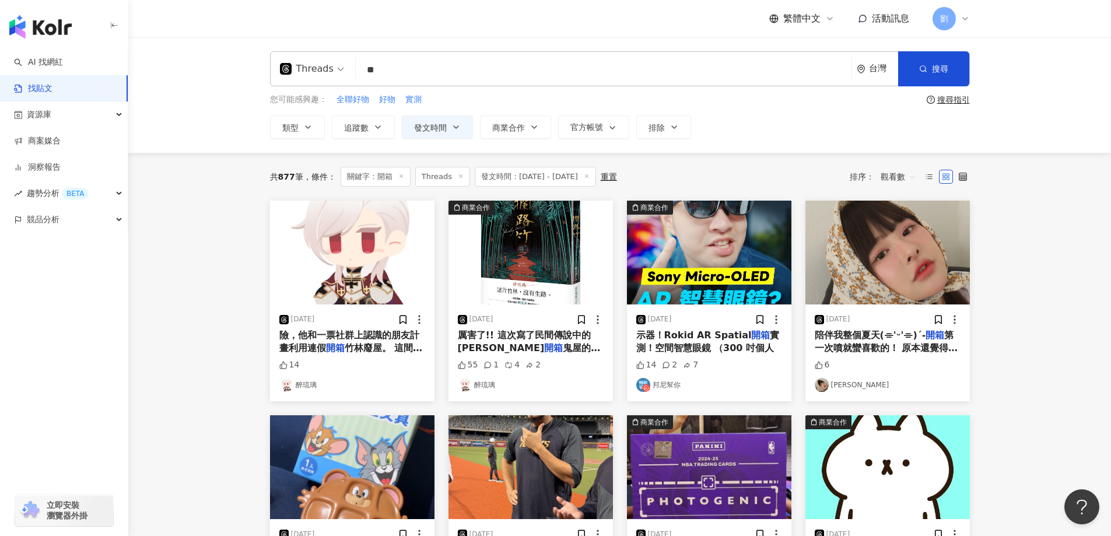
click at [888, 288] on img "button" at bounding box center [887, 253] width 164 height 104
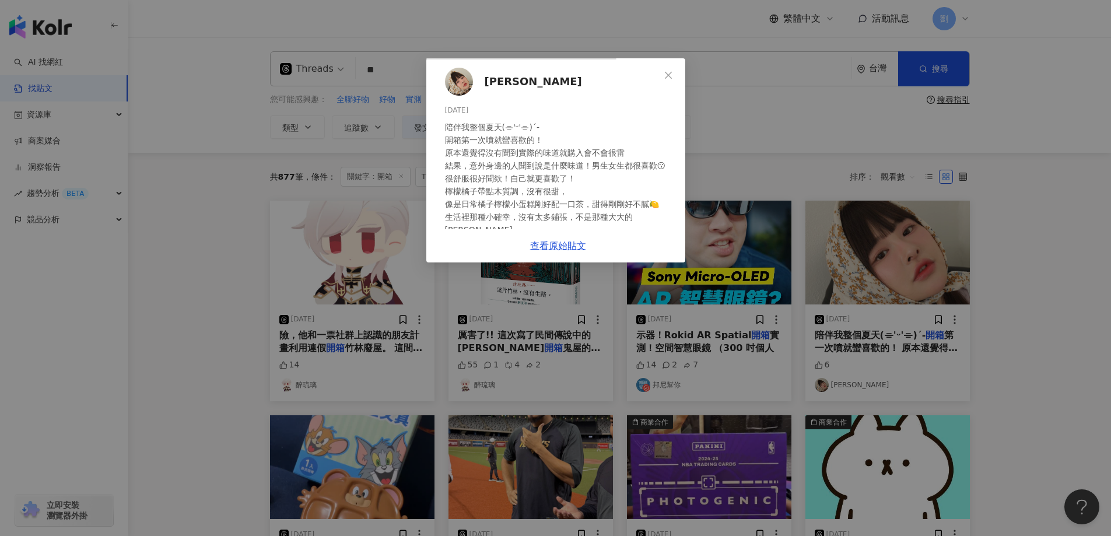
scroll to position [24, 0]
click at [680, 64] on button "Close" at bounding box center [668, 75] width 23 height 23
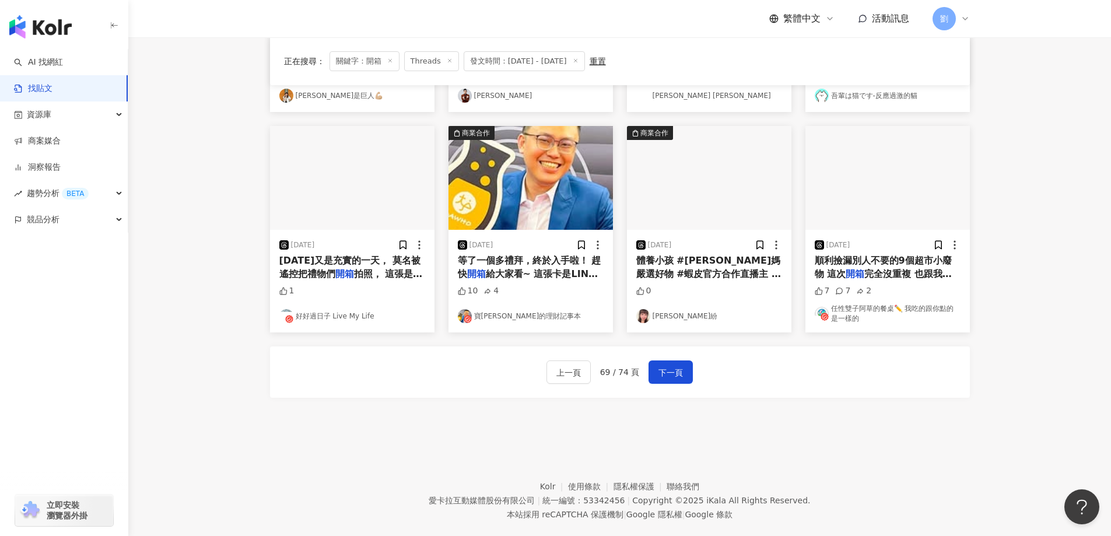
scroll to position [524, 0]
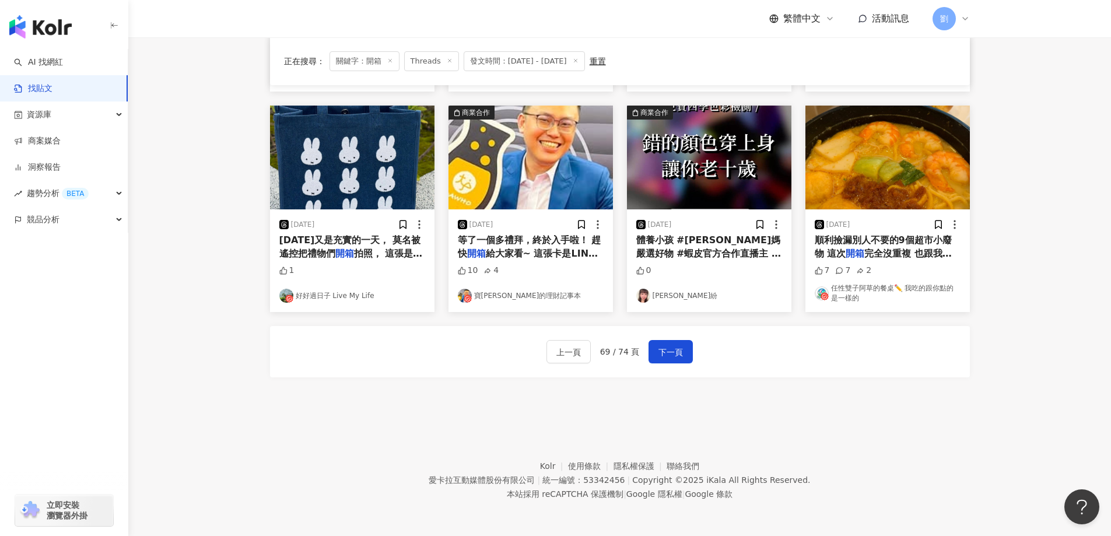
click at [363, 167] on img "button" at bounding box center [352, 158] width 164 height 104
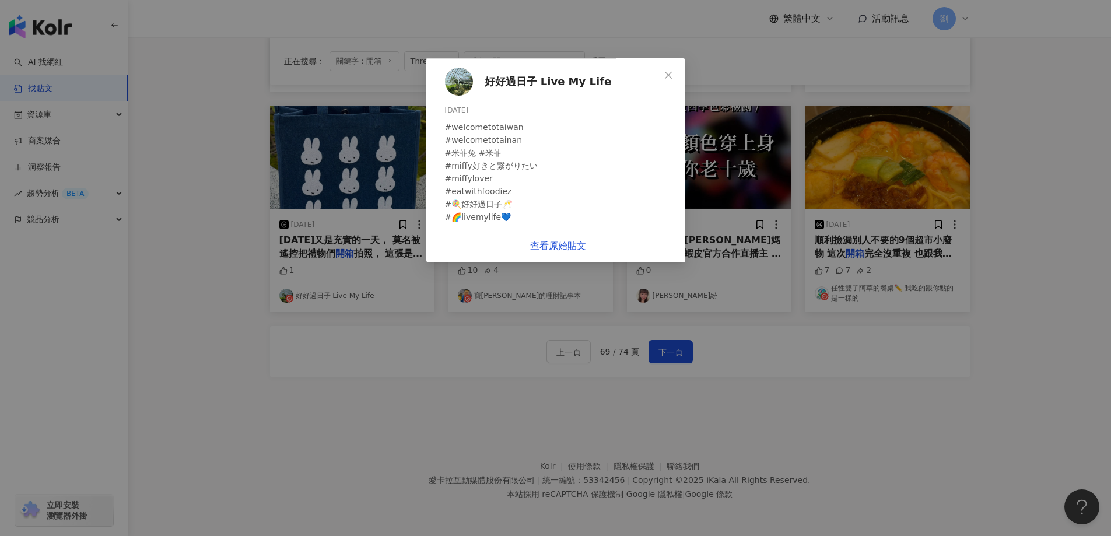
scroll to position [233, 0]
click at [936, 400] on div "好好過日子 Live My Life [DATE] #welcometotaiwan #welcometotainan #米菲兔 #米菲 #miffy好きと繋…" at bounding box center [555, 268] width 1111 height 536
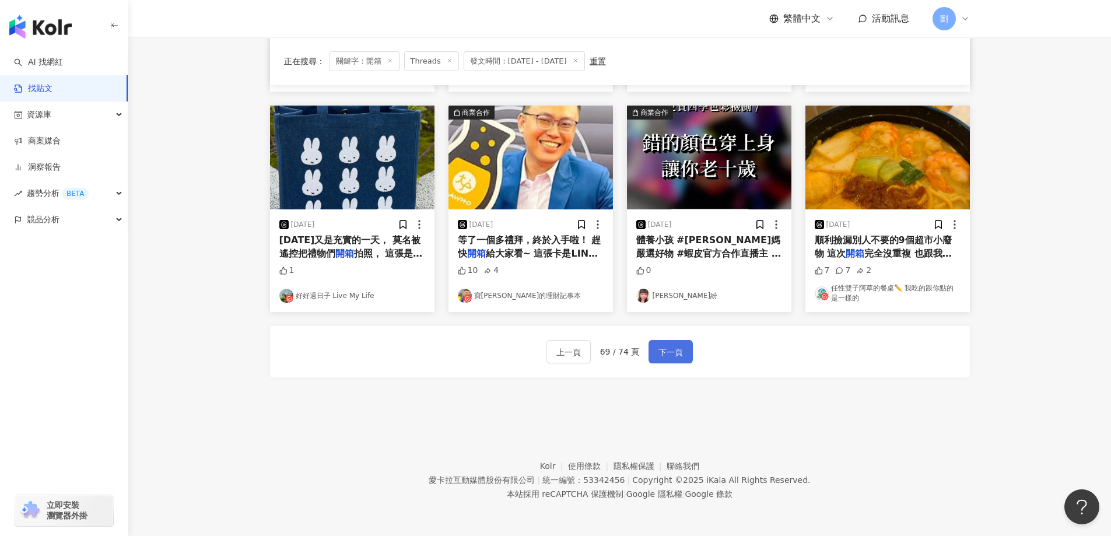
click at [669, 350] on span "下一頁" at bounding box center [670, 352] width 24 height 14
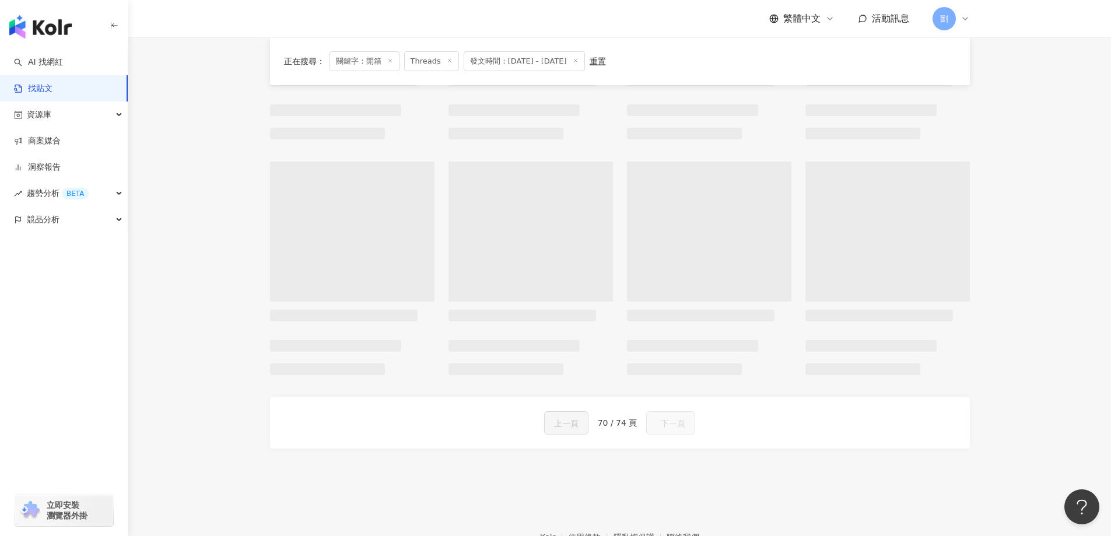
scroll to position [519, 0]
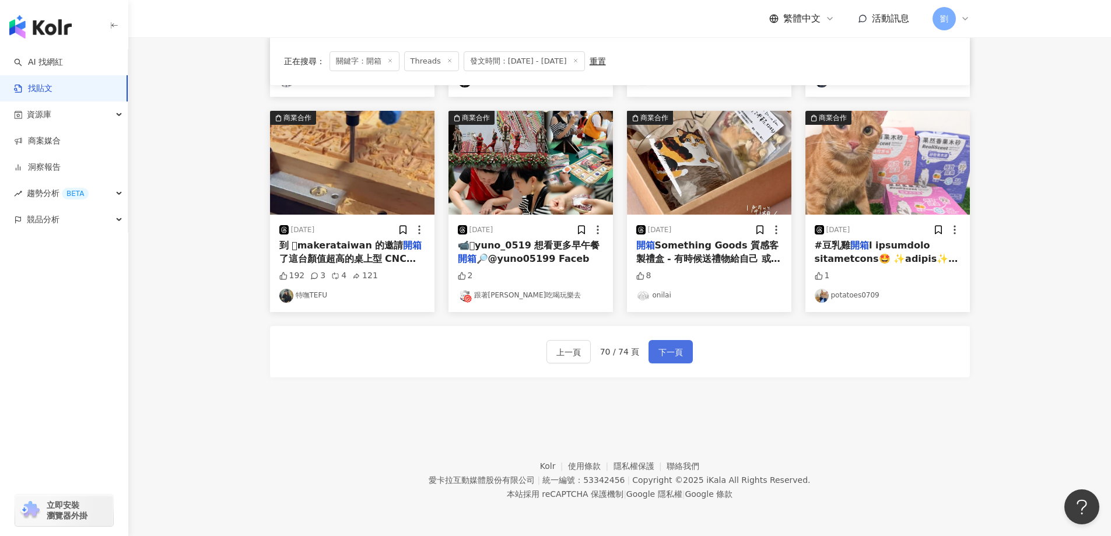
click at [685, 349] on button "下一頁" at bounding box center [670, 351] width 44 height 23
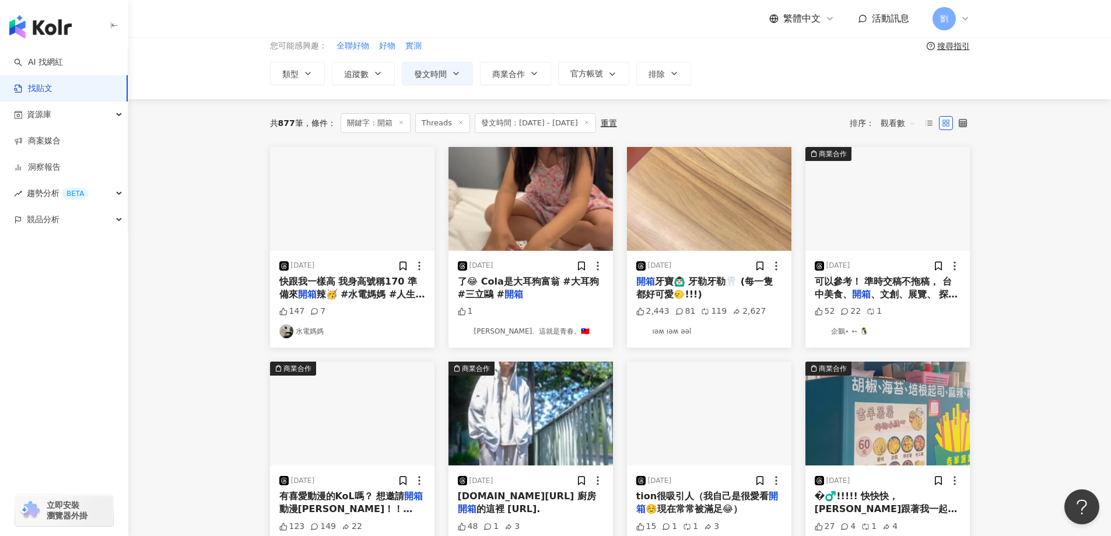
scroll to position [0, 0]
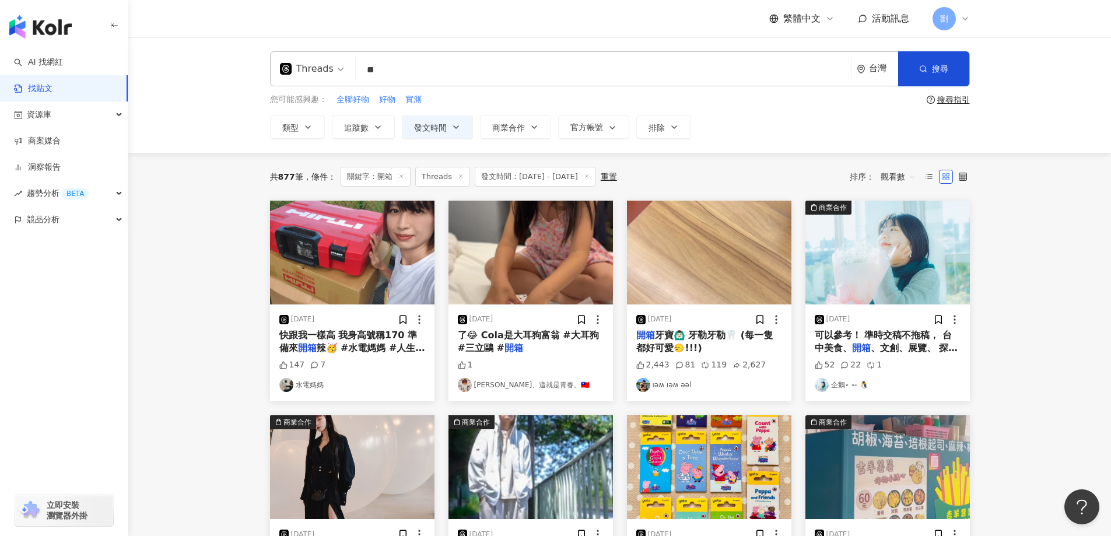
click at [458, 72] on input "**" at bounding box center [603, 69] width 486 height 25
type input "*"
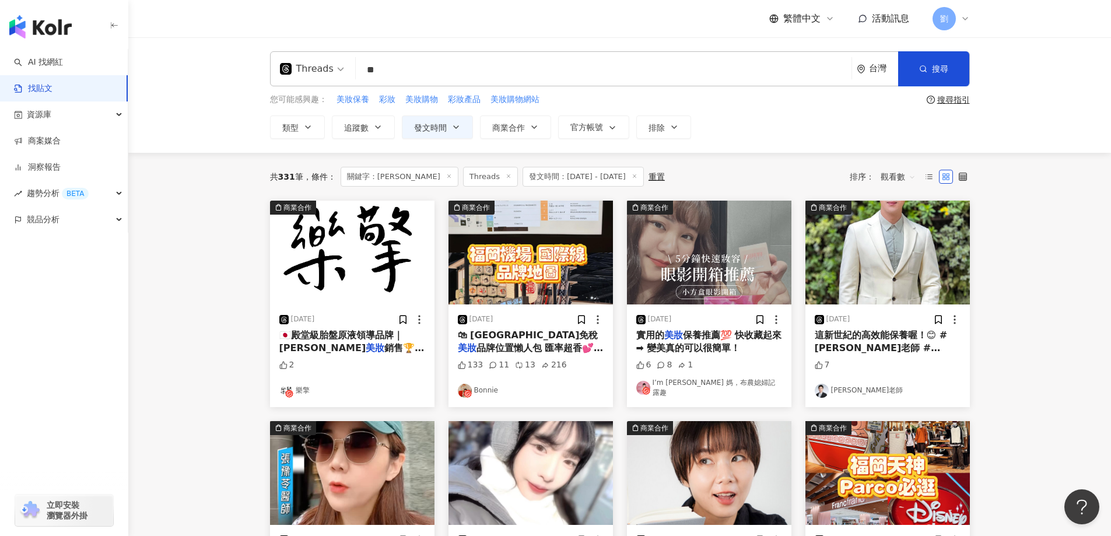
type input "*"
type input "**"
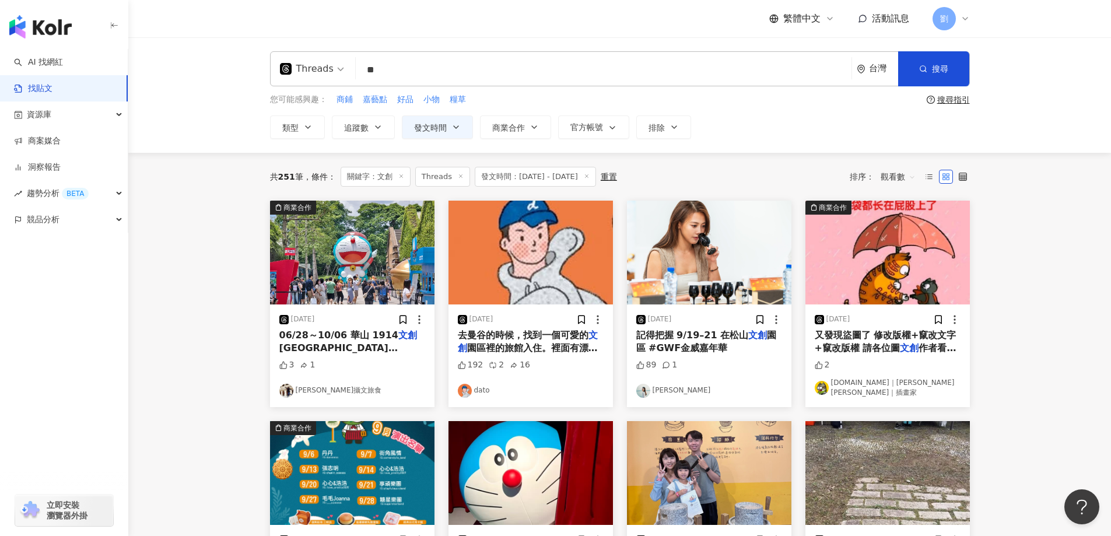
click at [871, 168] on div "排序： 觀看數" at bounding box center [886, 176] width 72 height 19
click at [889, 177] on span "觀看數" at bounding box center [897, 176] width 35 height 19
click at [897, 266] on div "按讚數" at bounding box center [899, 260] width 33 height 13
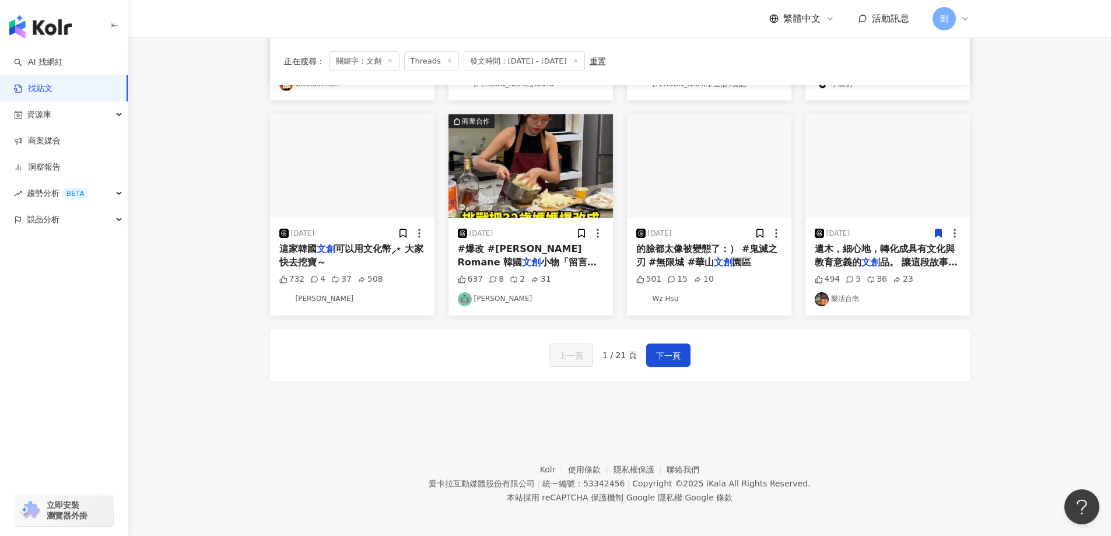
scroll to position [519, 0]
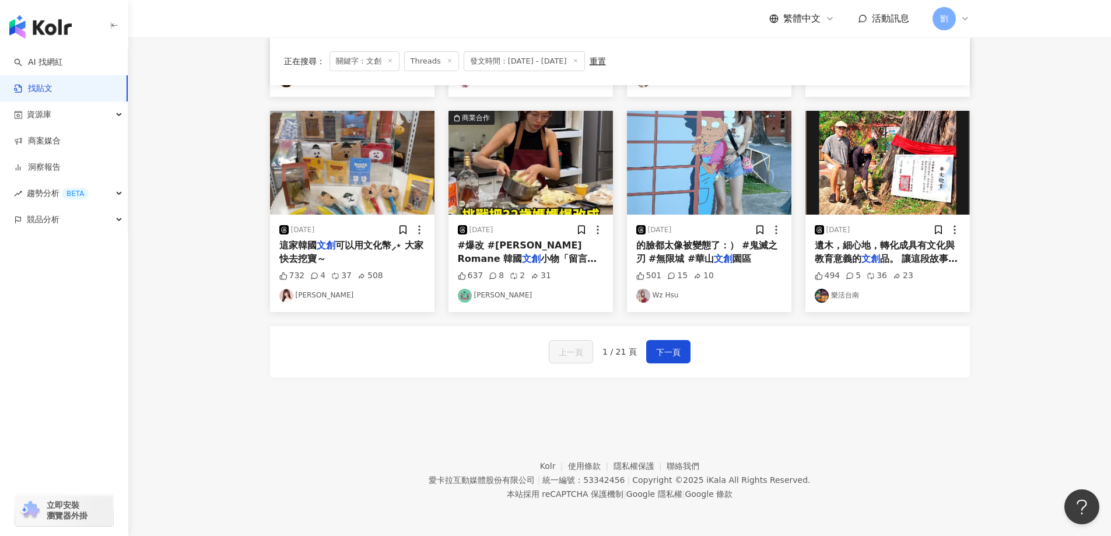
click at [632, 136] on img "button" at bounding box center [709, 163] width 164 height 104
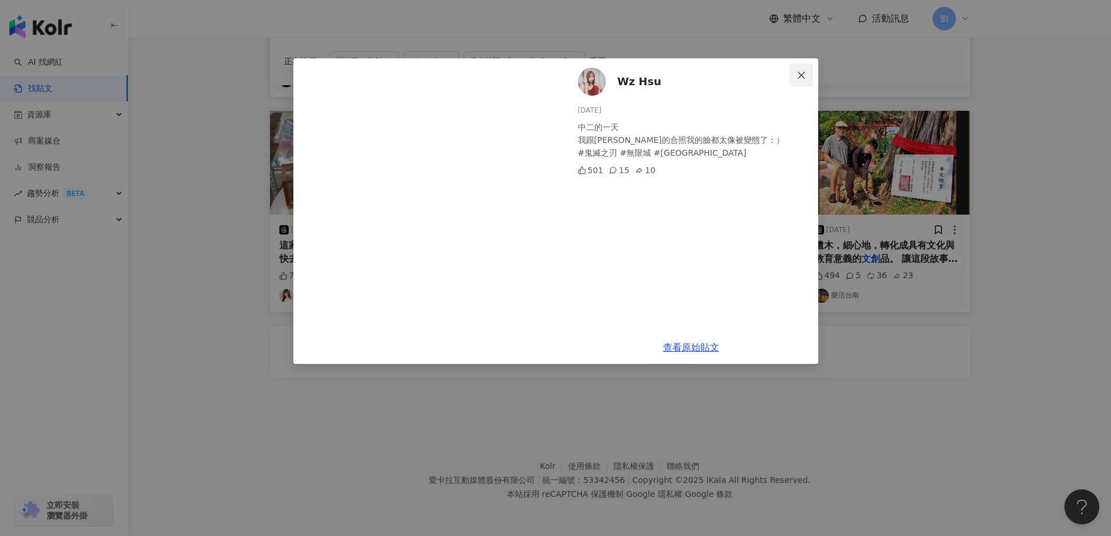
click at [805, 76] on icon "close" at bounding box center [801, 75] width 9 height 9
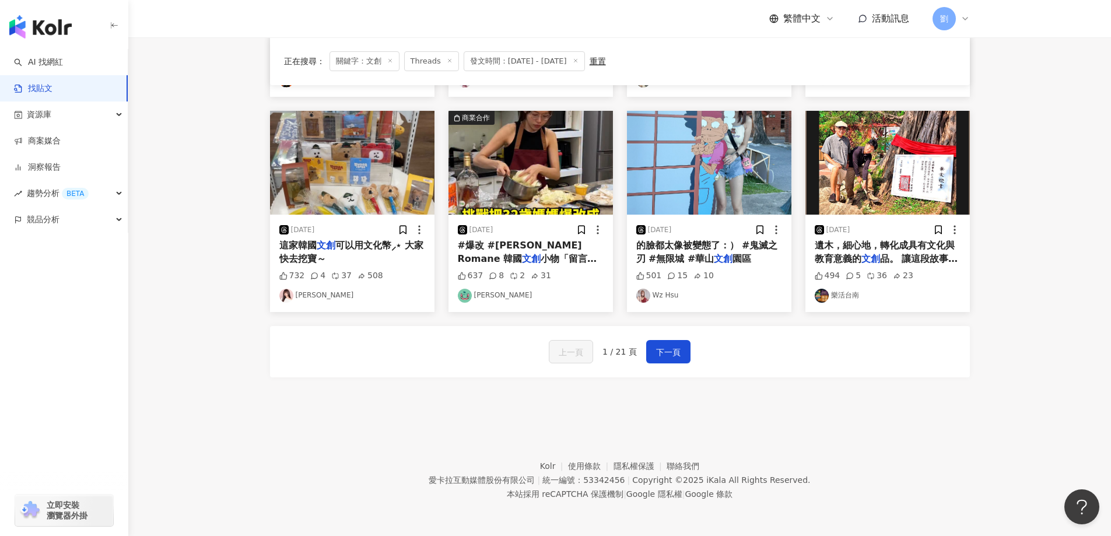
click at [401, 201] on img "button" at bounding box center [352, 163] width 164 height 104
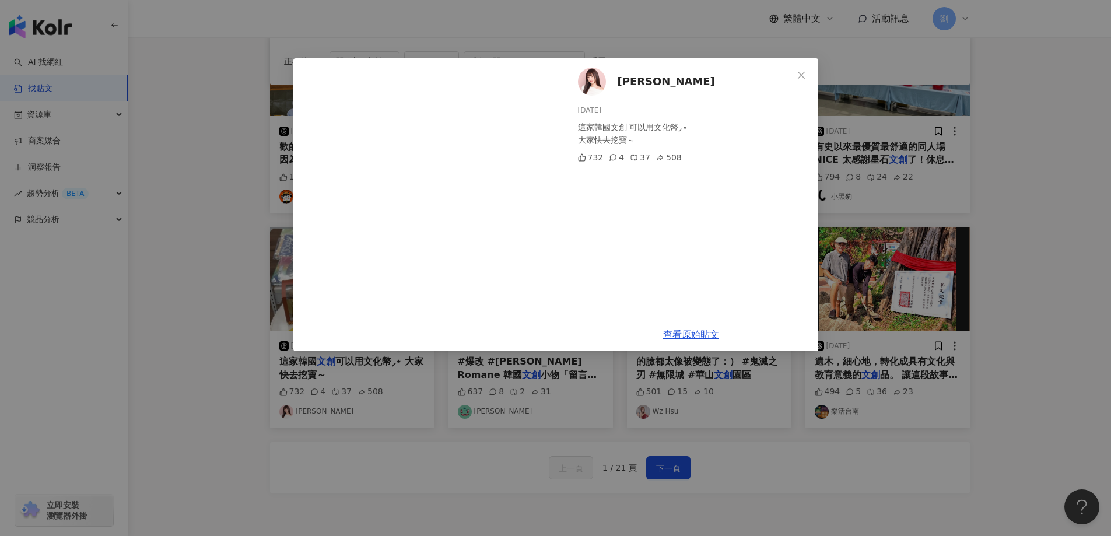
scroll to position [402, 0]
click at [797, 78] on icon "close" at bounding box center [801, 75] width 9 height 9
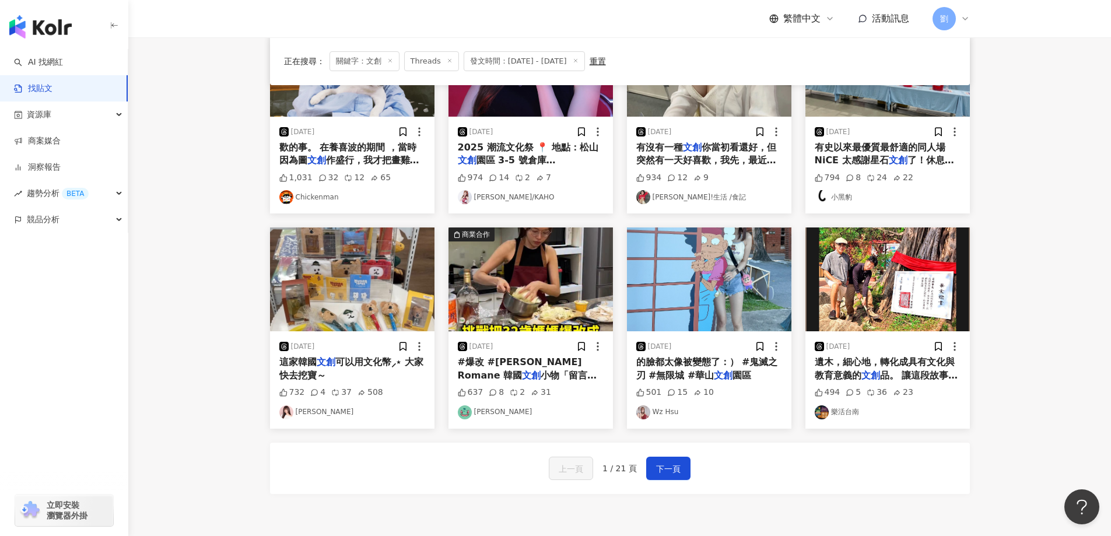
click at [650, 454] on div "上一頁 1 / 21 頁 下一頁" at bounding box center [620, 468] width 700 height 51
click at [650, 457] on button "下一頁" at bounding box center [668, 468] width 44 height 23
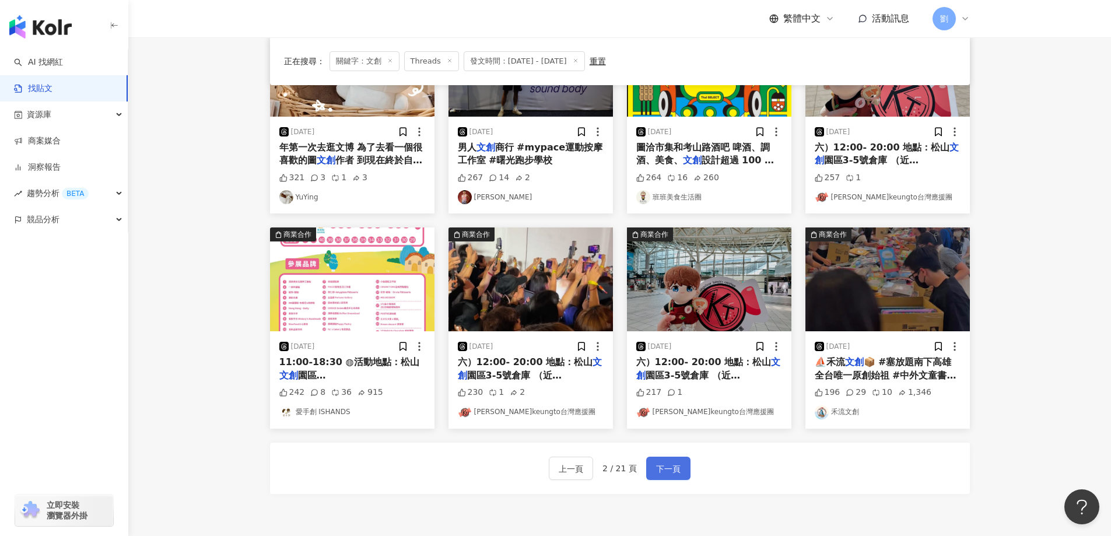
click at [674, 462] on span "下一頁" at bounding box center [668, 469] width 24 height 14
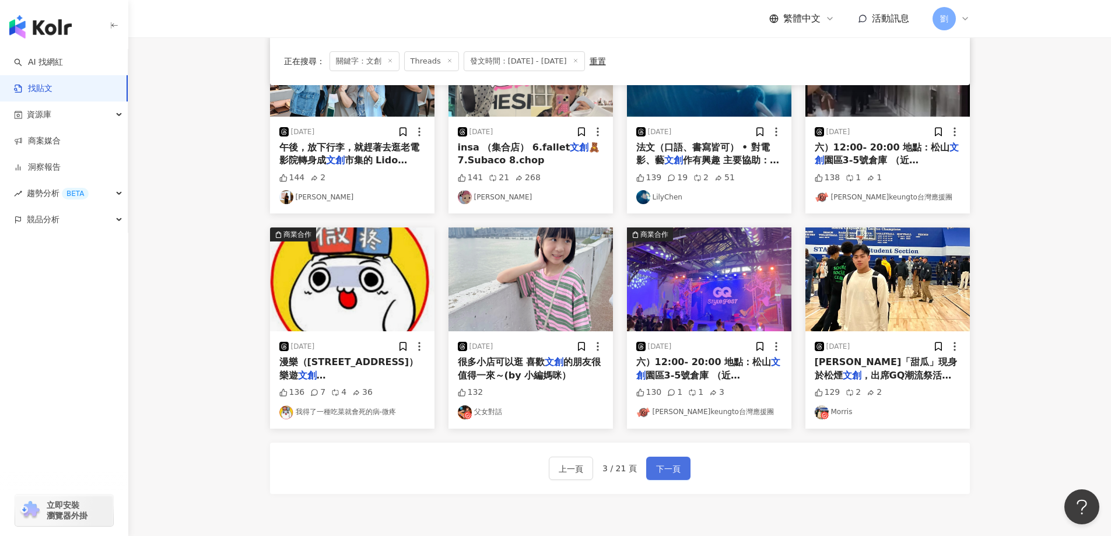
click at [652, 469] on button "下一頁" at bounding box center [668, 468] width 44 height 23
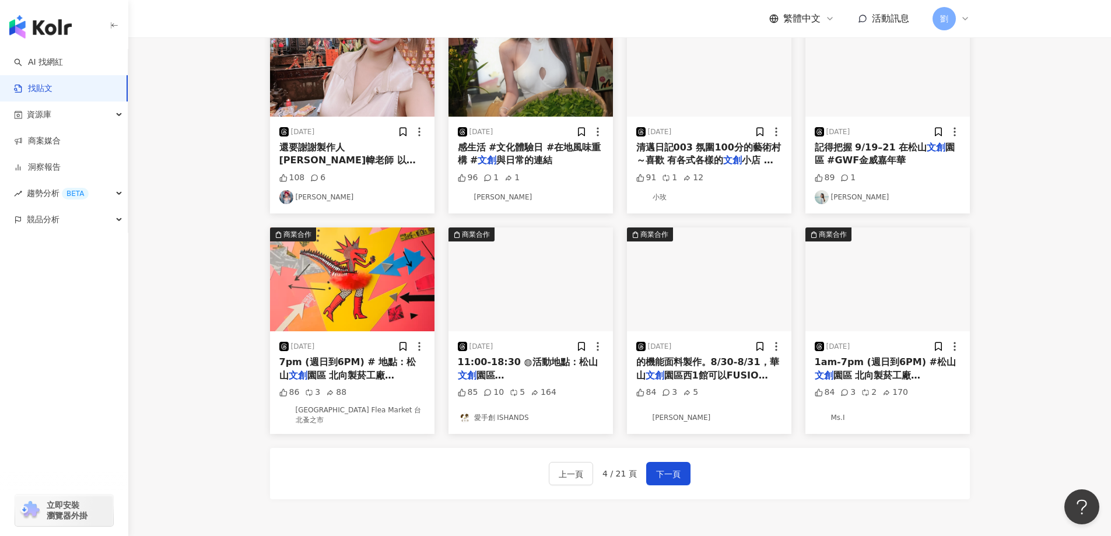
scroll to position [52, 0]
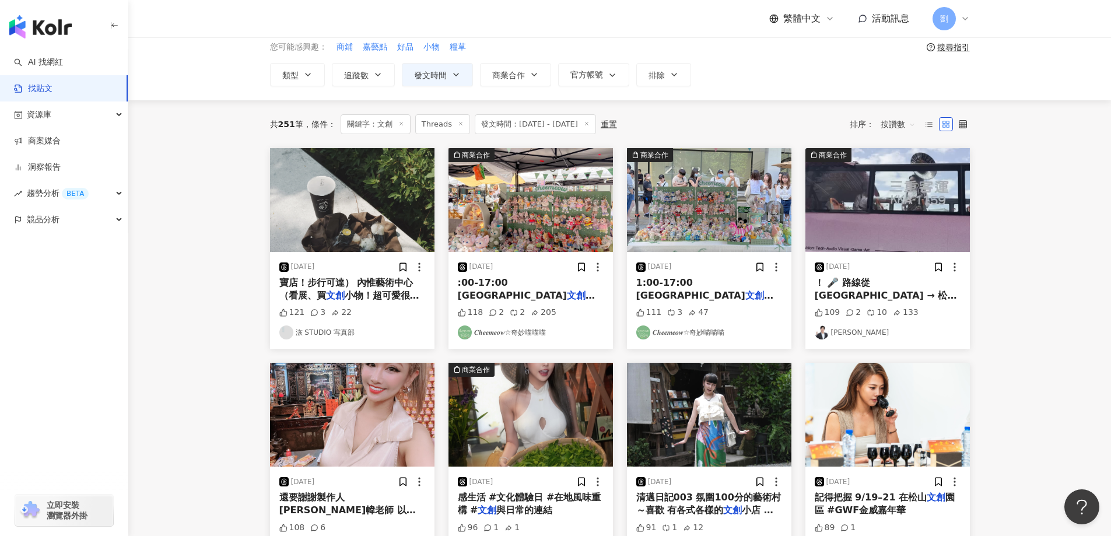
click at [526, 212] on img "button" at bounding box center [530, 200] width 164 height 104
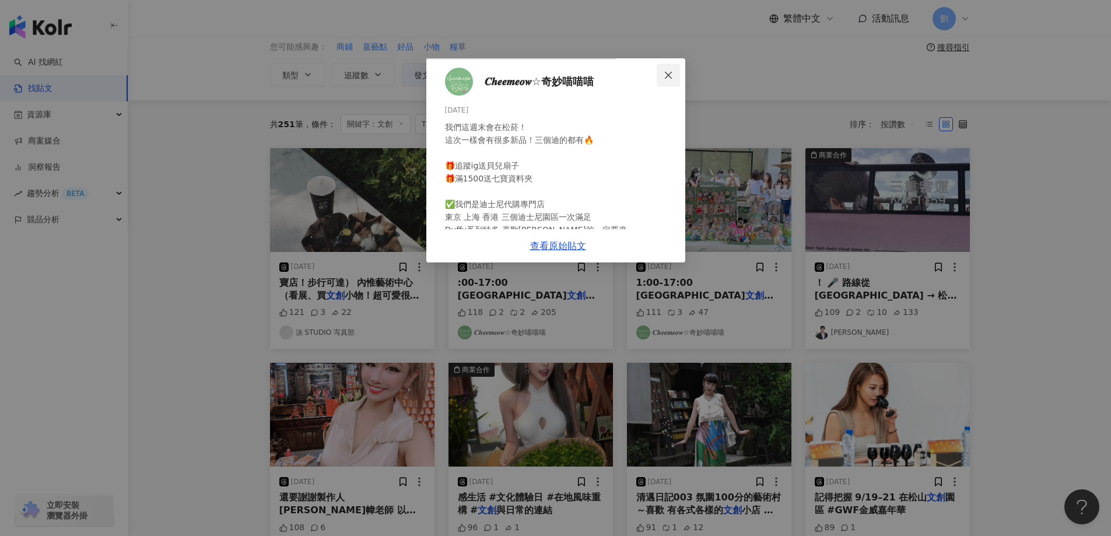
click at [680, 68] on button "Close" at bounding box center [668, 75] width 23 height 23
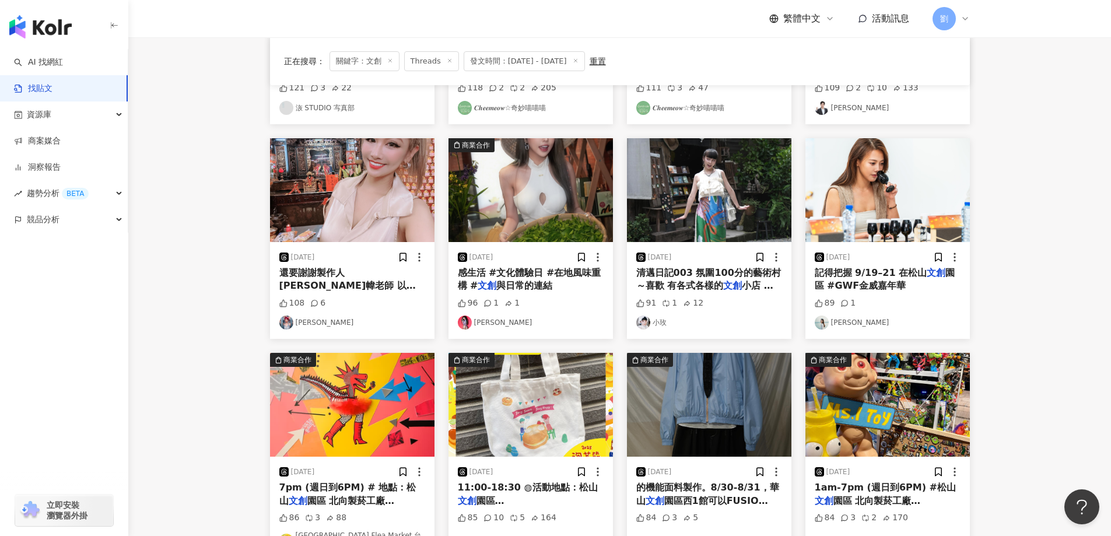
scroll to position [402, 0]
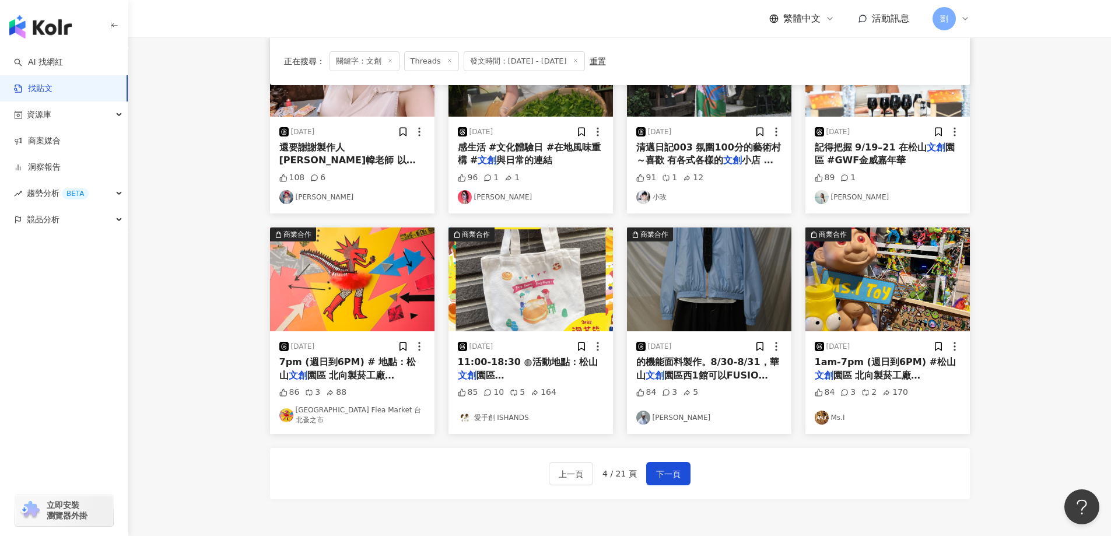
click at [894, 302] on img "button" at bounding box center [887, 279] width 164 height 104
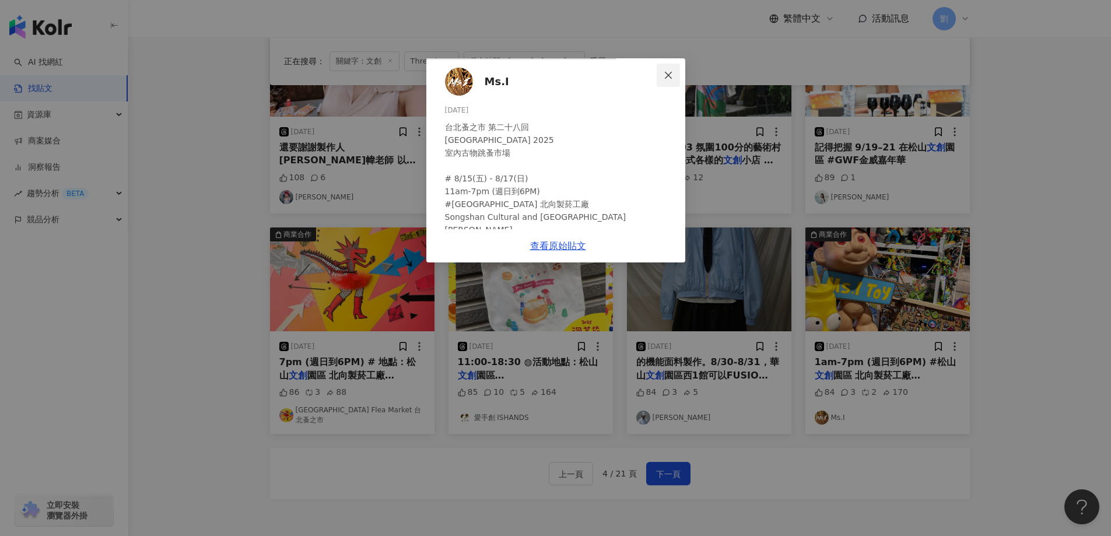
click at [680, 68] on button "Close" at bounding box center [668, 75] width 23 height 23
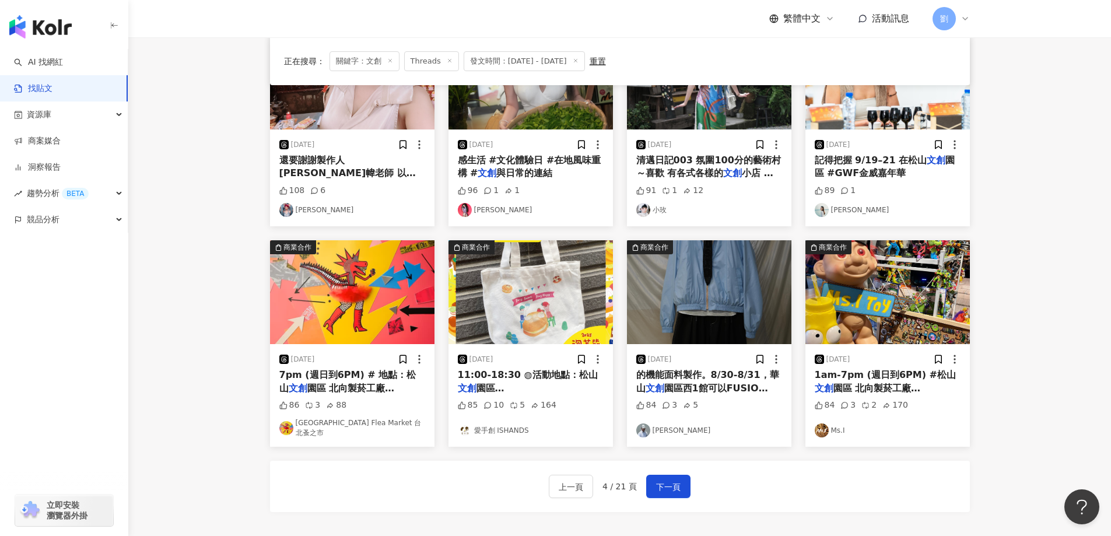
scroll to position [519, 0]
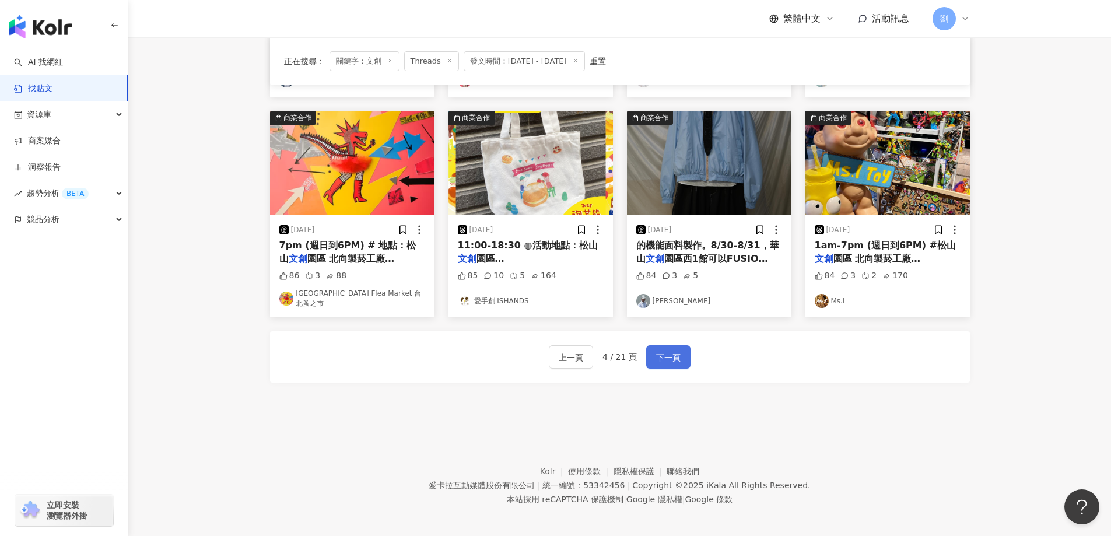
click at [675, 357] on span "下一頁" at bounding box center [668, 357] width 24 height 14
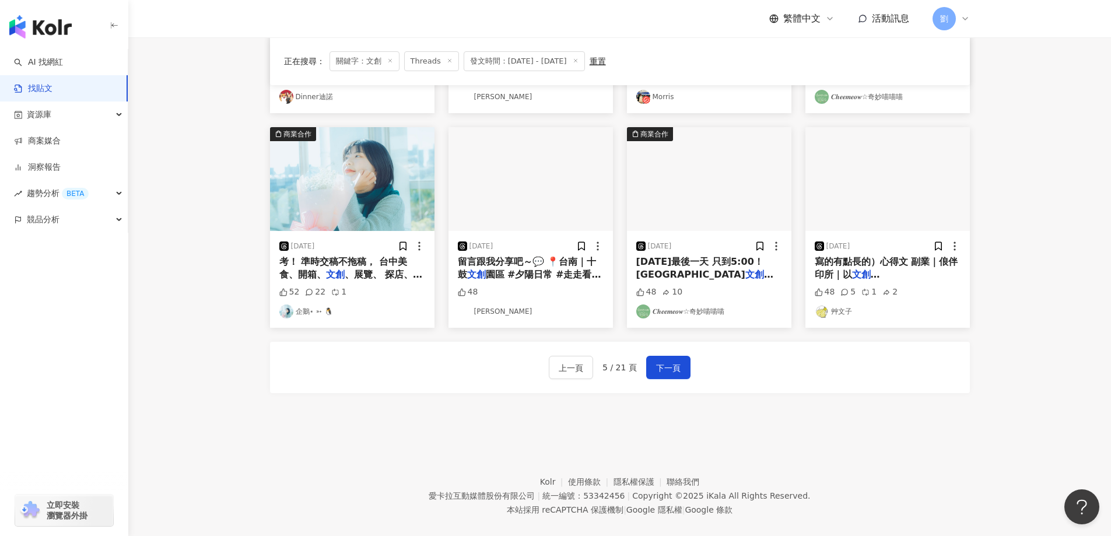
scroll to position [524, 0]
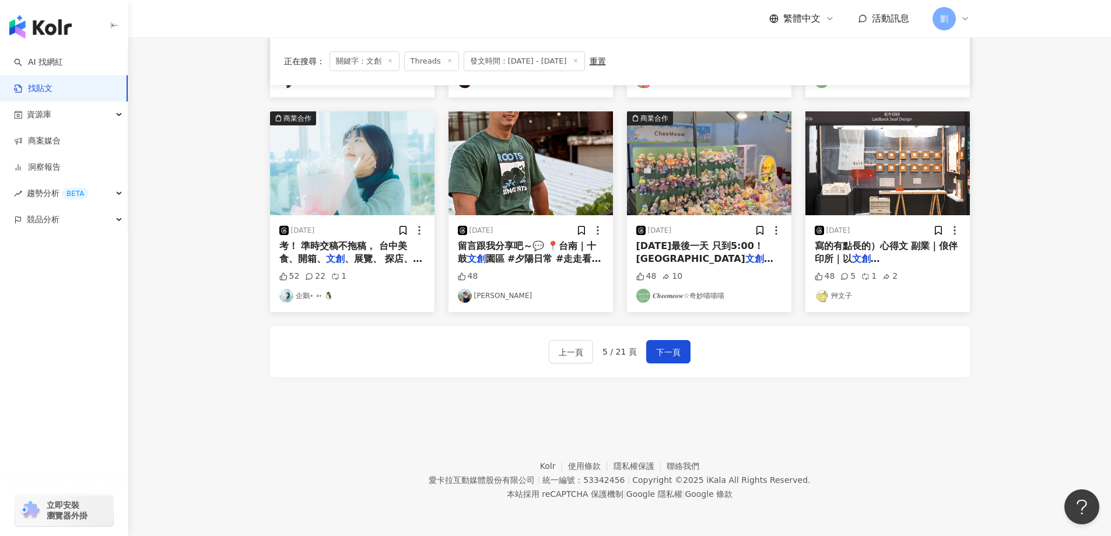
click at [409, 180] on img "button" at bounding box center [352, 163] width 164 height 104
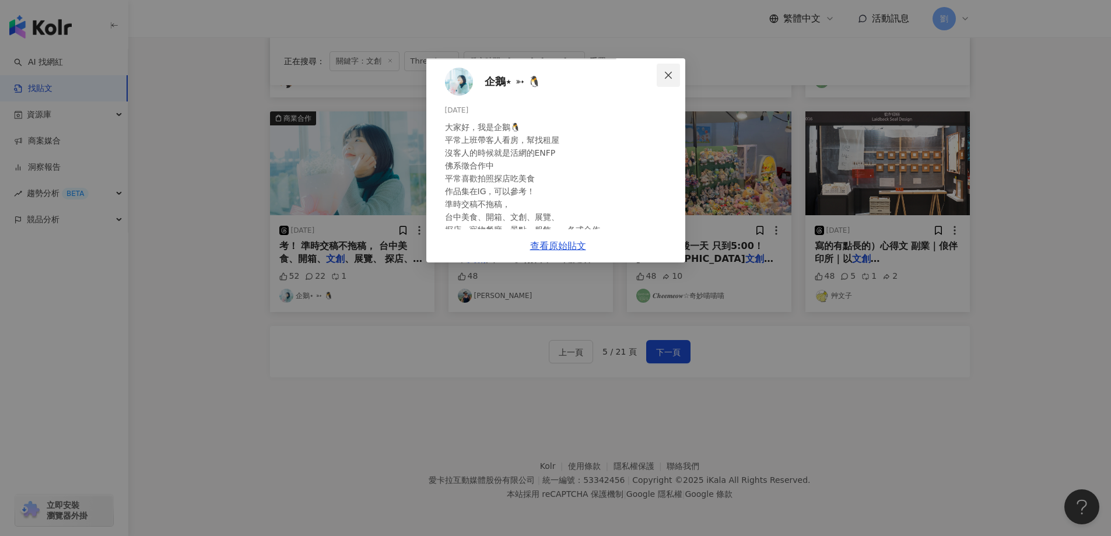
click at [673, 72] on icon "close" at bounding box center [668, 75] width 9 height 9
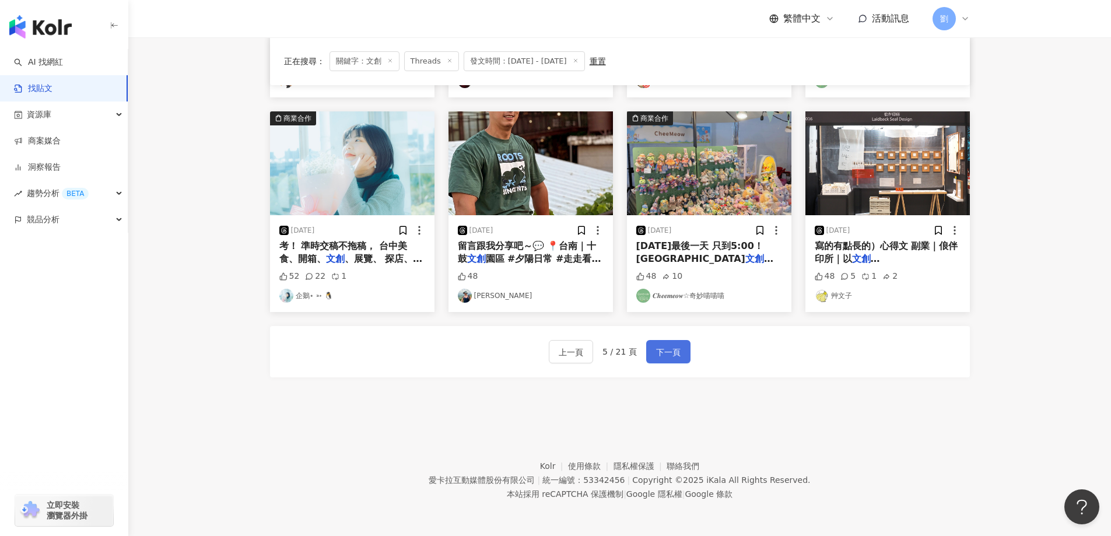
click at [680, 349] on button "下一頁" at bounding box center [668, 351] width 44 height 23
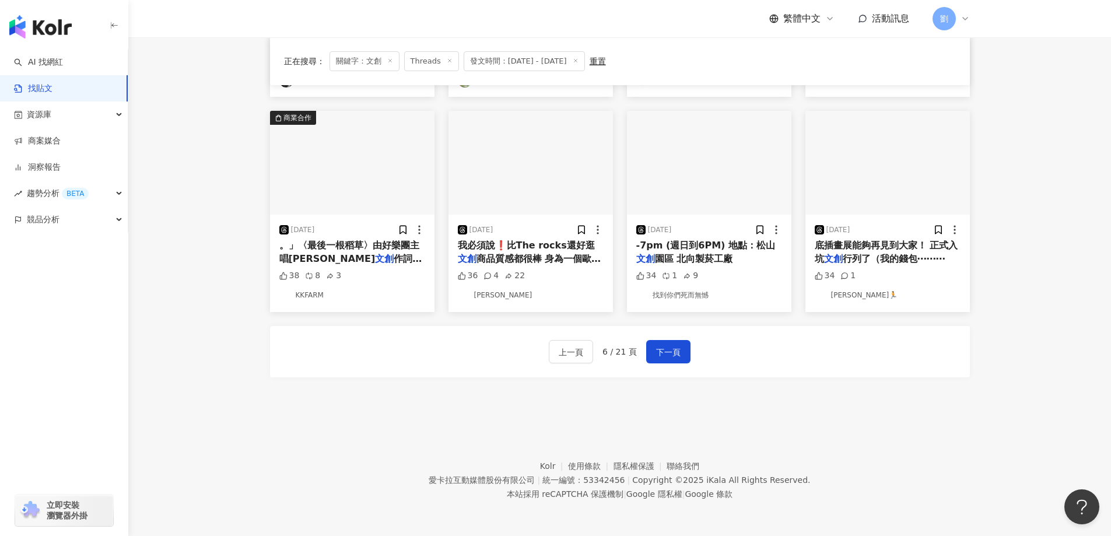
scroll to position [519, 0]
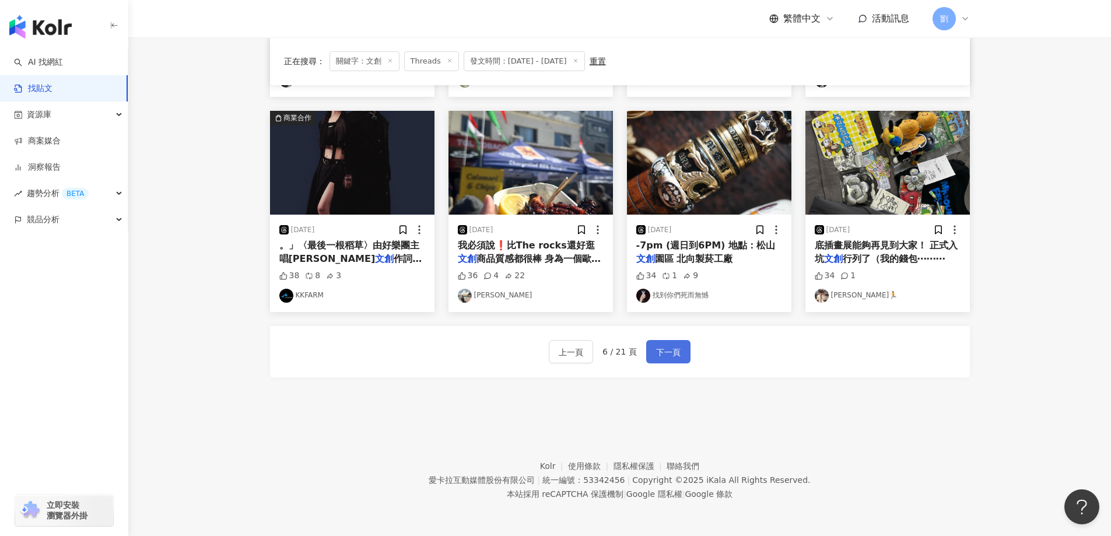
click at [666, 354] on span "下一頁" at bounding box center [668, 352] width 24 height 14
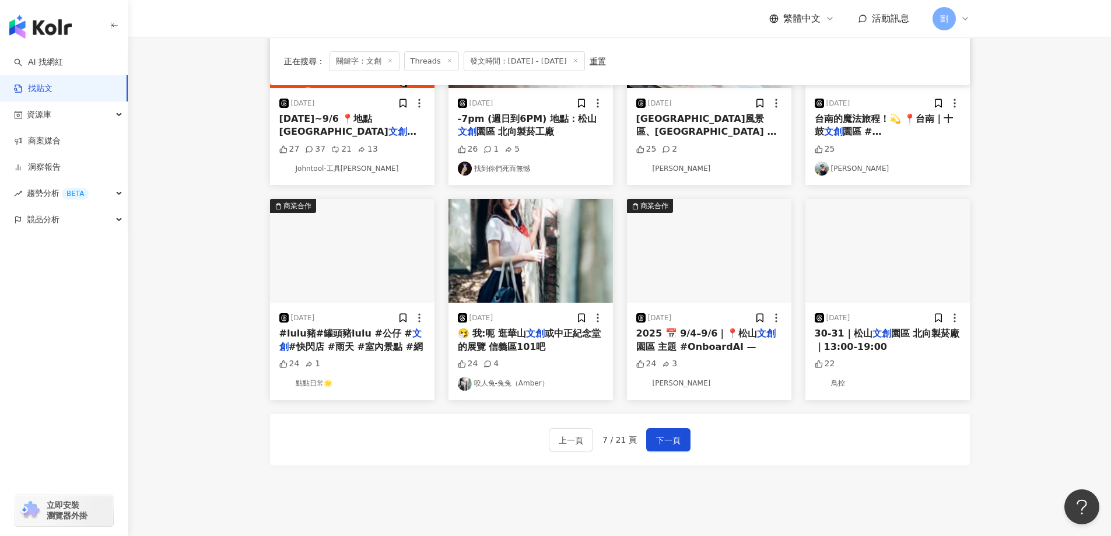
scroll to position [402, 0]
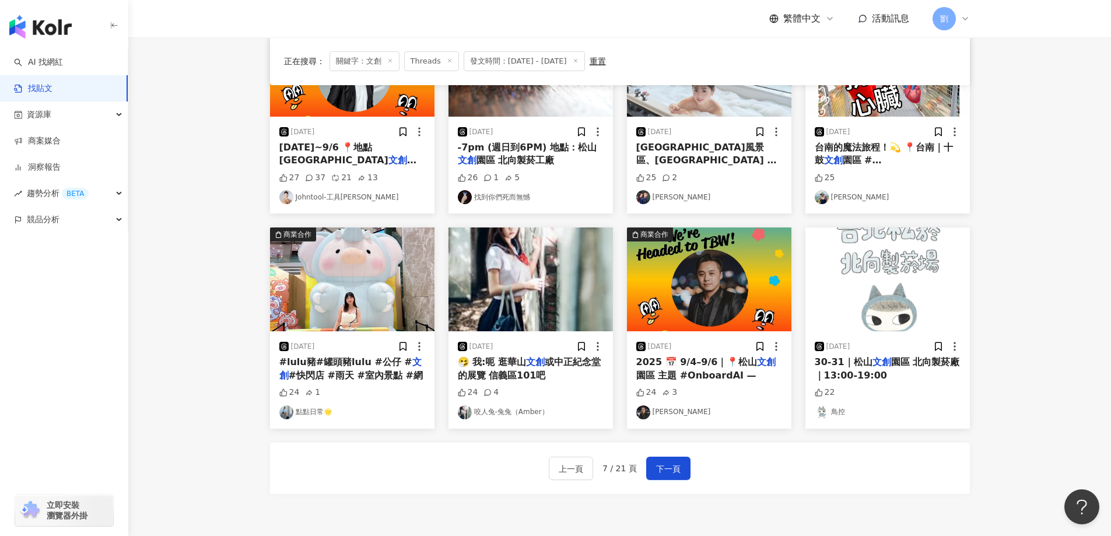
click at [388, 264] on img "button" at bounding box center [352, 279] width 164 height 104
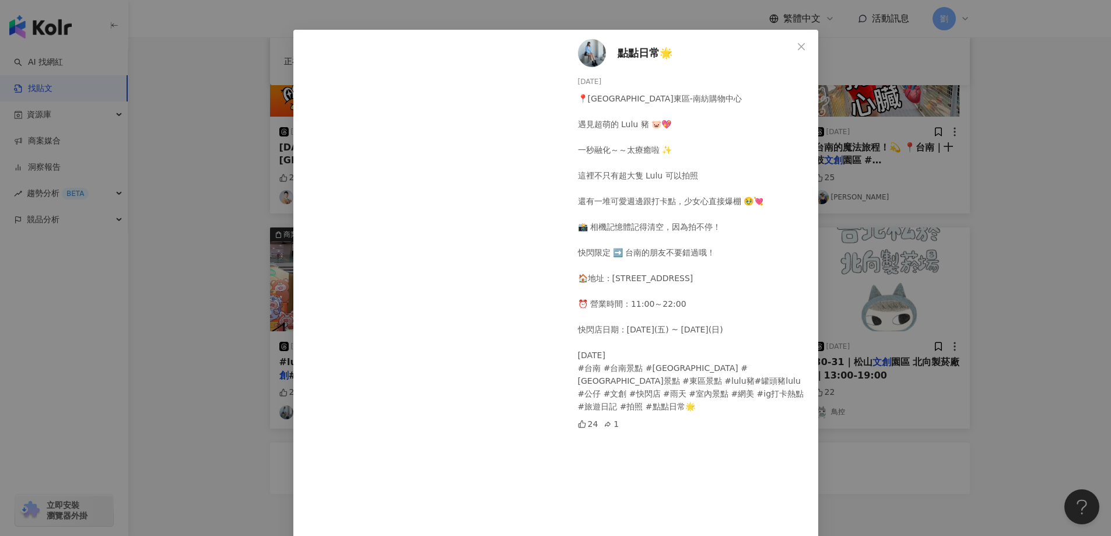
scroll to position [0, 0]
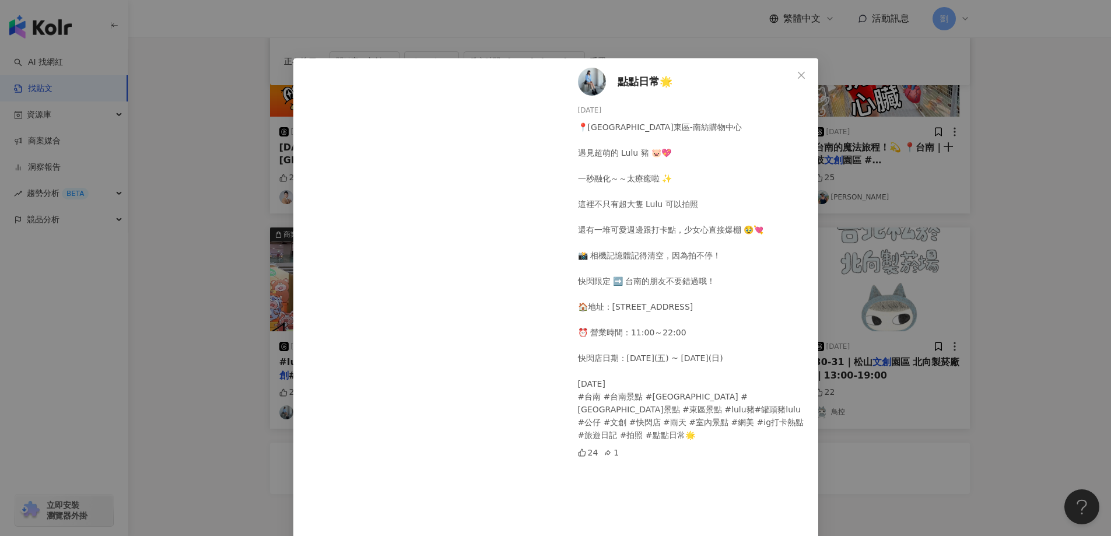
click at [856, 296] on div "點點日常🌟 [DATE] 📍[GEOGRAPHIC_DATA]東區-南紡購物中心 遇見超萌的 Lulu 豬 🐷💖 一秒融化～～太療癒啦 ✨ 這裡不只有超大隻 …" at bounding box center [555, 268] width 1111 height 536
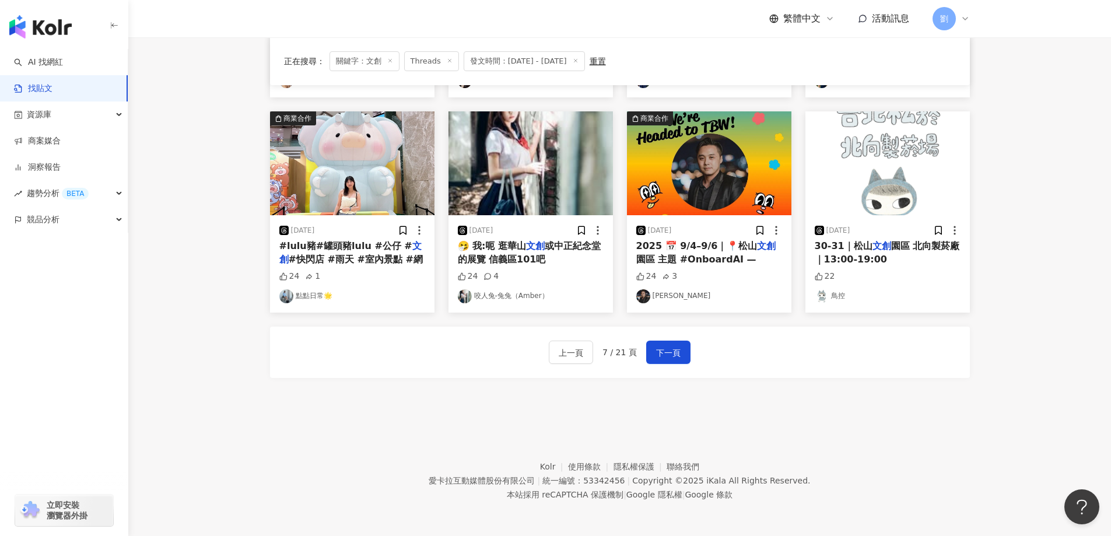
scroll to position [519, 0]
click at [679, 359] on button "下一頁" at bounding box center [668, 351] width 44 height 23
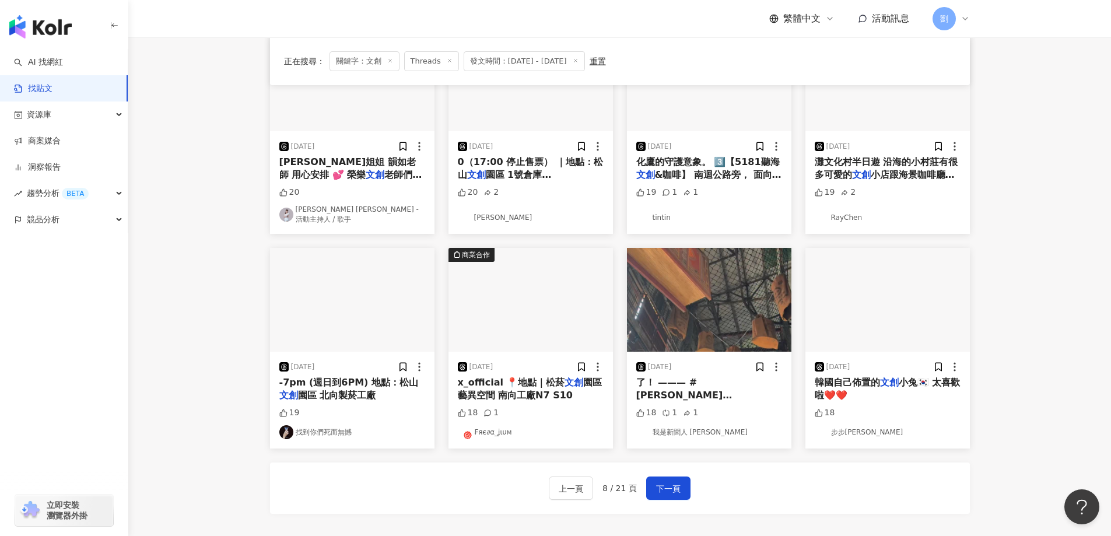
scroll to position [286, 0]
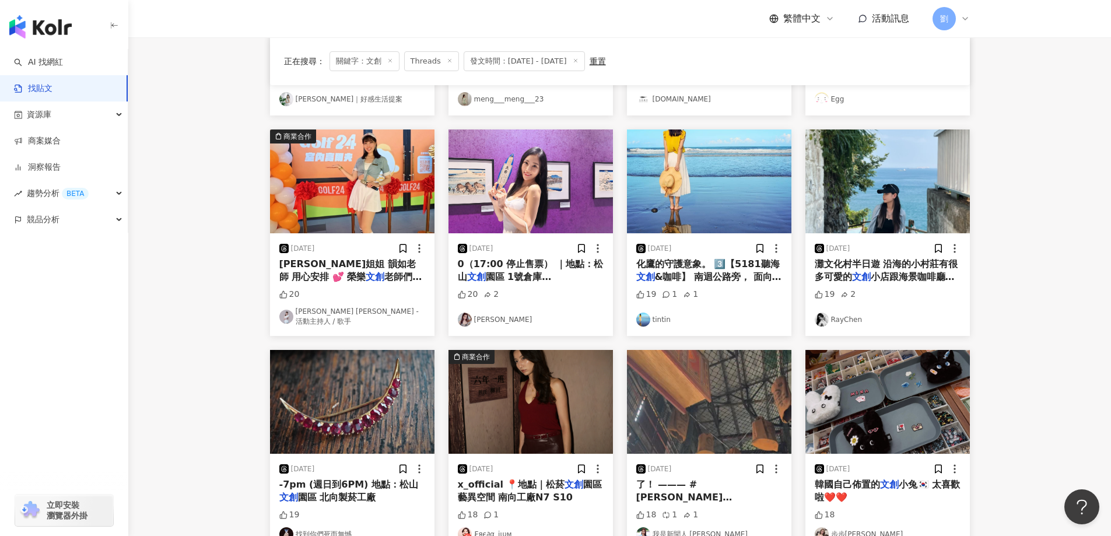
click at [894, 183] on img "button" at bounding box center [887, 181] width 164 height 104
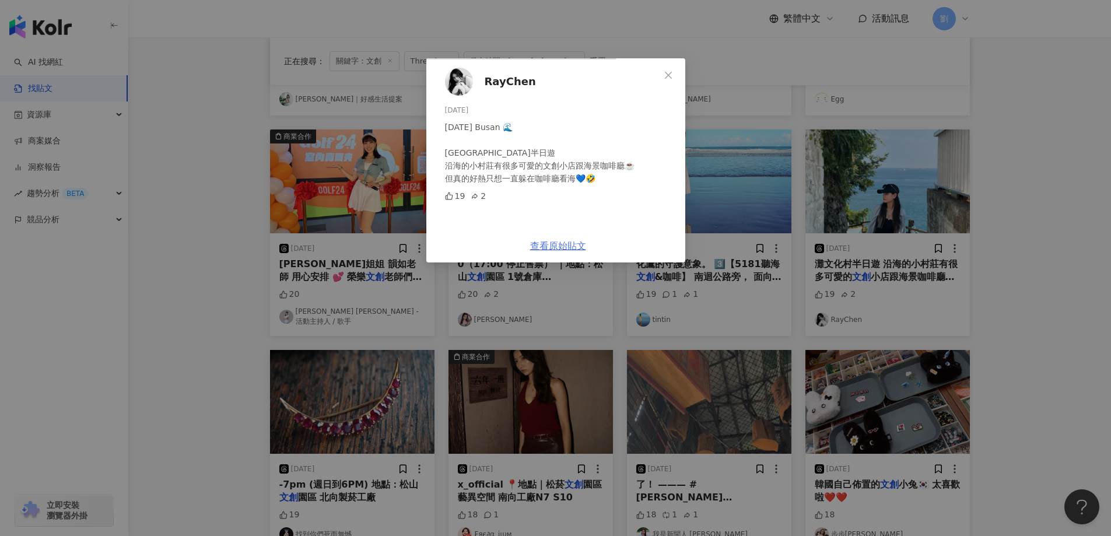
click at [586, 251] on link "查看原始貼文" at bounding box center [558, 245] width 56 height 11
click at [1016, 170] on div "RayChen [DATE] [DATE] Busan 🌊 [GEOGRAPHIC_DATA]半日遊 沿海的小村莊有很多可愛的文創小店跟海景咖啡廳☕️ 但真的…" at bounding box center [555, 268] width 1111 height 536
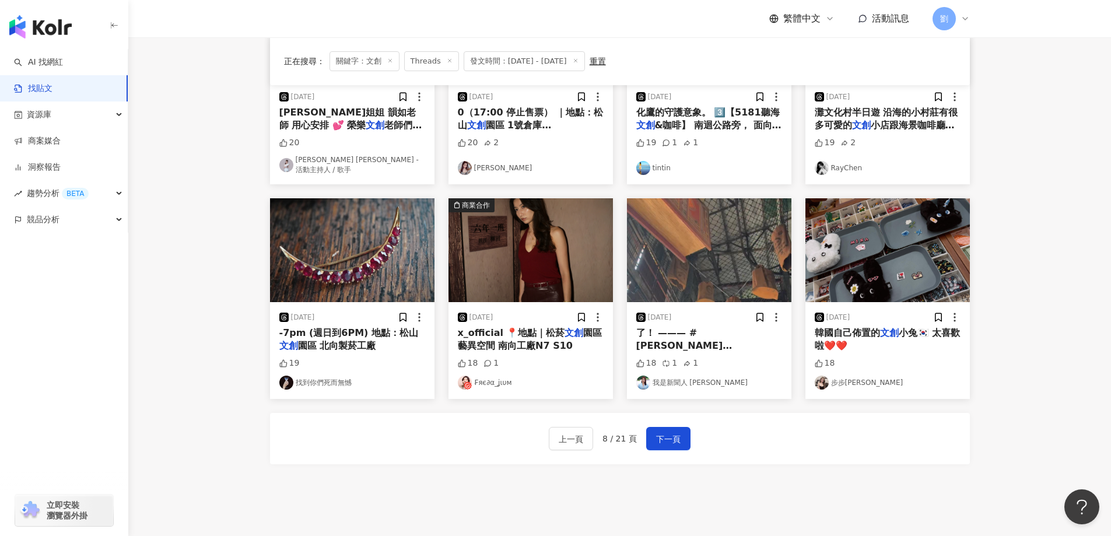
scroll to position [519, 0]
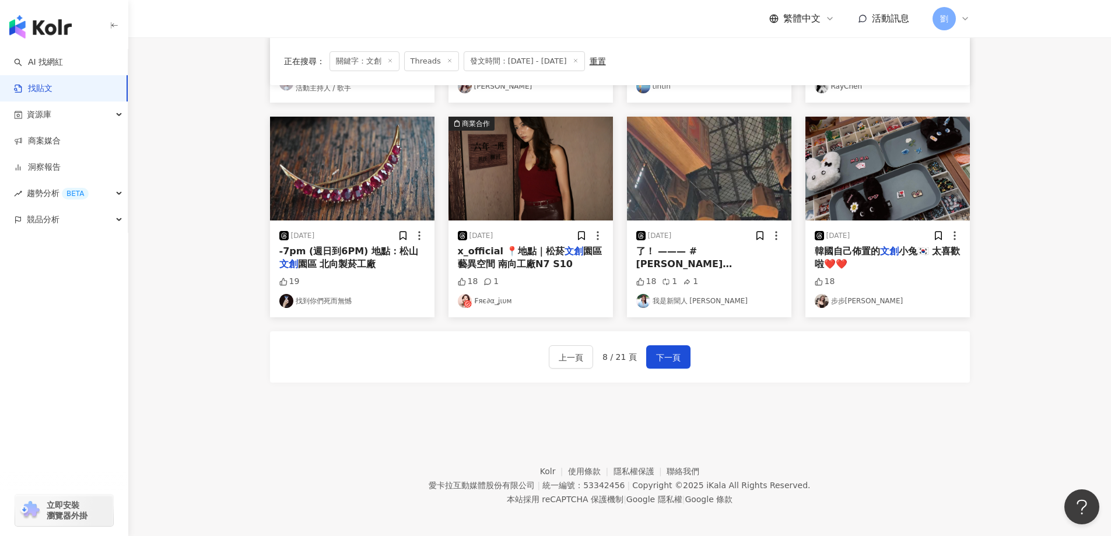
click at [448, 385] on div "[DATE] 有氣質的襯托出藝術品 感受自然和人 文創 作 真的非常值得拜訪！ 22 [PERSON_NAME]｜好感生活提案 [DATE] 然後特展地點在「…" at bounding box center [620, 47] width 700 height 731
click at [671, 350] on span "下一頁" at bounding box center [668, 357] width 24 height 14
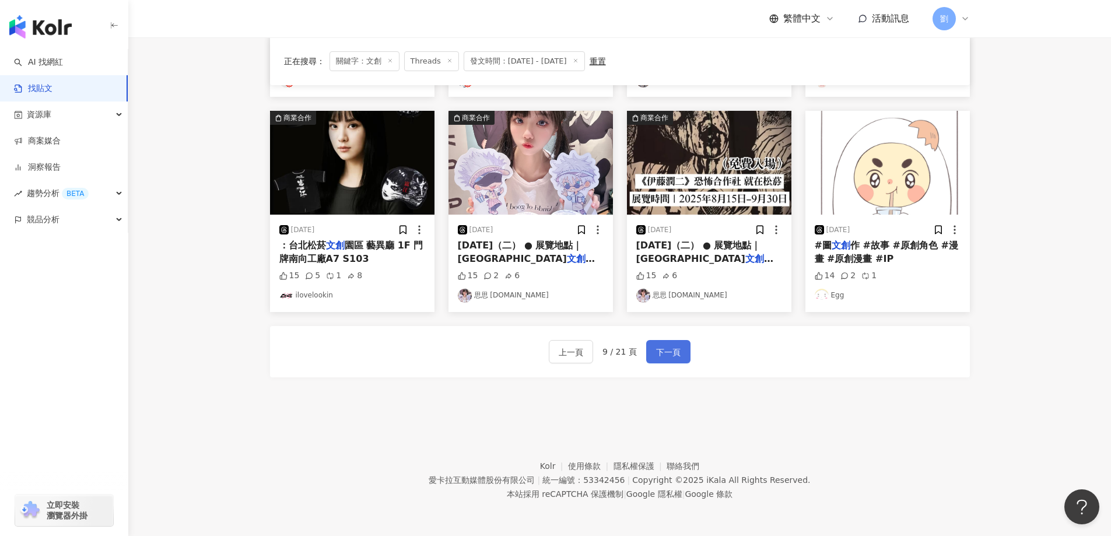
click at [678, 352] on span "下一頁" at bounding box center [668, 352] width 24 height 14
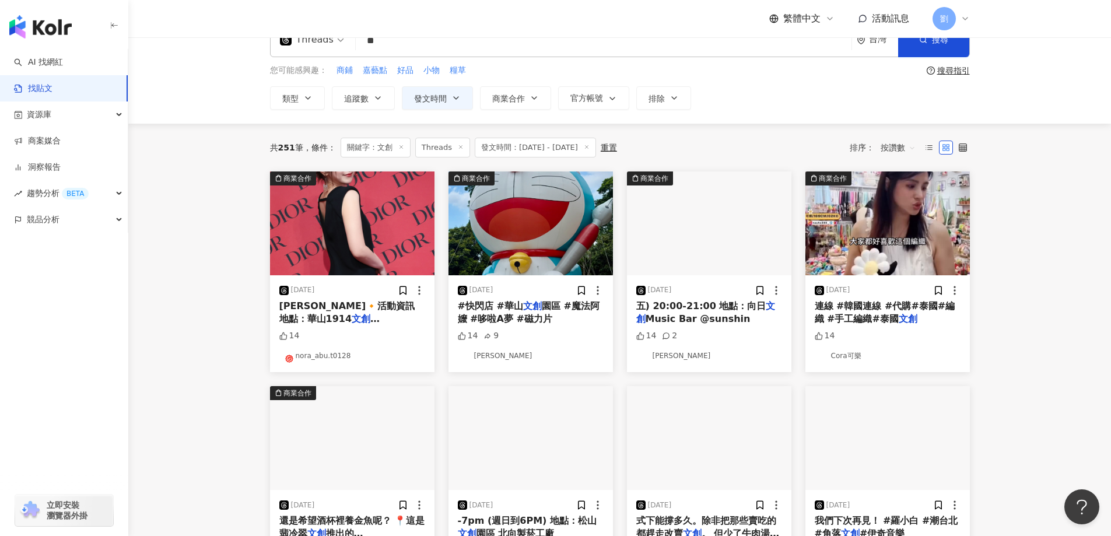
scroll to position [350, 0]
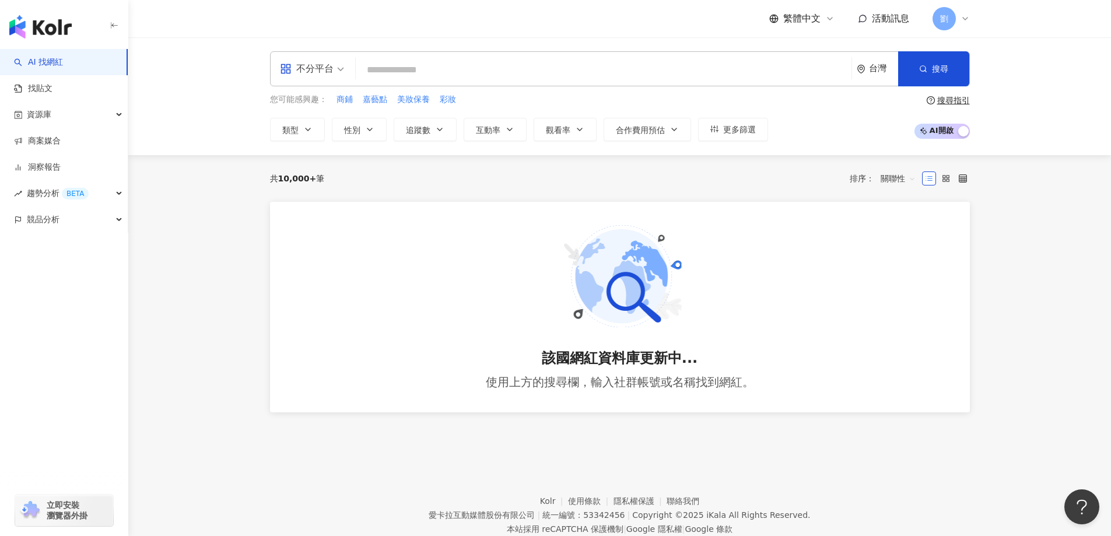
click at [80, 36] on div "button" at bounding box center [64, 24] width 128 height 49
click at [66, 30] on img "button" at bounding box center [40, 26] width 62 height 23
click at [408, 77] on input "search" at bounding box center [603, 70] width 486 height 22
paste input "********"
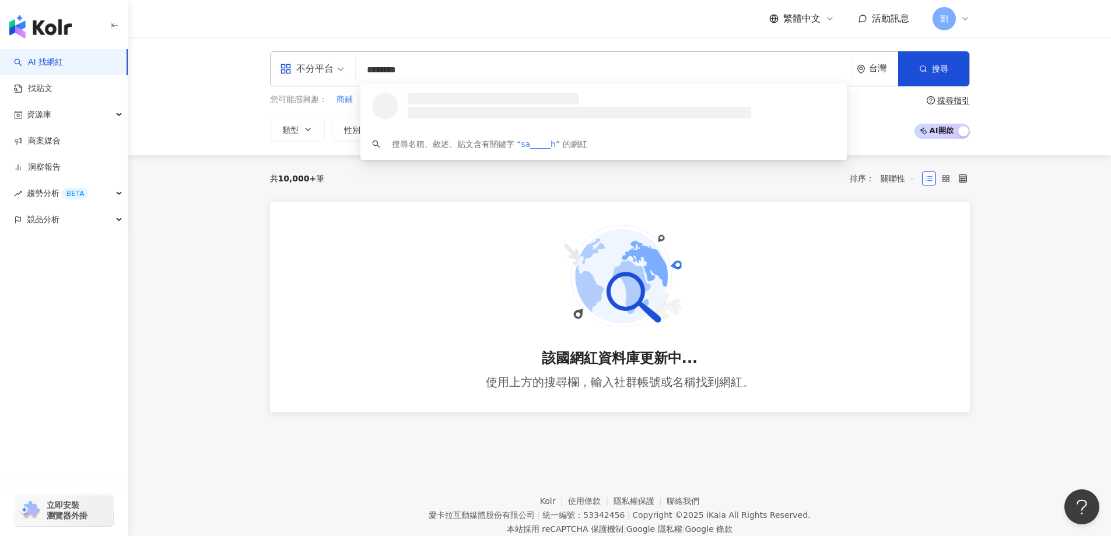
click at [320, 71] on div "不分平台" at bounding box center [307, 68] width 54 height 19
type input "********"
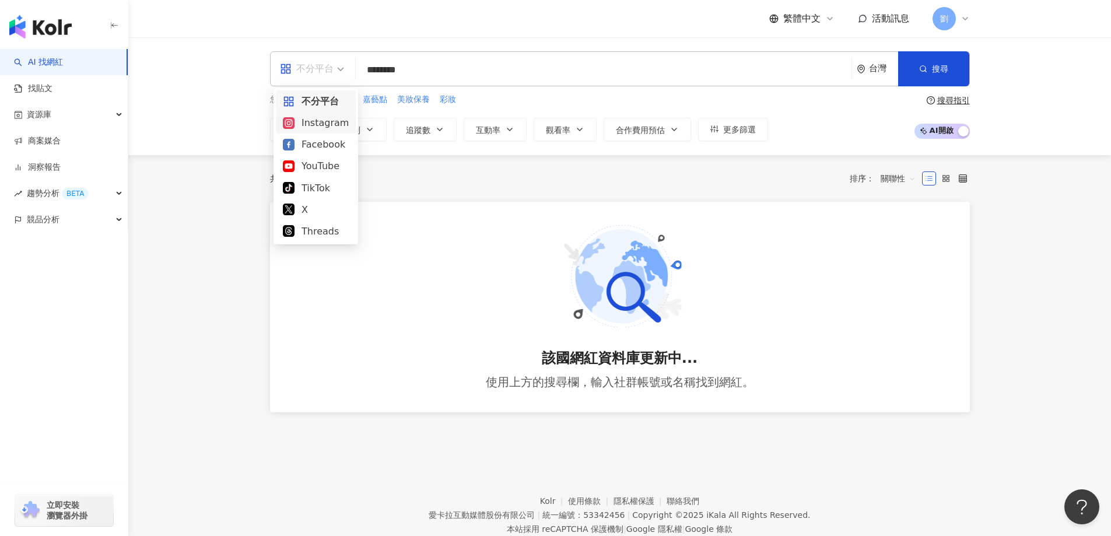
click at [331, 123] on div "Instagram" at bounding box center [316, 122] width 66 height 15
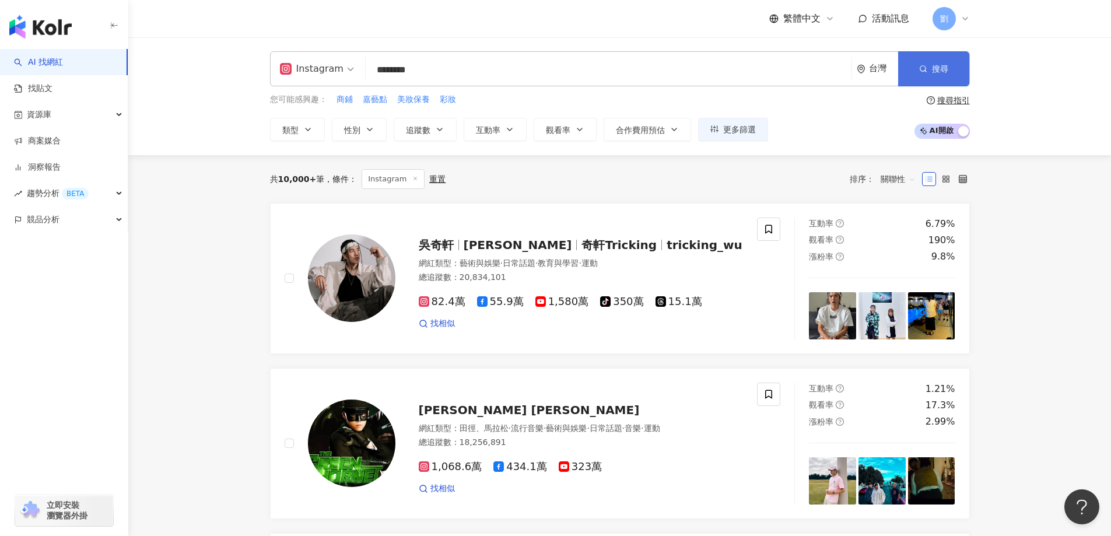
click at [948, 77] on button "搜尋" at bounding box center [933, 68] width 71 height 35
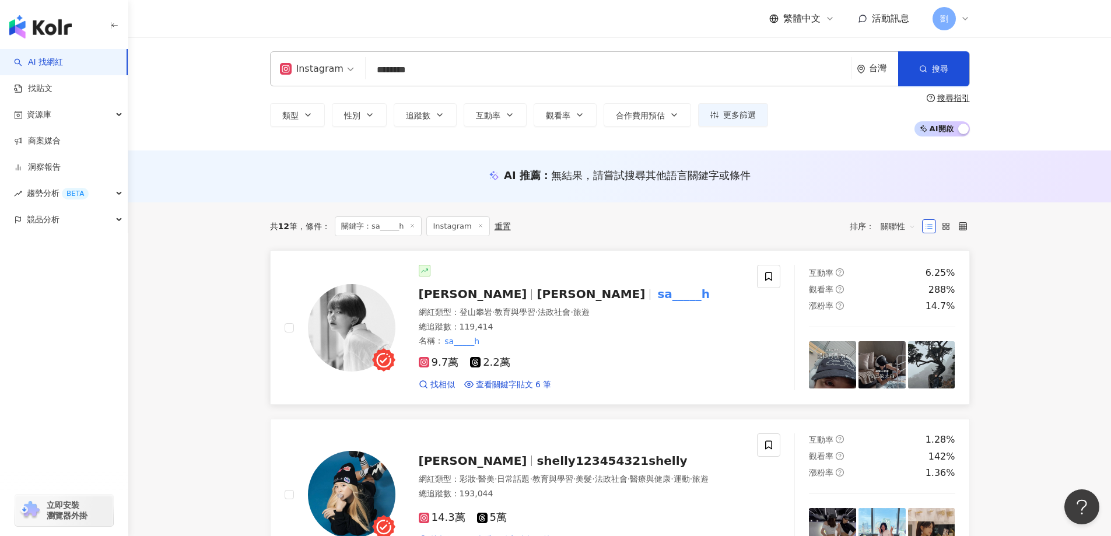
click at [318, 311] on img at bounding box center [351, 327] width 87 height 87
